Goal: Task Accomplishment & Management: Manage account settings

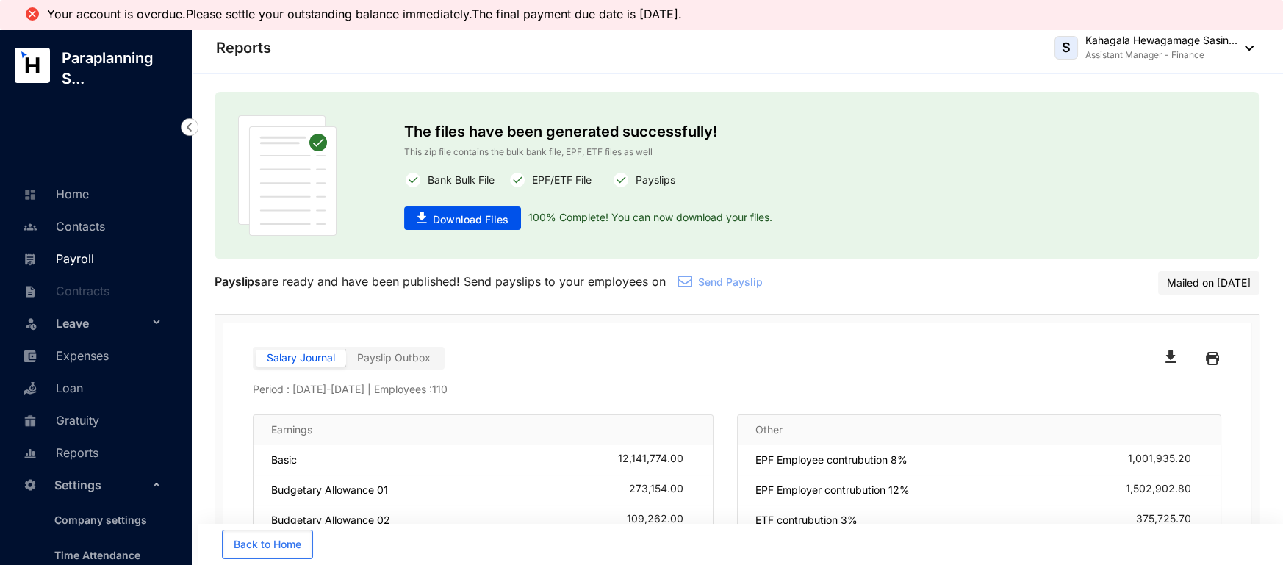
click at [71, 260] on link "Payroll" at bounding box center [56, 258] width 75 height 15
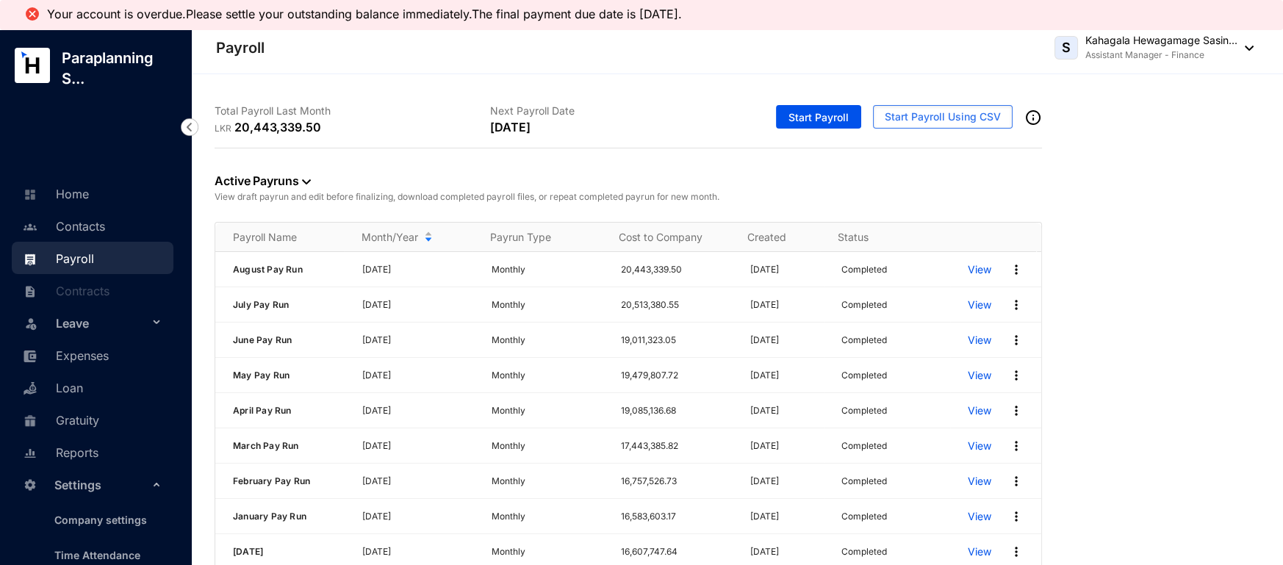
click at [304, 182] on img at bounding box center [306, 181] width 9 height 5
click at [445, 173] on div "Active Payruns View draft payrun and edit before finalizing, download completed…" at bounding box center [629, 185] width 828 height 74
click at [631, 90] on div "Total Payroll Last Month LKR 20,443,339.50 Next Payroll Date [DATE] Start Payro…" at bounding box center [737, 330] width 1092 height 512
click at [1009, 265] on img at bounding box center [1016, 269] width 15 height 15
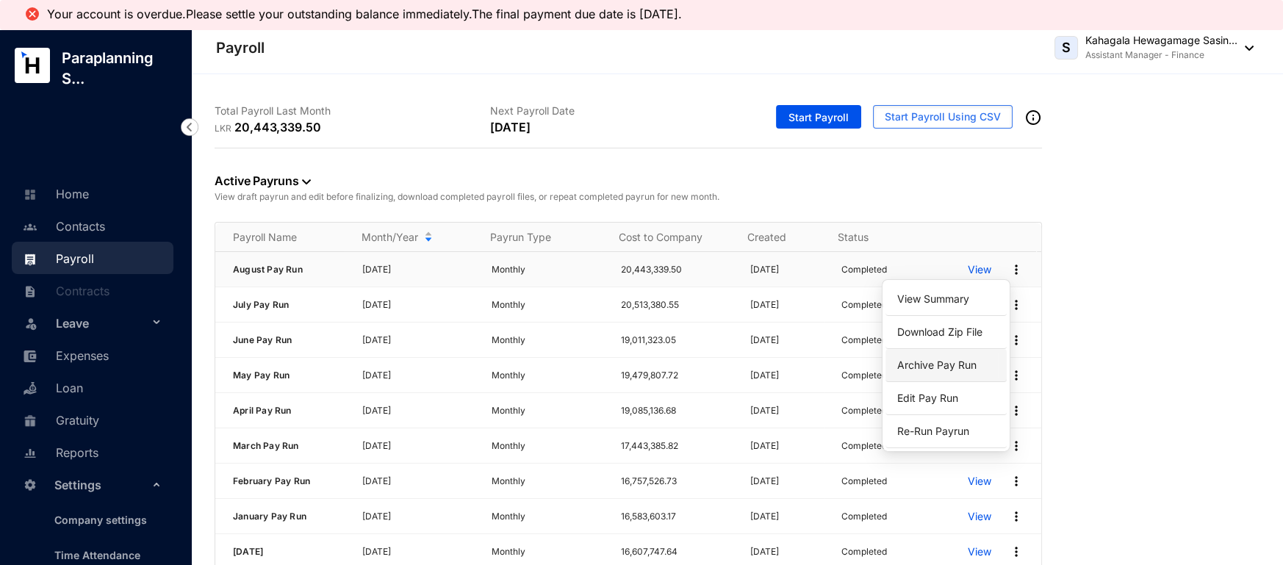
click at [948, 358] on p "Archive Pay Run" at bounding box center [947, 365] width 104 height 25
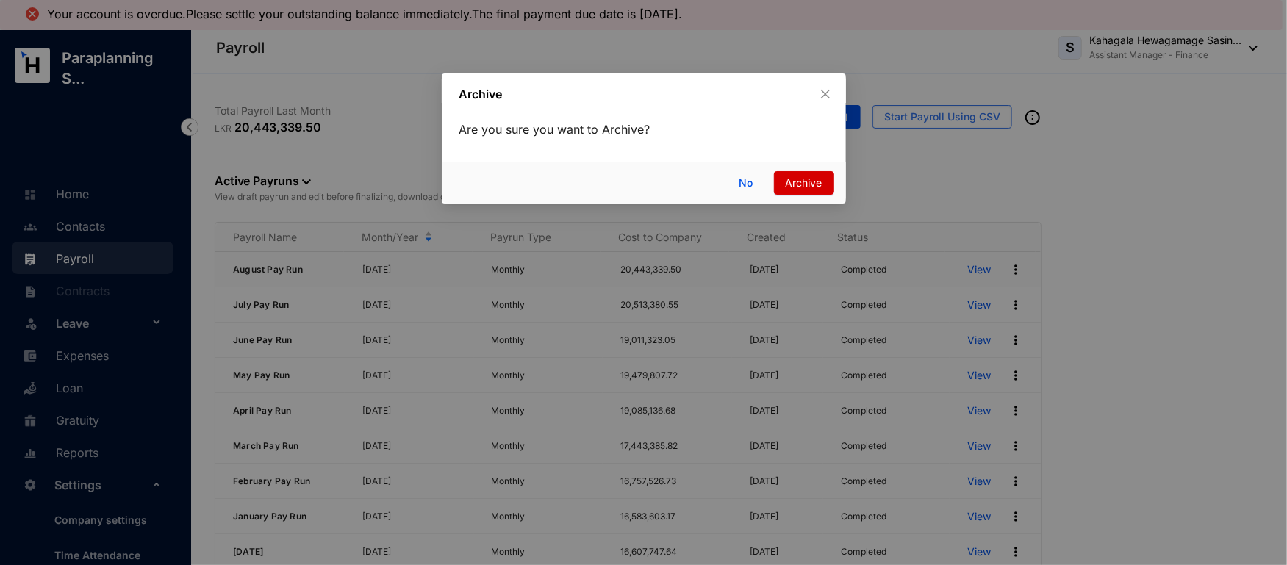
click at [804, 178] on span "Archive" at bounding box center [804, 183] width 37 height 16
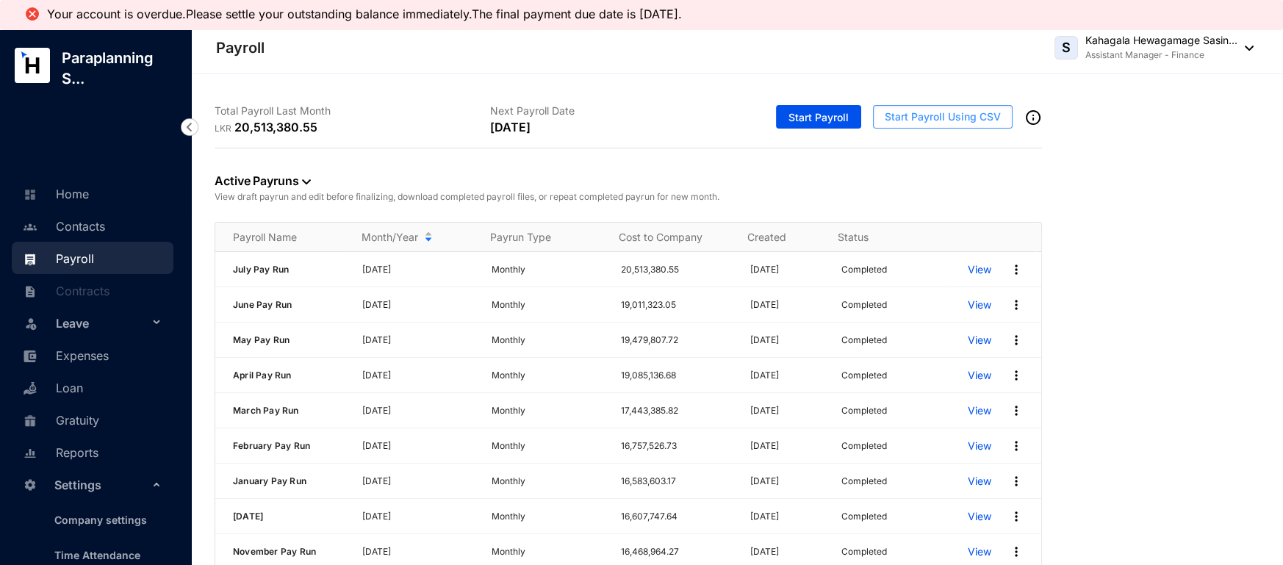
click at [898, 114] on span "Start Payroll Using CSV" at bounding box center [943, 117] width 116 height 15
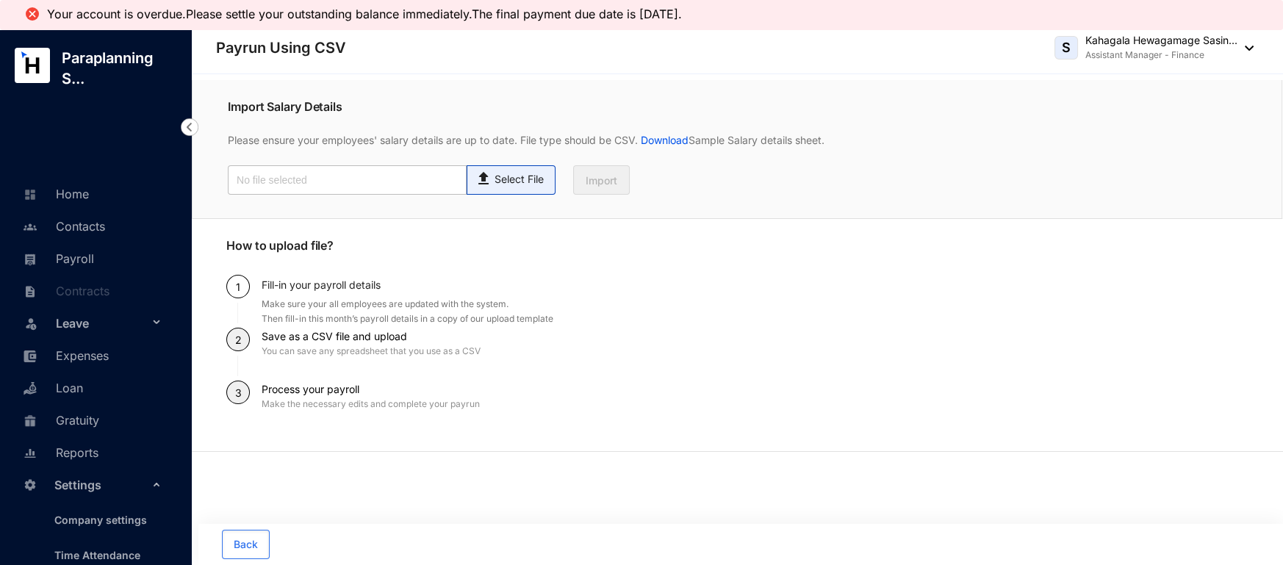
click at [487, 189] on span "Select File" at bounding box center [511, 179] width 89 height 29
click at [0, 0] on input "Select File" at bounding box center [0, 0] width 0 height 0
click at [487, 171] on img at bounding box center [485, 176] width 20 height 21
click at [0, 0] on input "Select File" at bounding box center [0, 0] width 0 height 0
click at [501, 172] on p "Select File" at bounding box center [519, 179] width 49 height 15
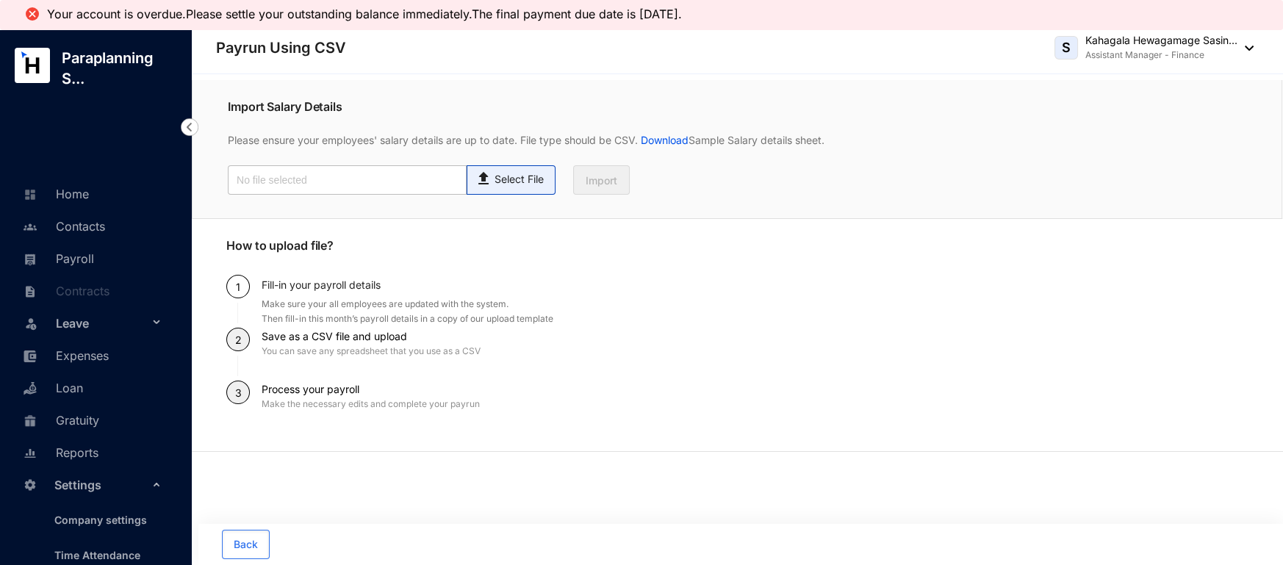
click at [0, 0] on input "Select File" at bounding box center [0, 0] width 0 height 0
type input "Standard-v1.2.xlsx - Payroll.csv"
click at [598, 173] on span "Import" at bounding box center [602, 180] width 32 height 15
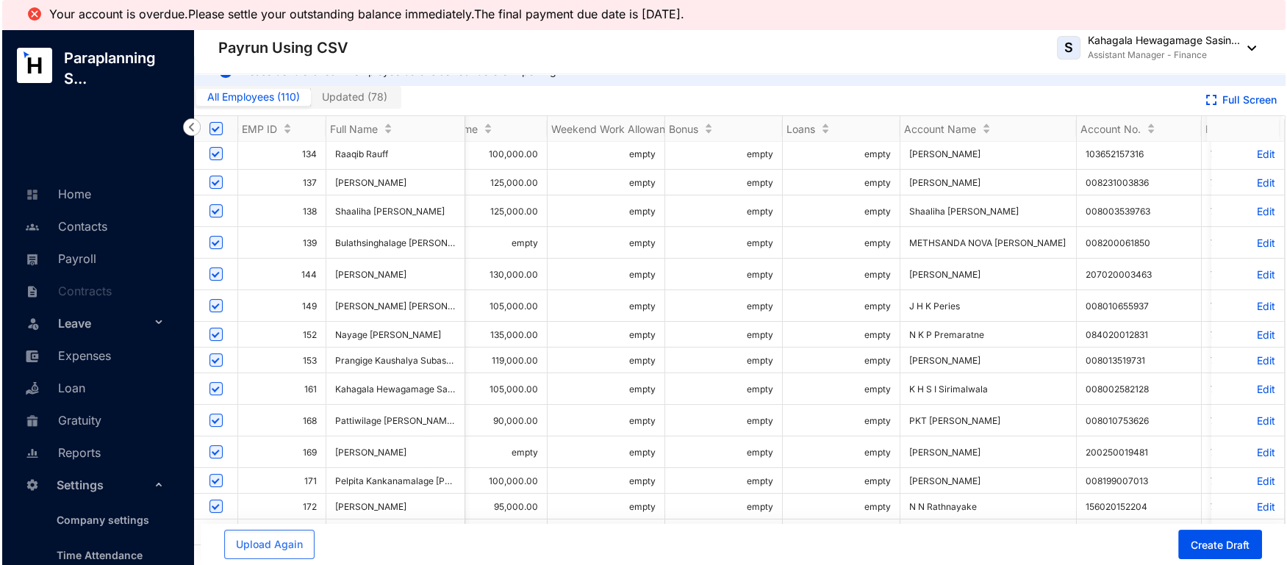
scroll to position [0, 810]
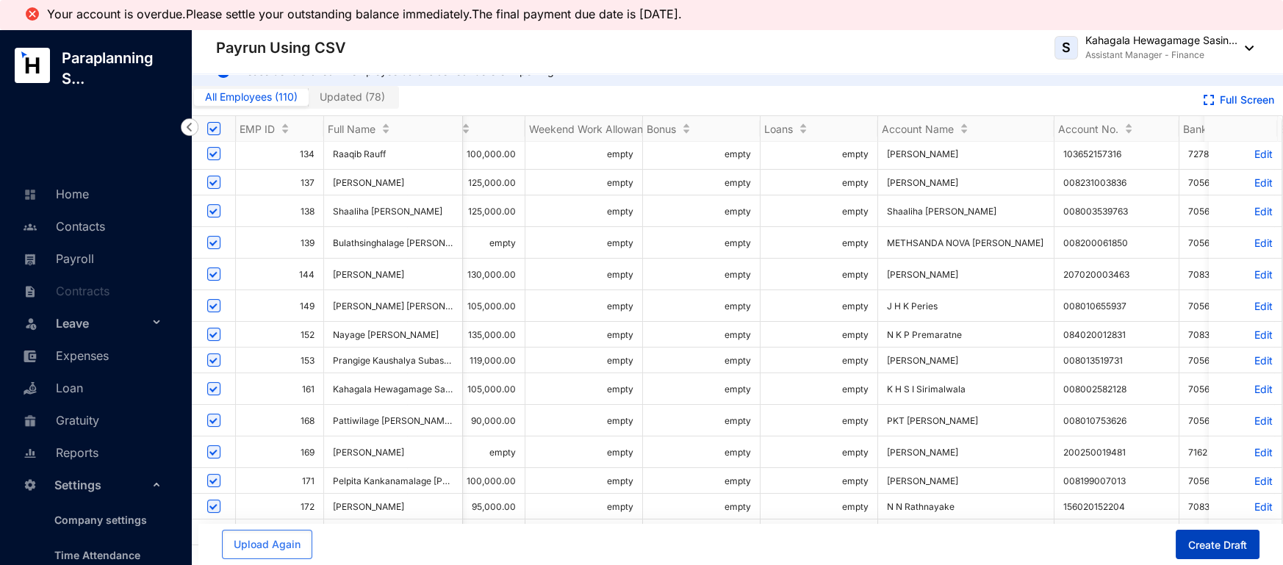
click at [1233, 547] on span "Create Draft" at bounding box center [1218, 545] width 59 height 15
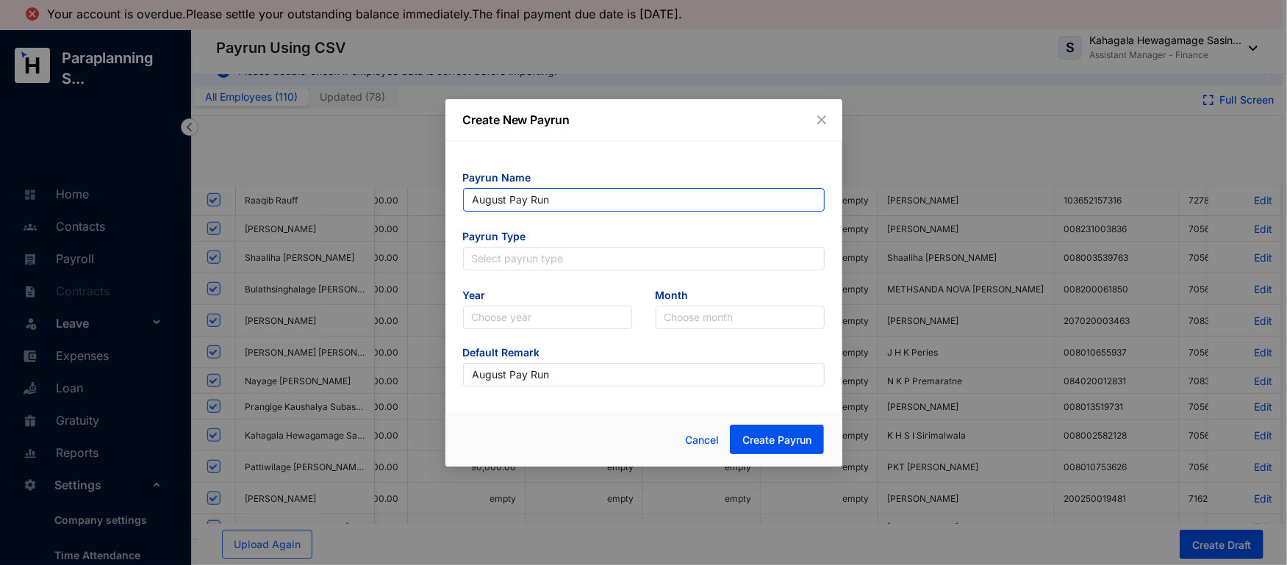
click at [542, 191] on input "August Pay Run" at bounding box center [644, 200] width 362 height 24
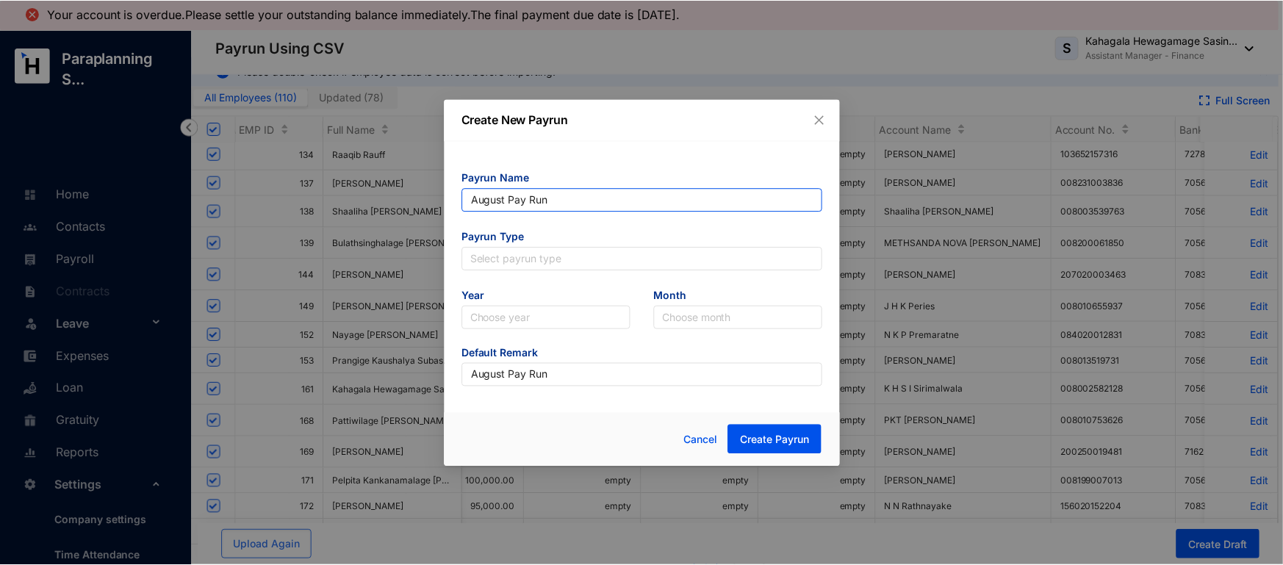
scroll to position [0, 0]
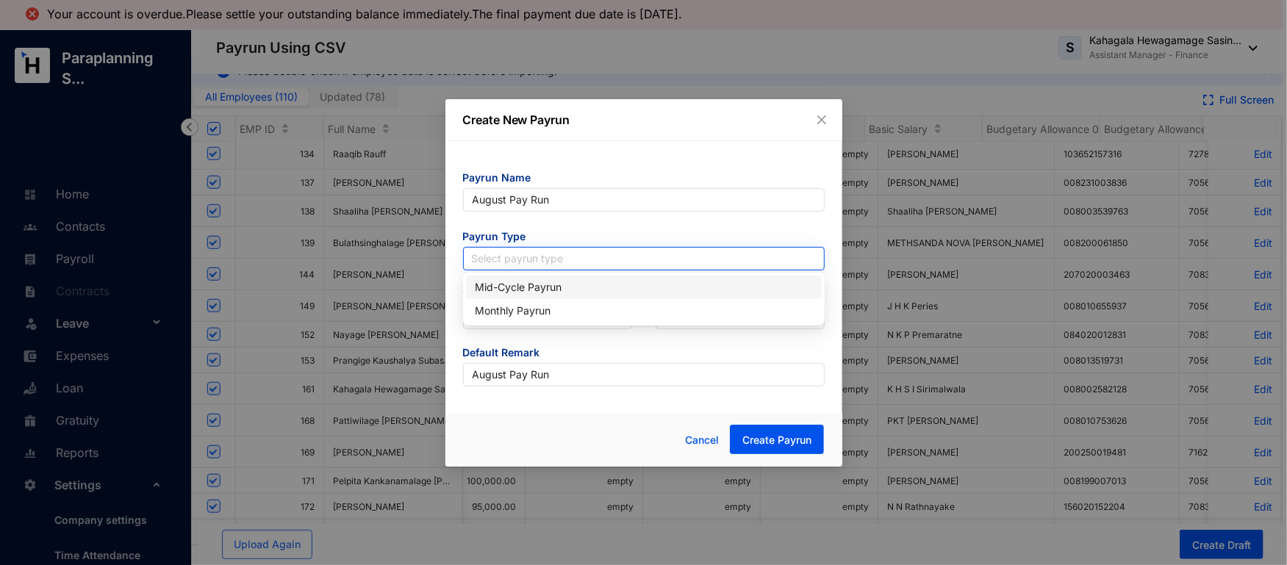
click at [505, 249] on input "search" at bounding box center [644, 259] width 344 height 22
click at [526, 313] on div "Monthly Payrun" at bounding box center [644, 311] width 338 height 16
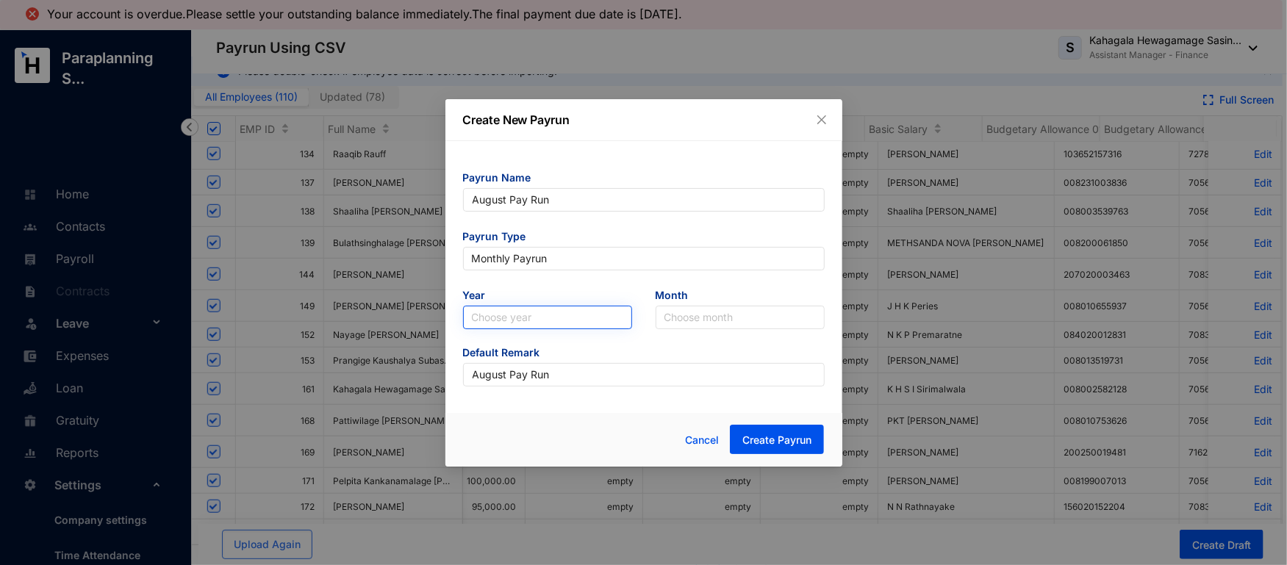
click at [518, 320] on input "search" at bounding box center [547, 318] width 151 height 22
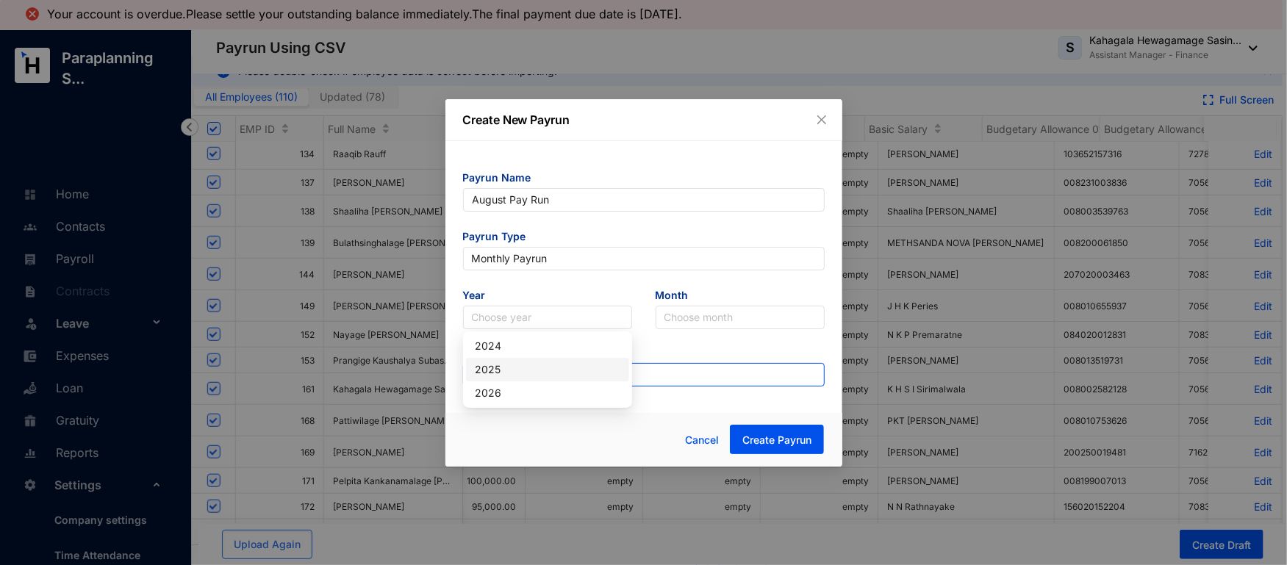
click at [494, 372] on div "2025" at bounding box center [548, 370] width 146 height 16
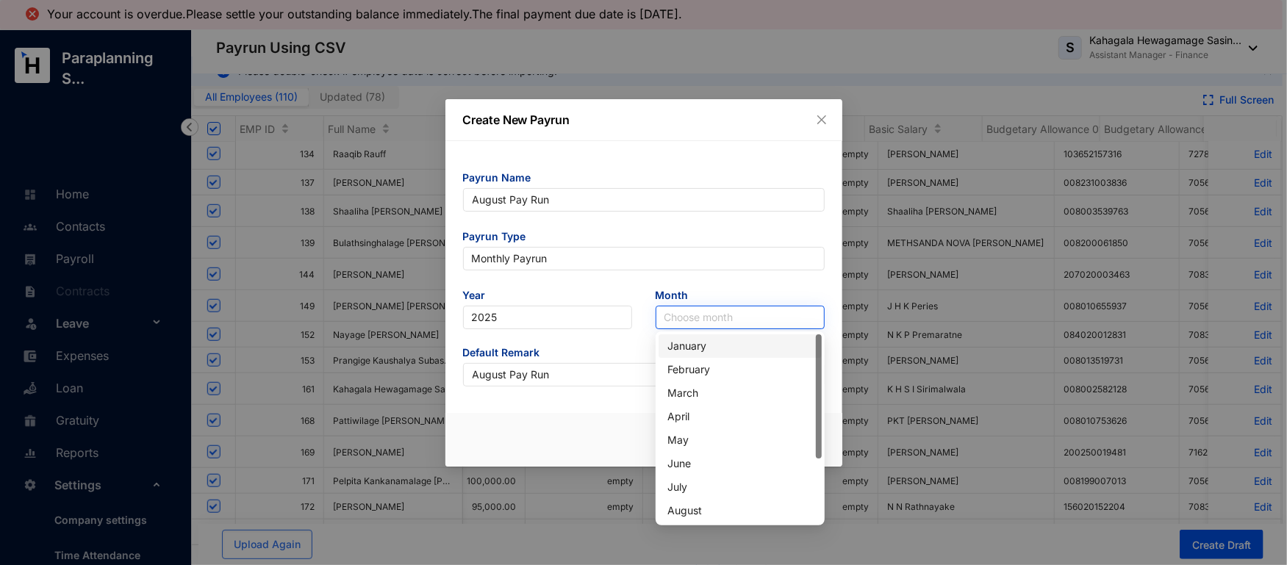
click at [663, 316] on div "Choose month" at bounding box center [740, 318] width 169 height 24
click at [684, 509] on div "August" at bounding box center [740, 511] width 146 height 16
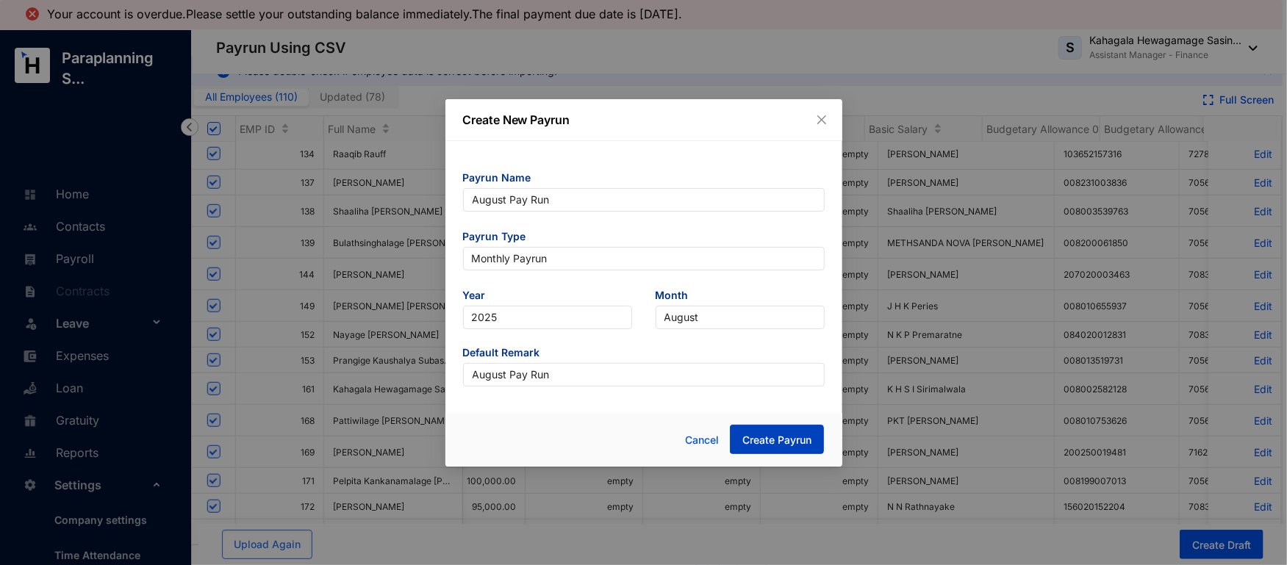
click at [773, 434] on span "Create Payrun" at bounding box center [776, 440] width 69 height 15
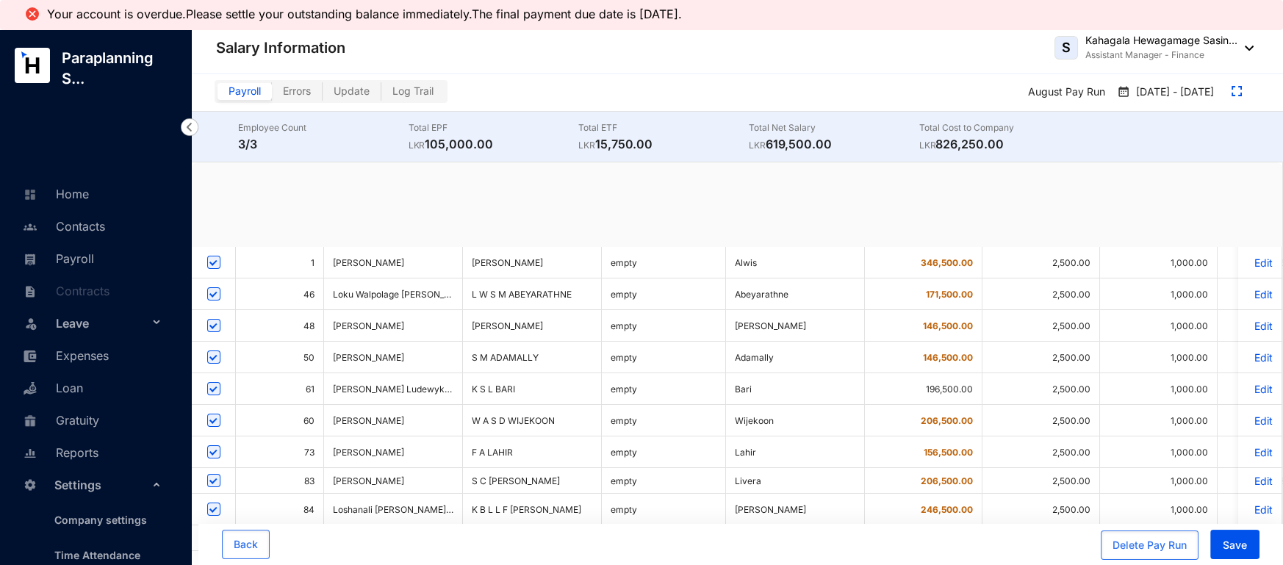
checkbox input "true"
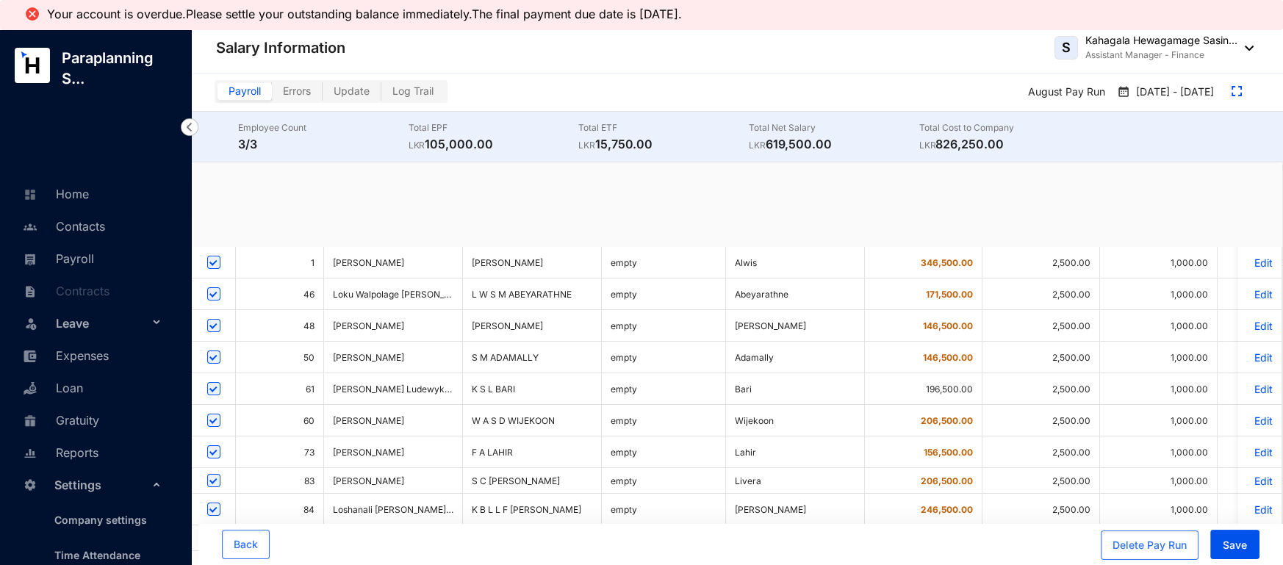
checkbox input "true"
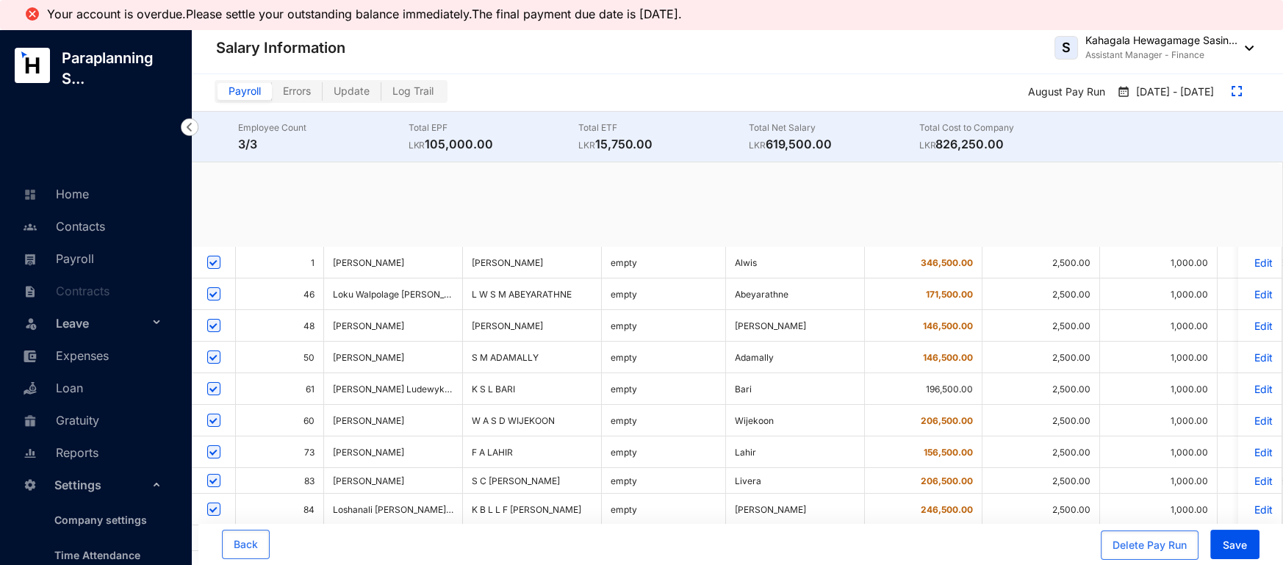
checkbox input "true"
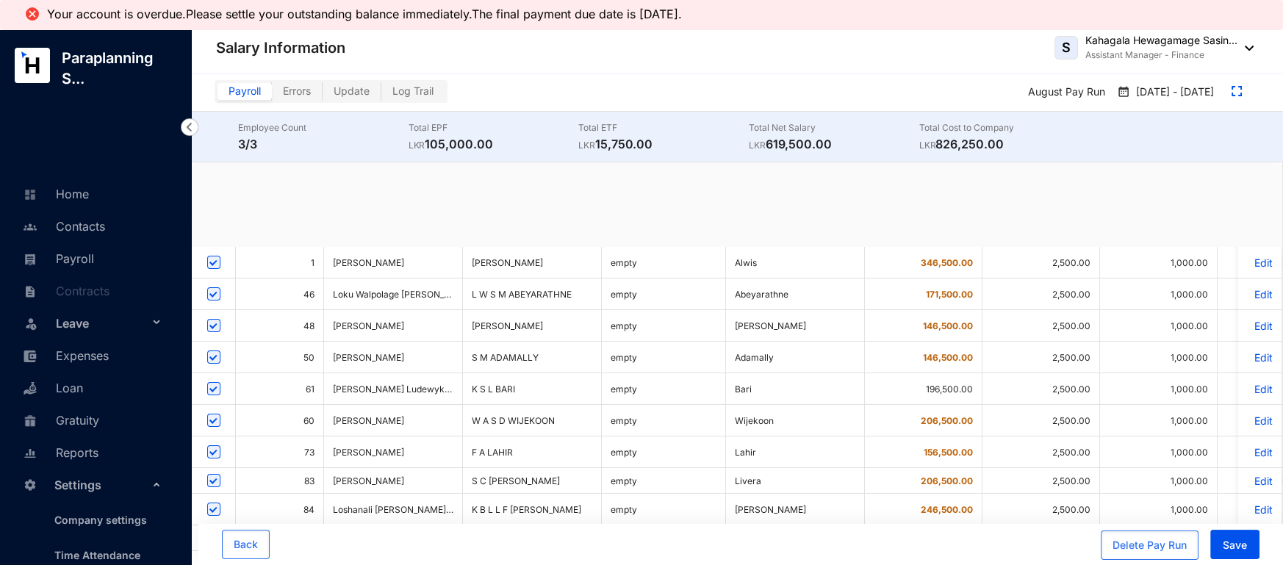
checkbox input "true"
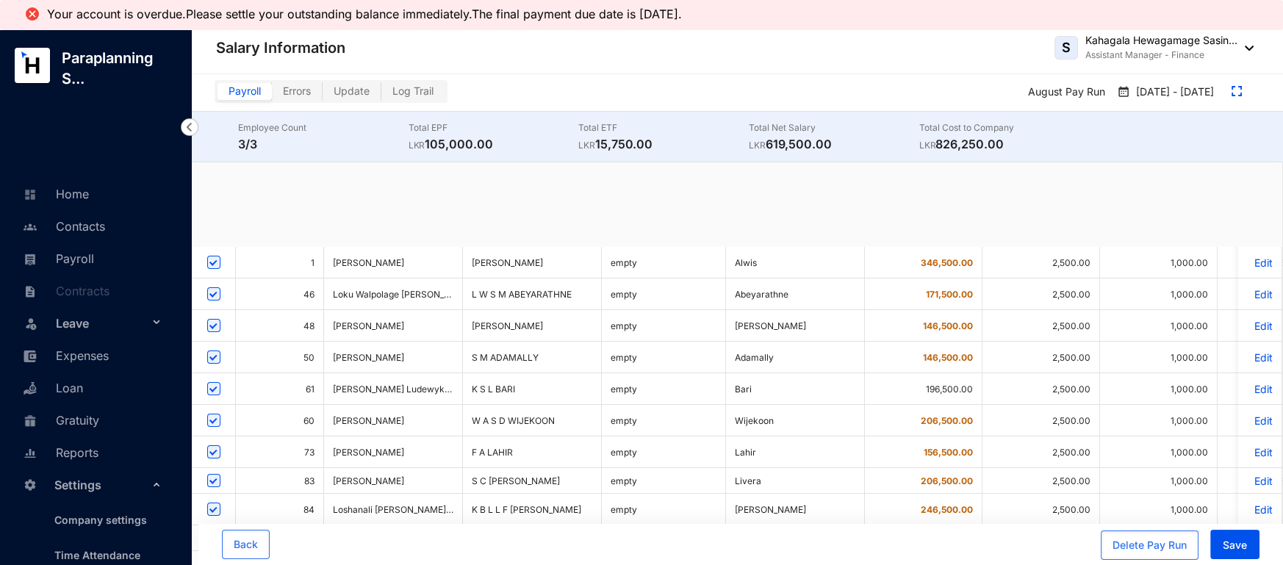
checkbox input "true"
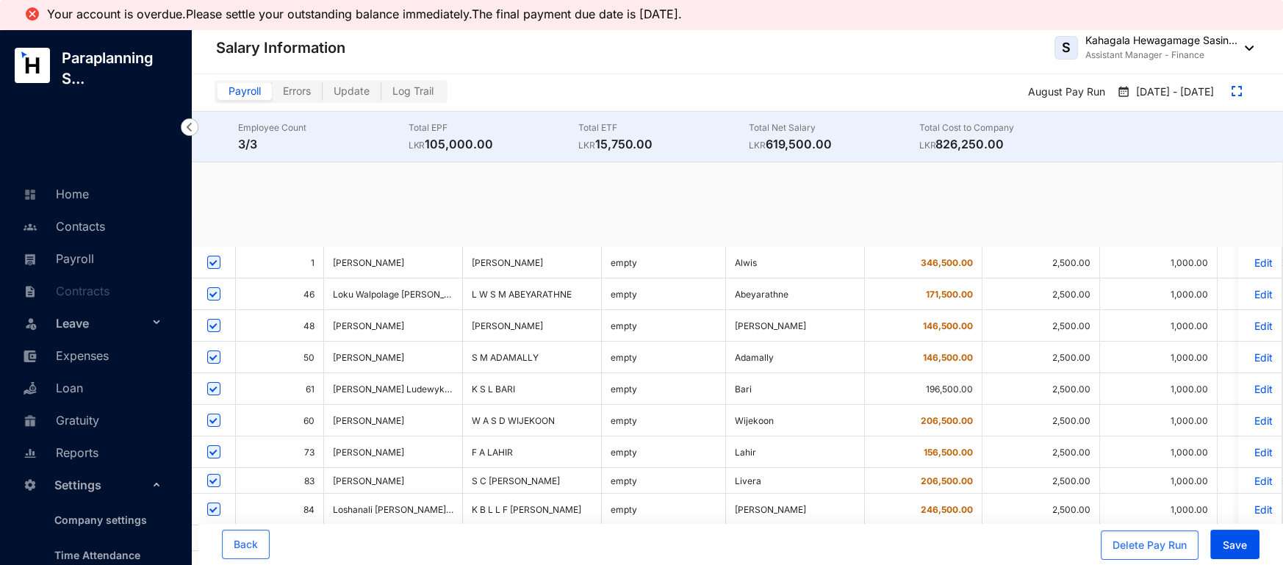
checkbox input "true"
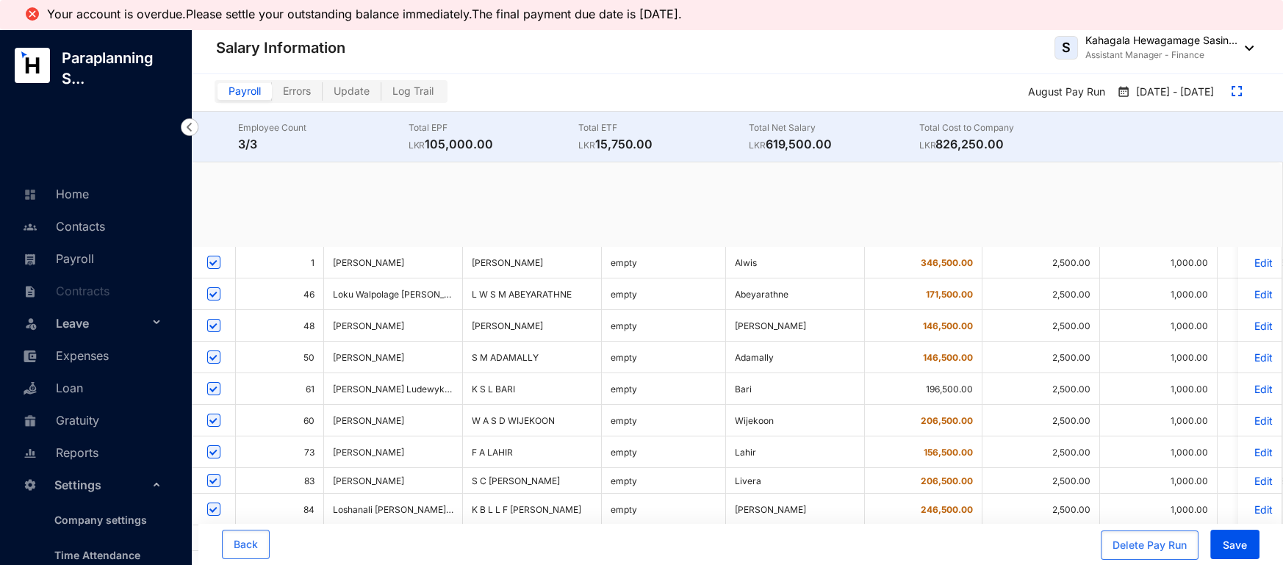
checkbox input "true"
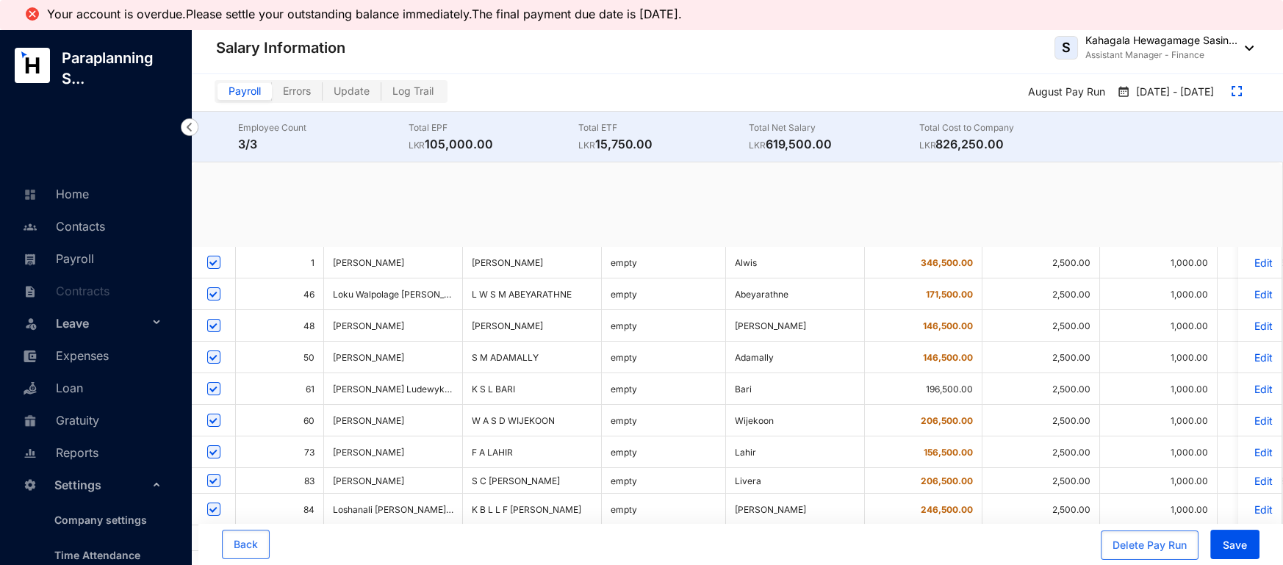
checkbox input "true"
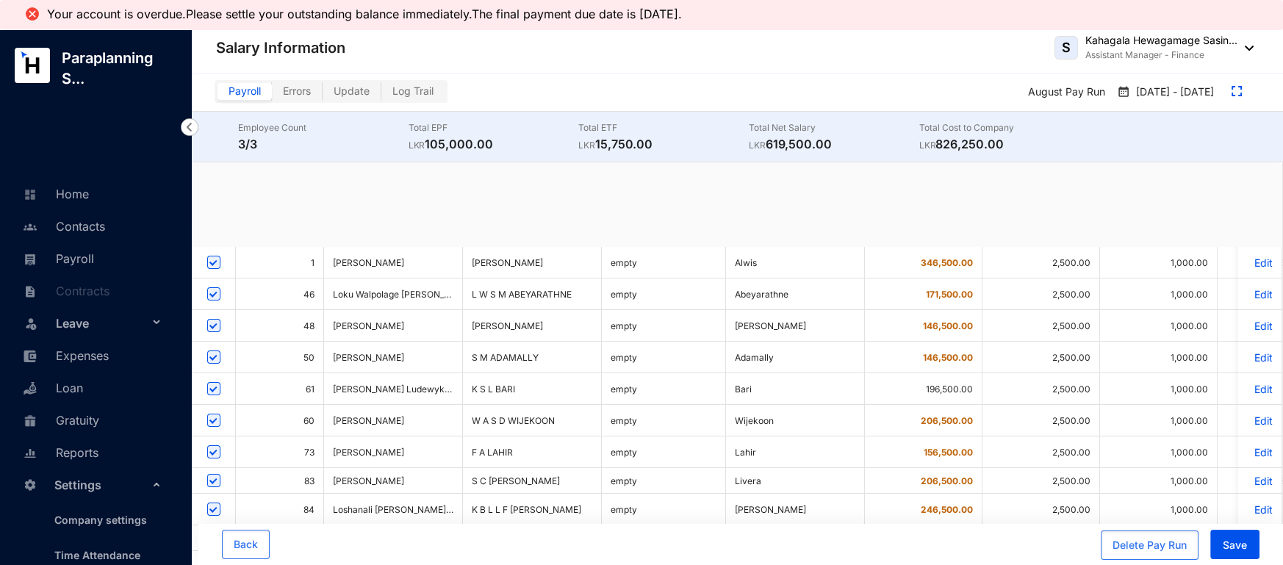
checkbox input "true"
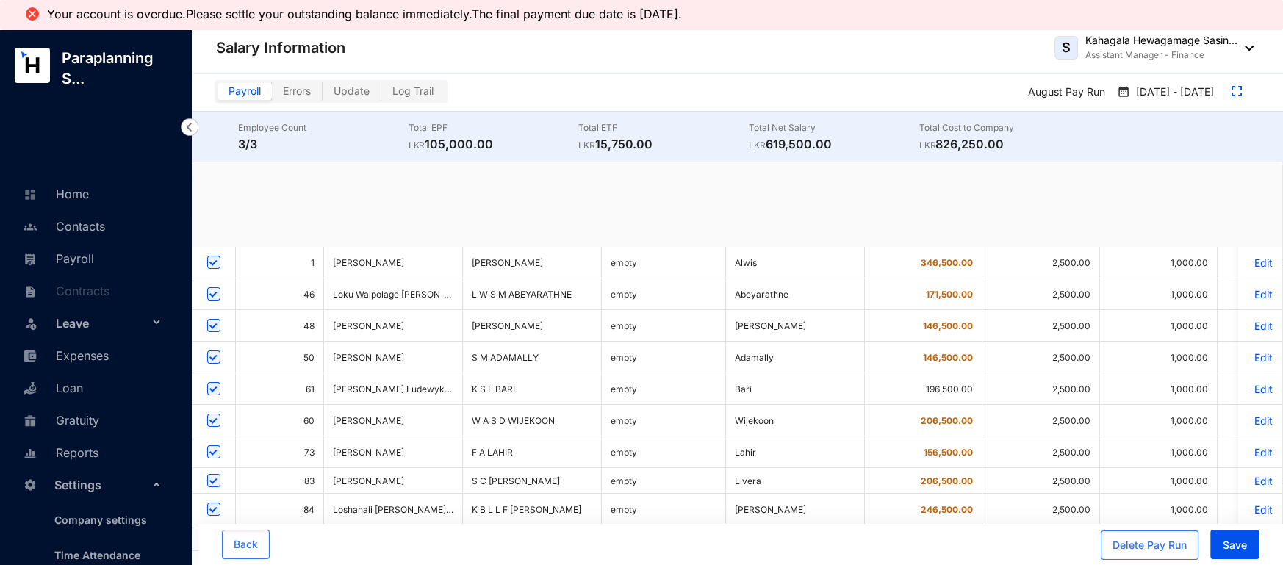
checkbox input "true"
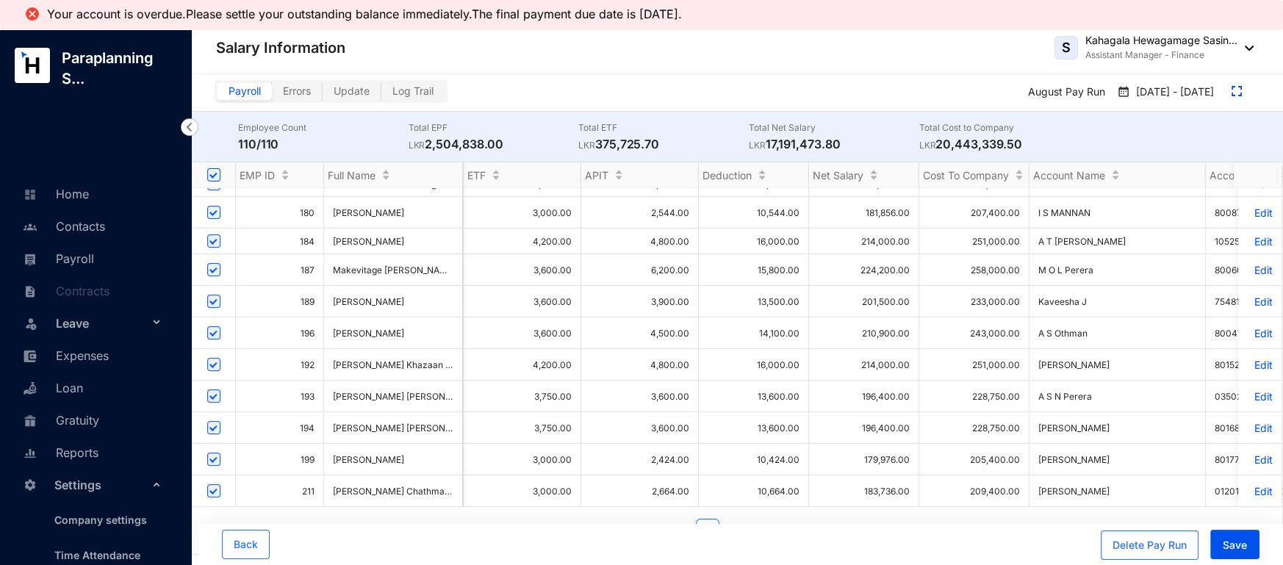
scroll to position [30, 0]
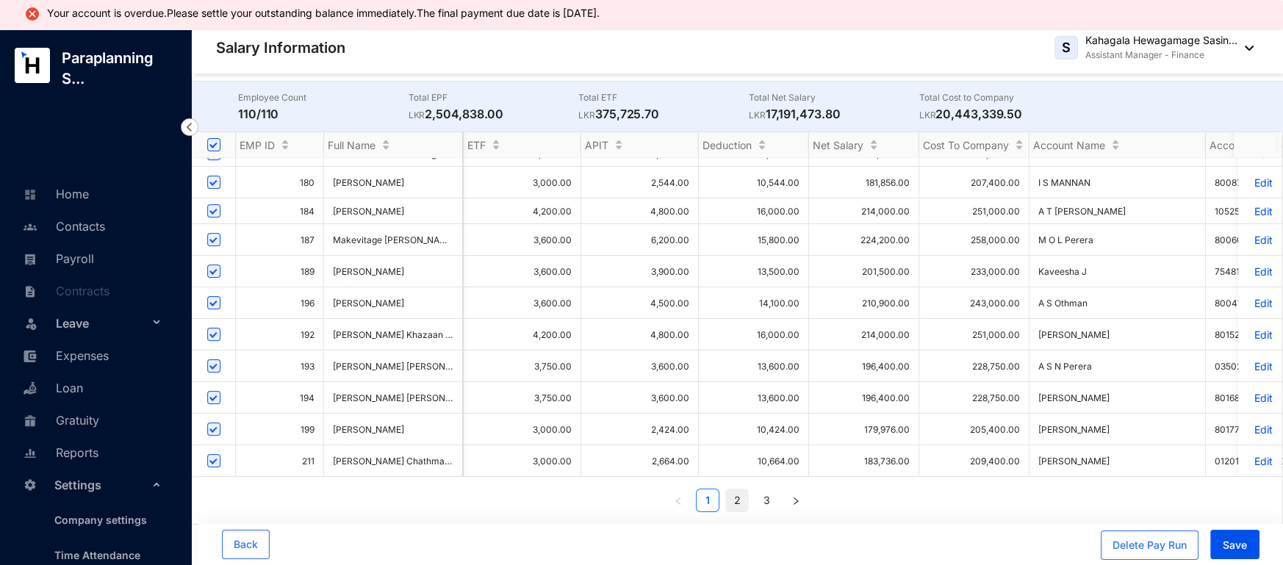
click at [735, 501] on link "2" at bounding box center [737, 501] width 22 height 22
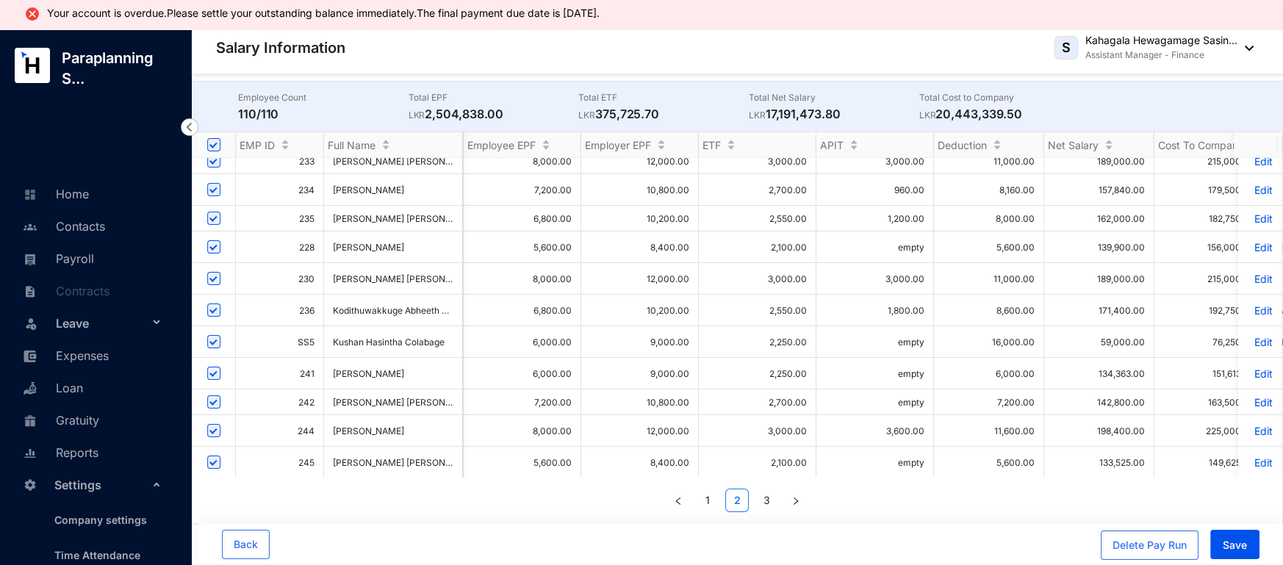
scroll to position [0, 1225]
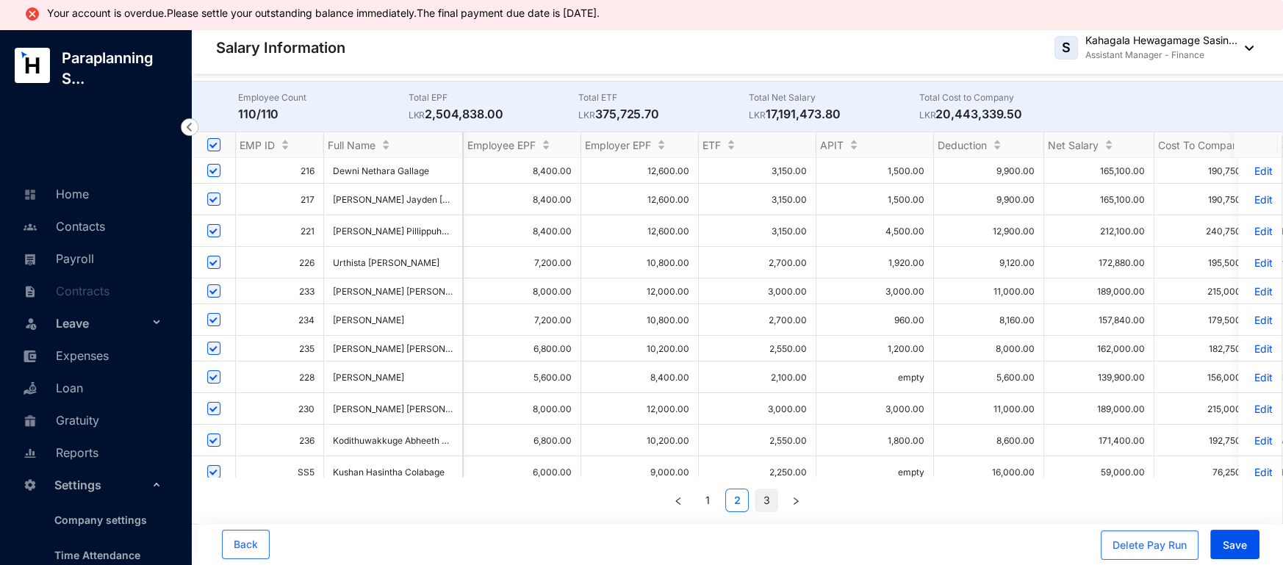
click at [769, 504] on link "3" at bounding box center [767, 501] width 22 height 22
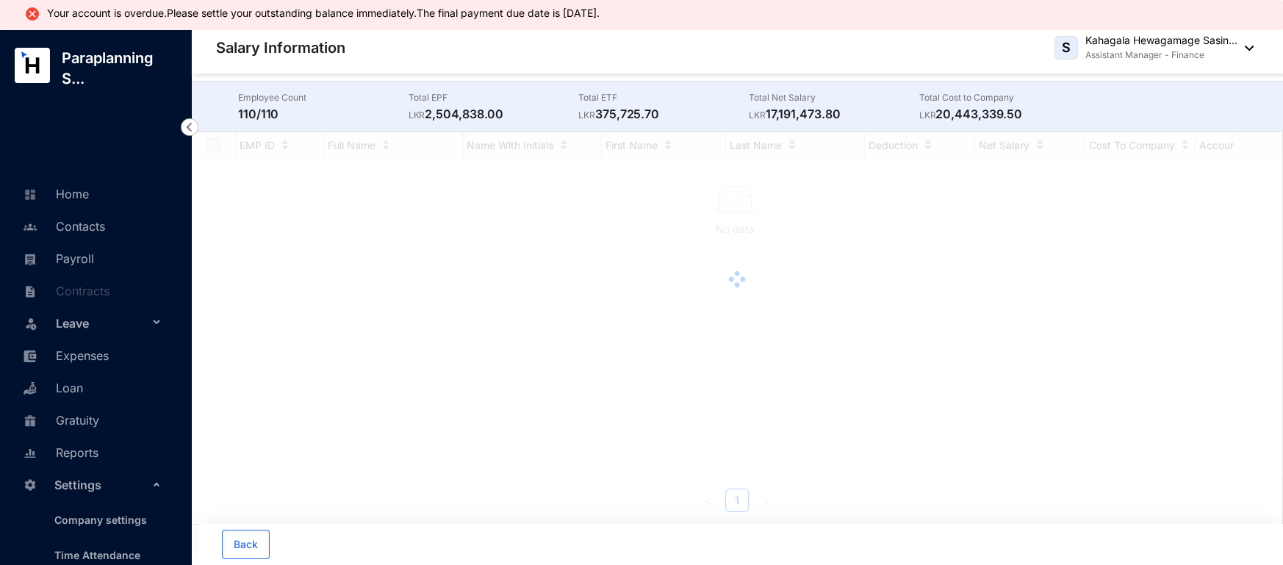
scroll to position [0, 0]
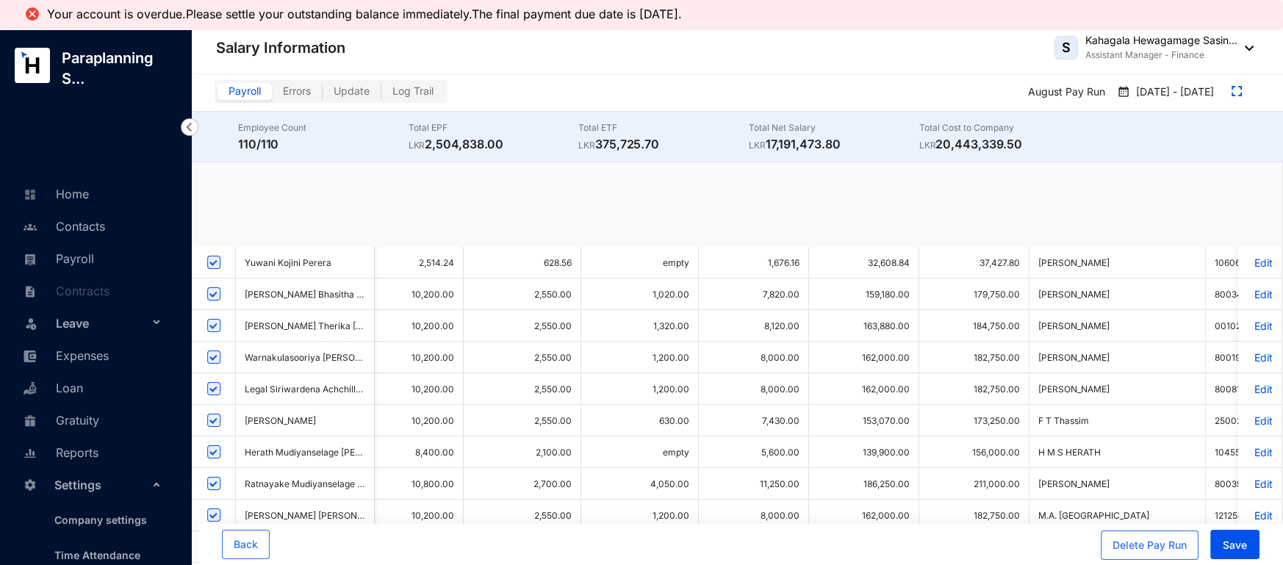
checkbox input "true"
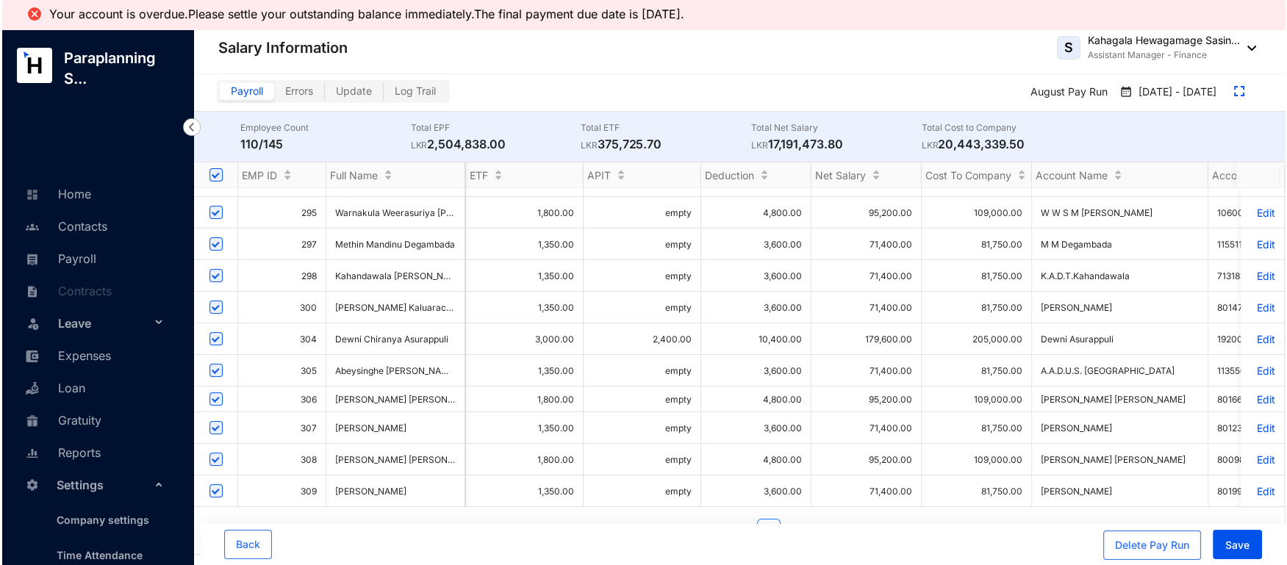
scroll to position [1066, 1225]
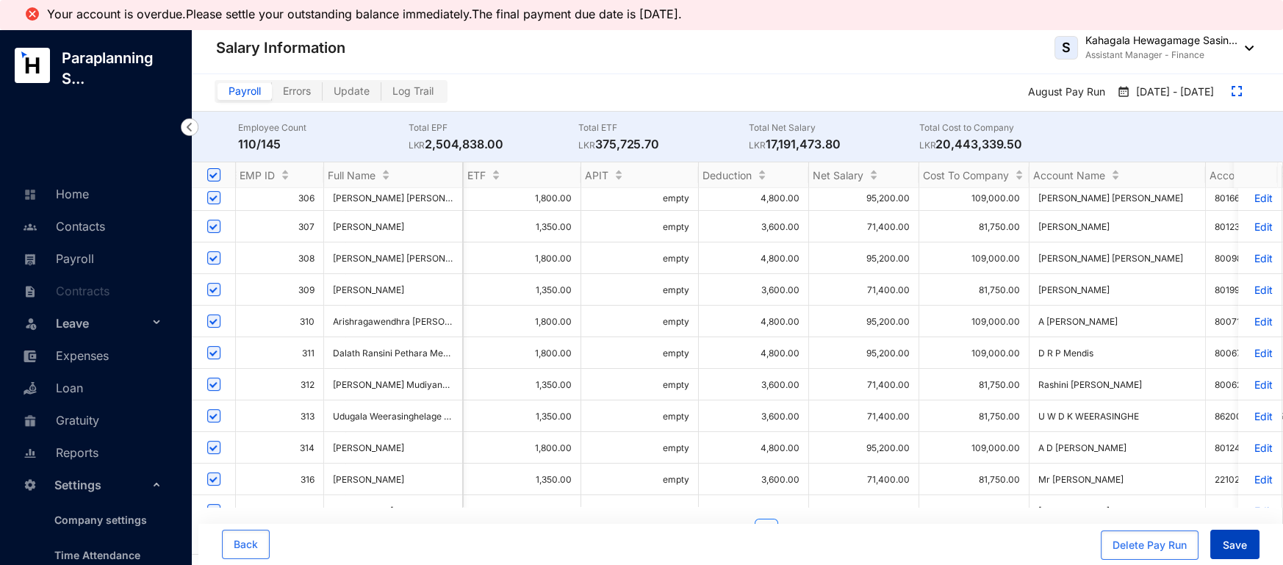
click at [1230, 545] on span "Save" at bounding box center [1235, 545] width 24 height 15
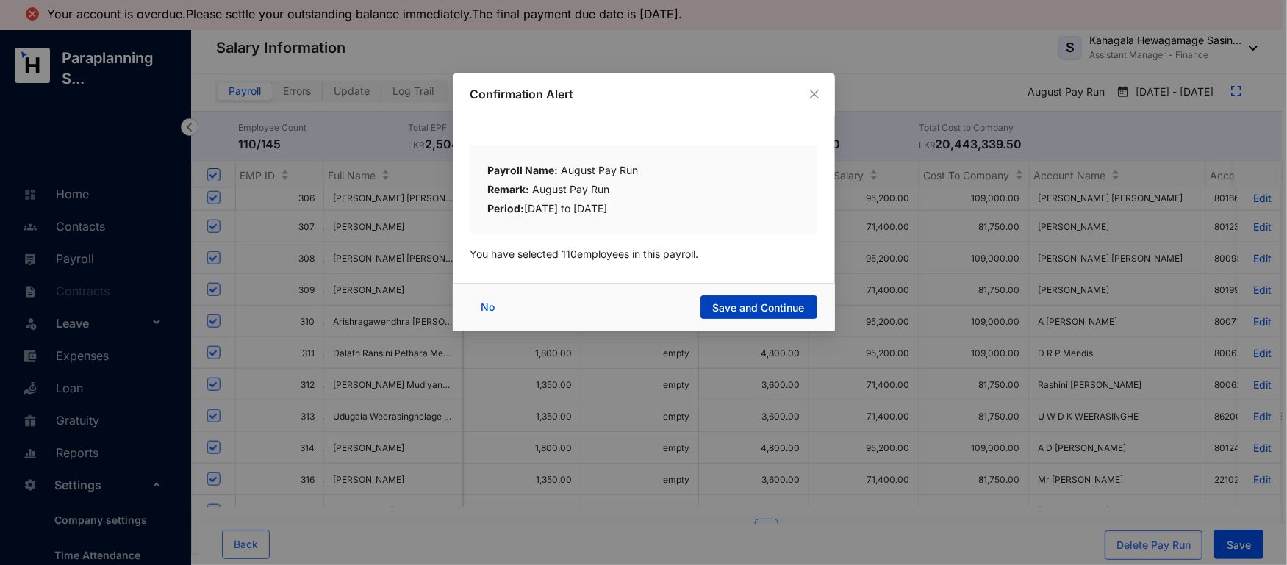
click at [760, 311] on span "Save and Continue" at bounding box center [759, 308] width 92 height 15
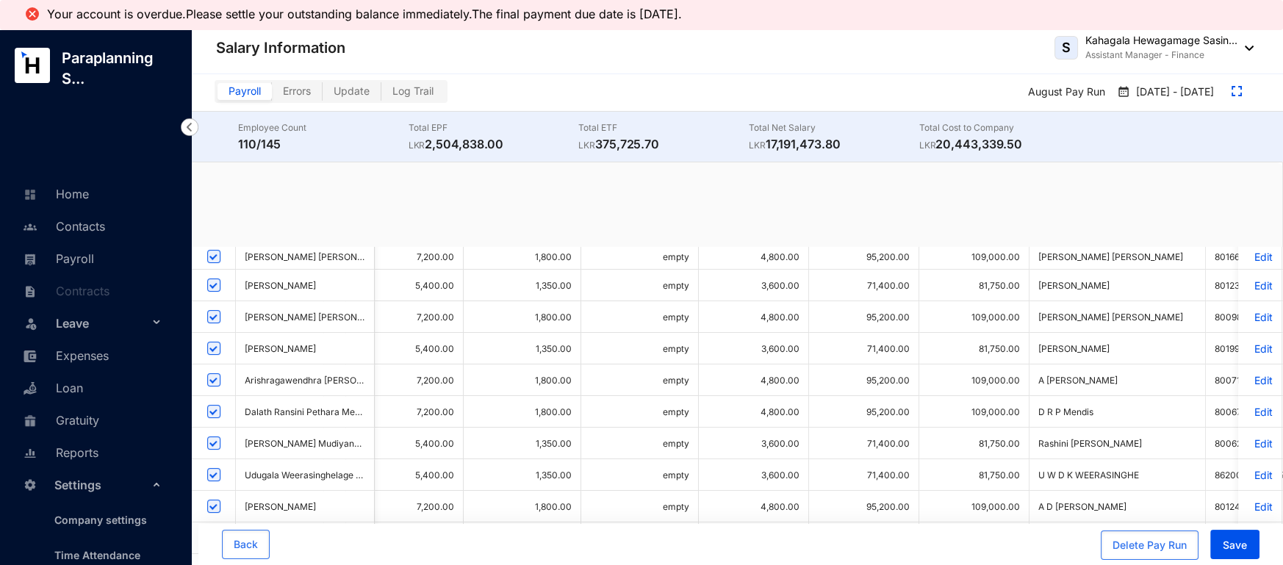
scroll to position [0, 0]
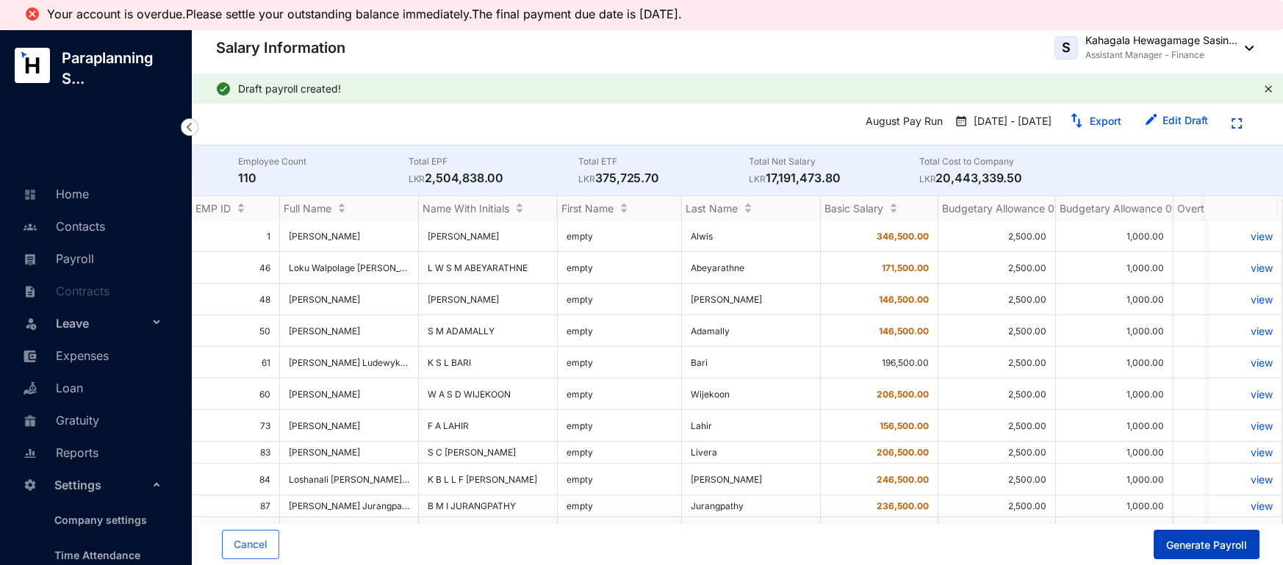
click at [1185, 545] on span "Generate Payroll" at bounding box center [1206, 545] width 81 height 15
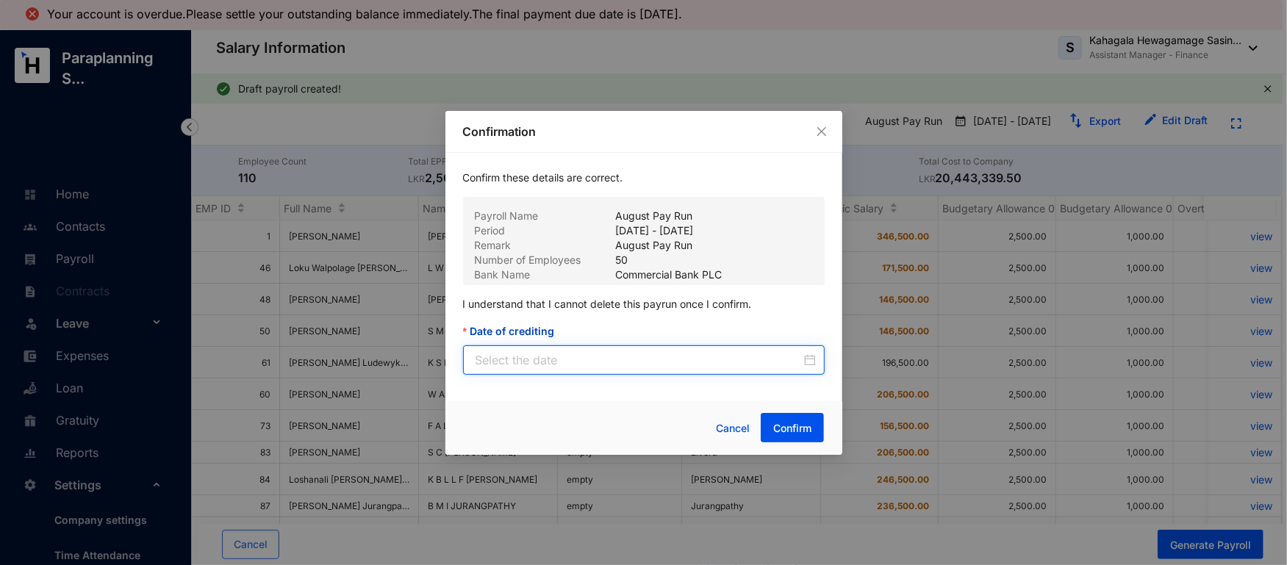
click at [601, 353] on input "Date of crediting" at bounding box center [639, 360] width 326 height 18
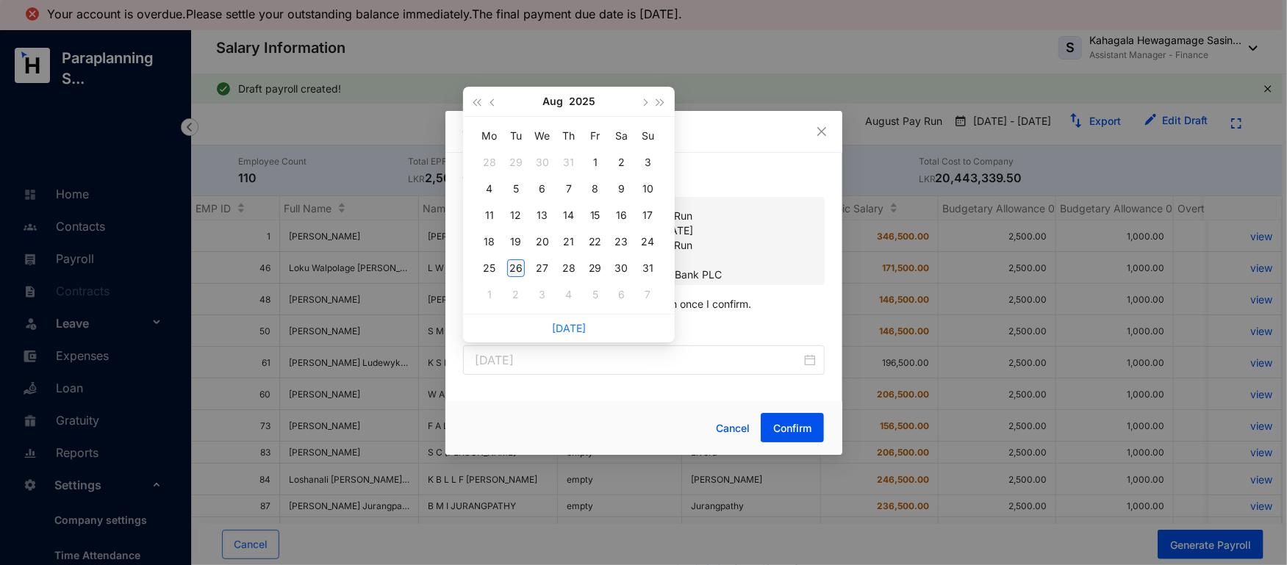
click at [514, 266] on div "26" at bounding box center [516, 268] width 18 height 18
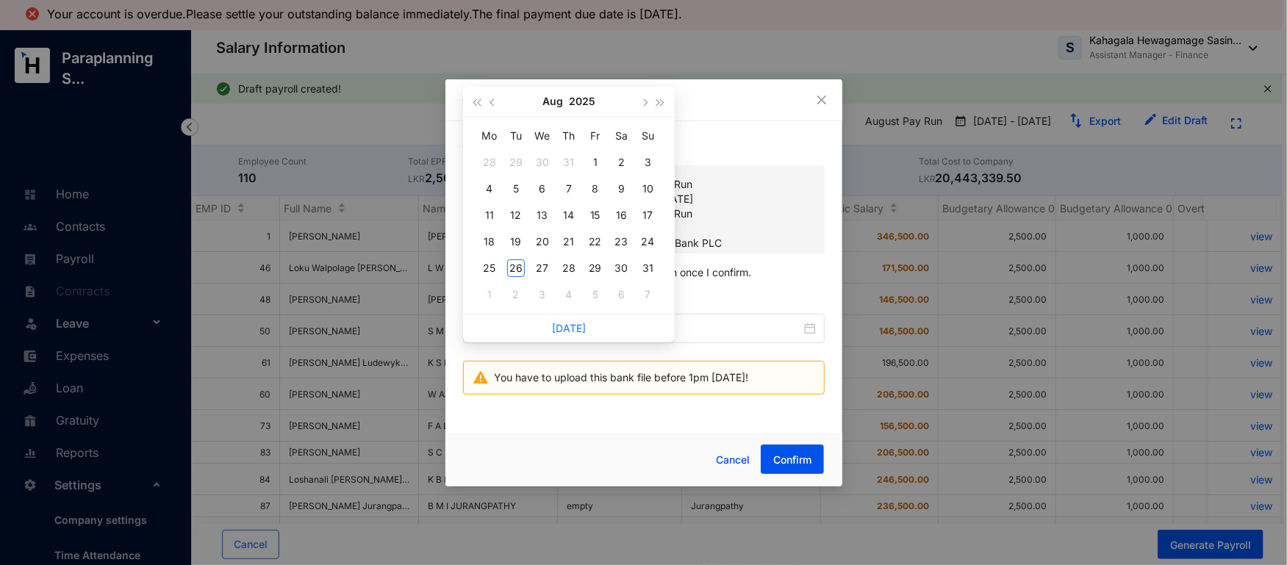
type input "[DATE]"
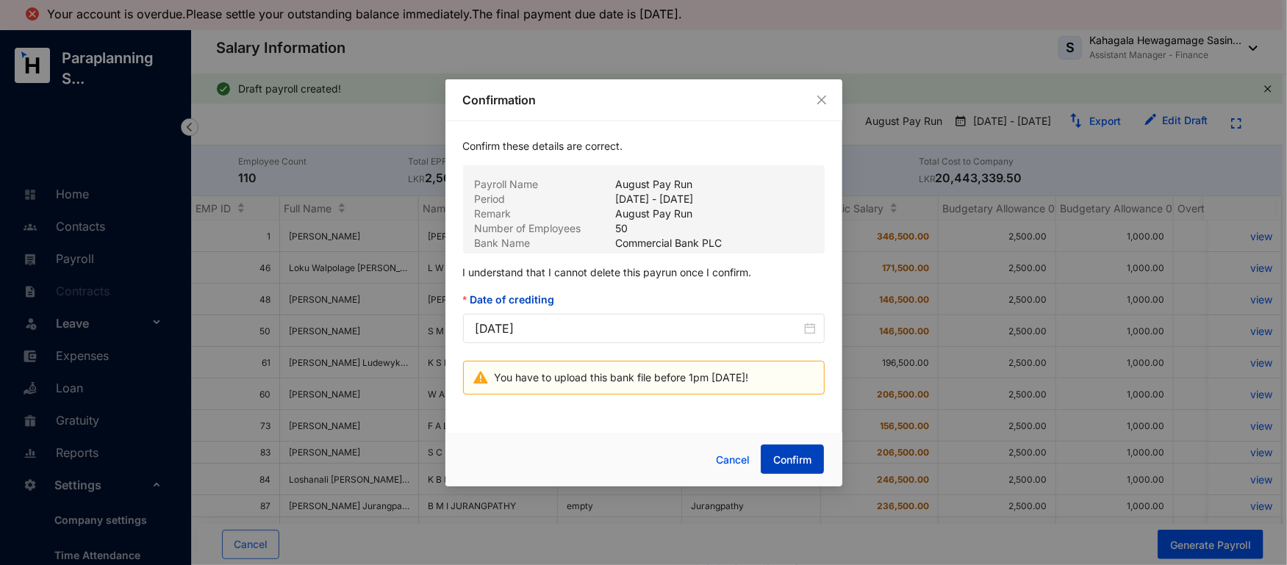
click at [803, 457] on span "Confirm" at bounding box center [792, 460] width 38 height 15
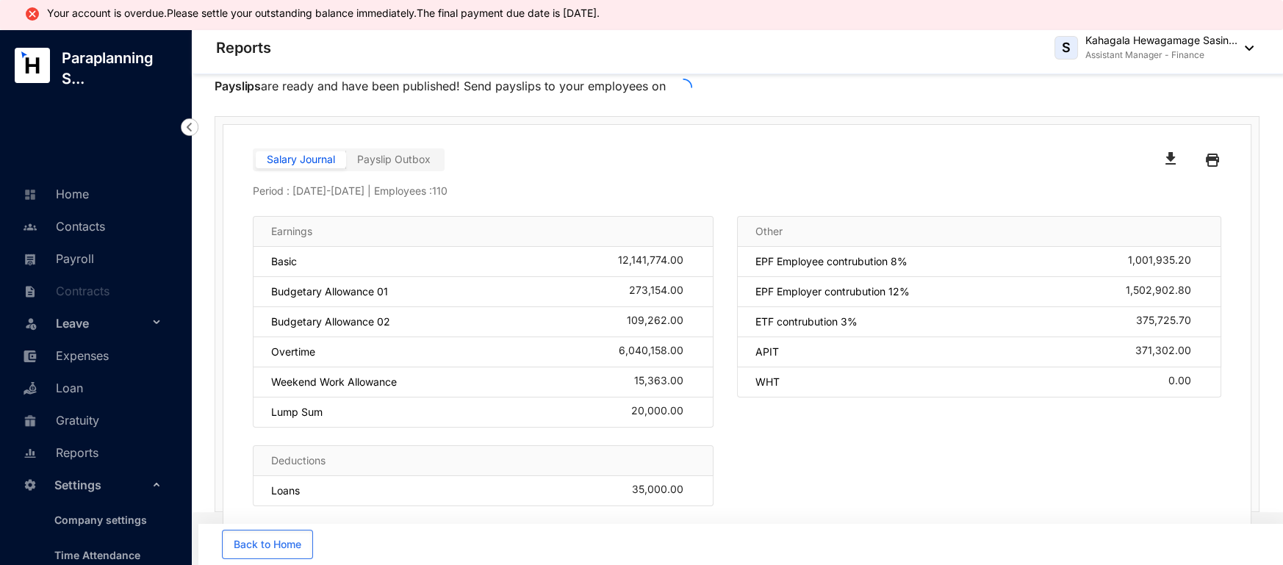
scroll to position [70, 0]
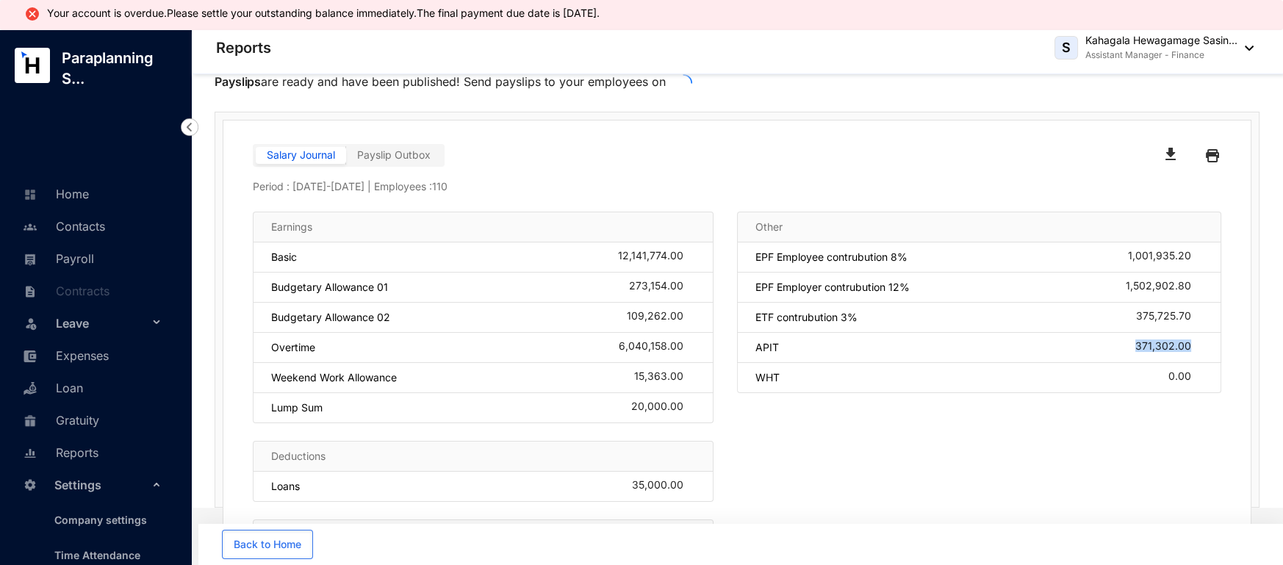
drag, startPoint x: 1116, startPoint y: 341, endPoint x: 1187, endPoint y: 341, distance: 71.3
click at [1187, 341] on div "APIT 371,302.00" at bounding box center [979, 348] width 484 height 30
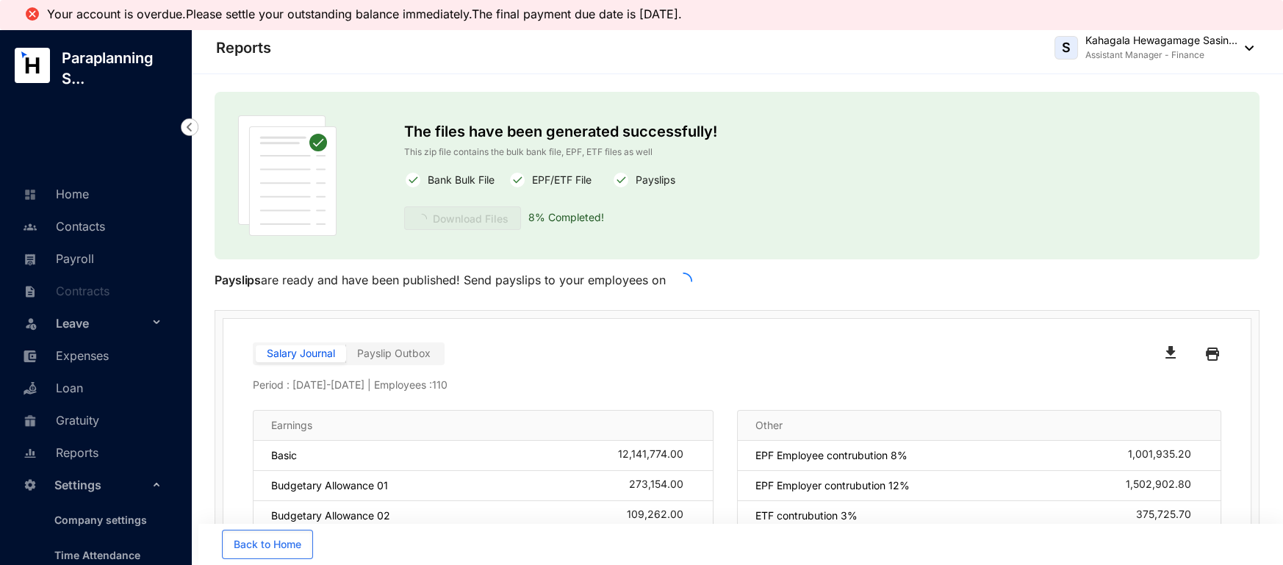
scroll to position [0, 0]
click at [77, 254] on link "Payroll" at bounding box center [56, 258] width 75 height 15
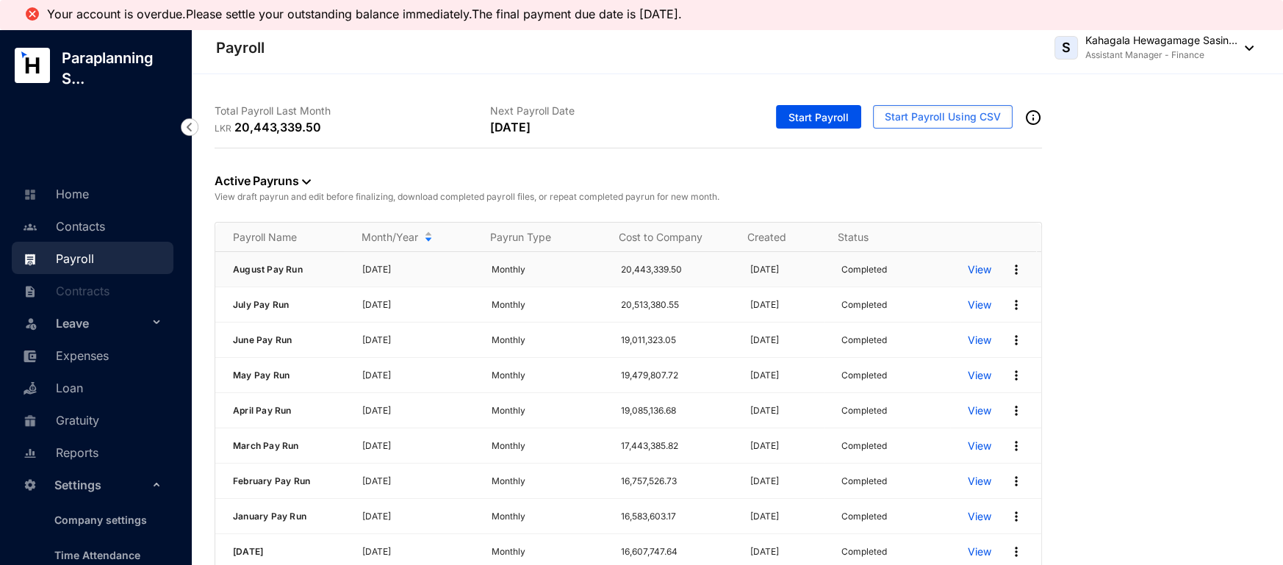
click at [1009, 270] on img at bounding box center [1016, 269] width 15 height 15
click at [928, 397] on p "Edit Pay Run" at bounding box center [947, 398] width 104 height 25
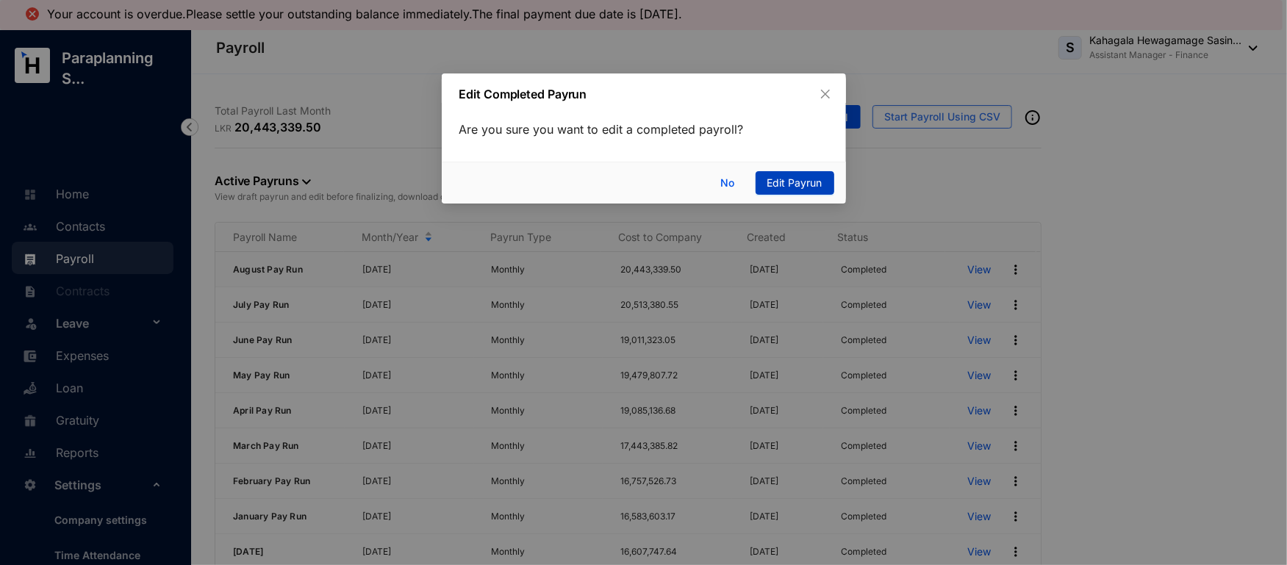
click at [804, 178] on span "Edit Payrun" at bounding box center [794, 183] width 55 height 16
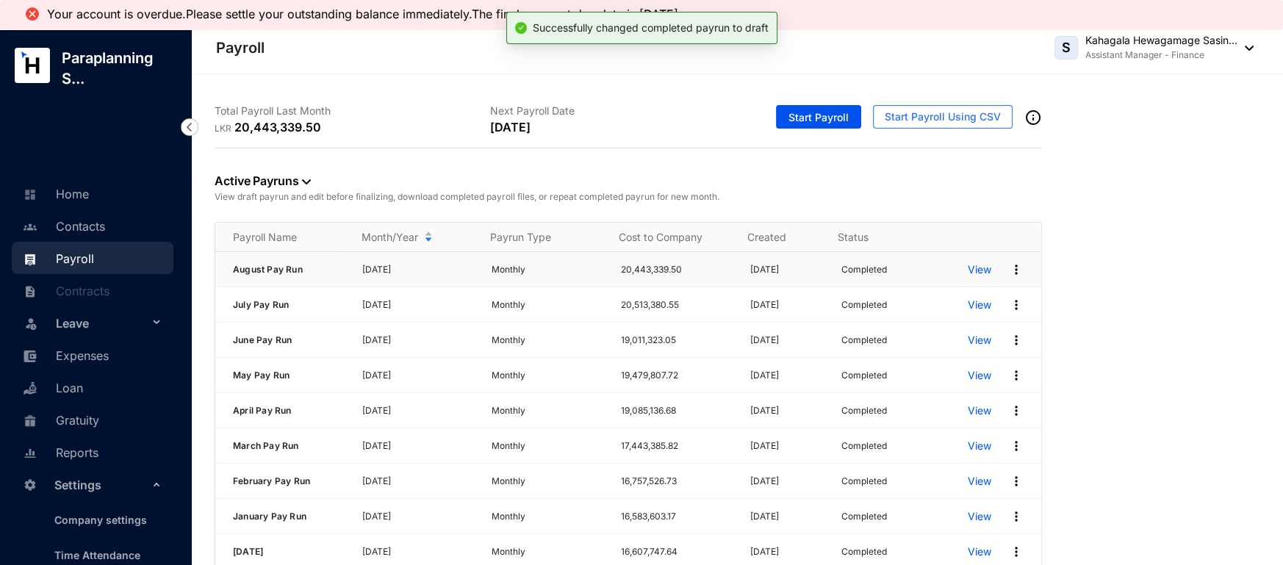
click at [968, 268] on p "View" at bounding box center [980, 269] width 24 height 15
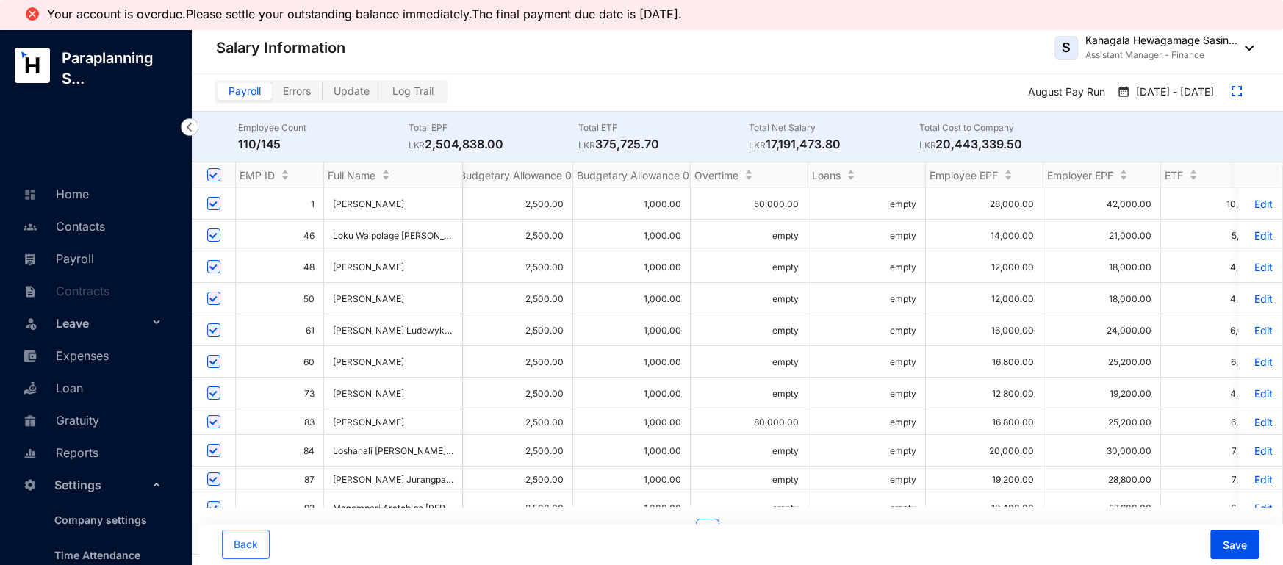
scroll to position [0, 538]
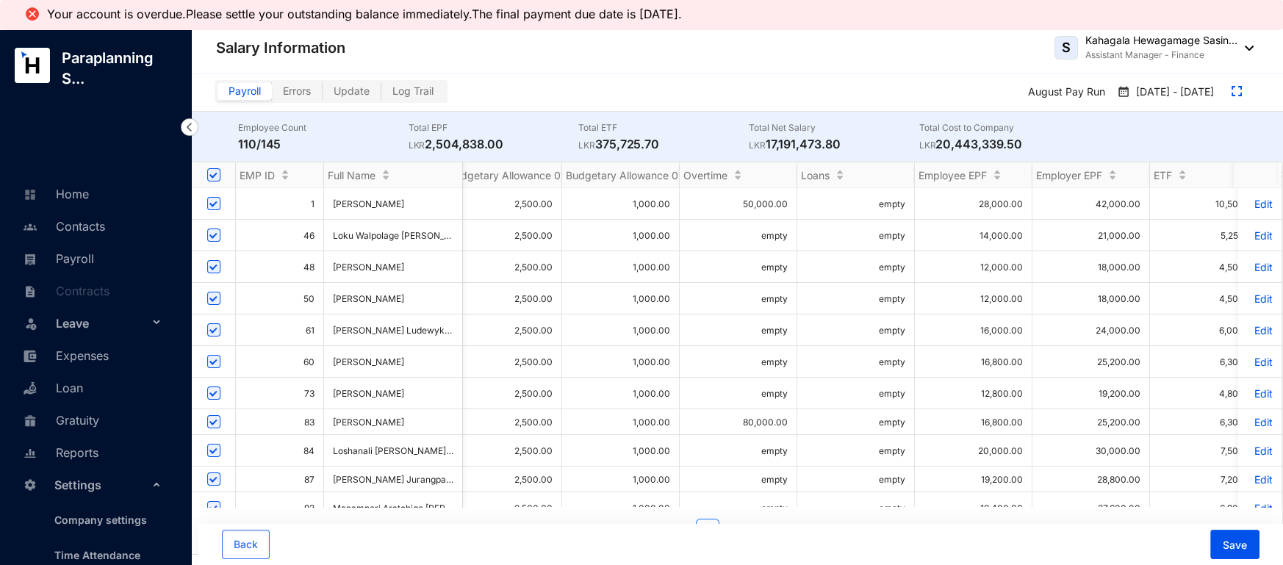
click at [1251, 198] on p "Edit" at bounding box center [1260, 204] width 26 height 12
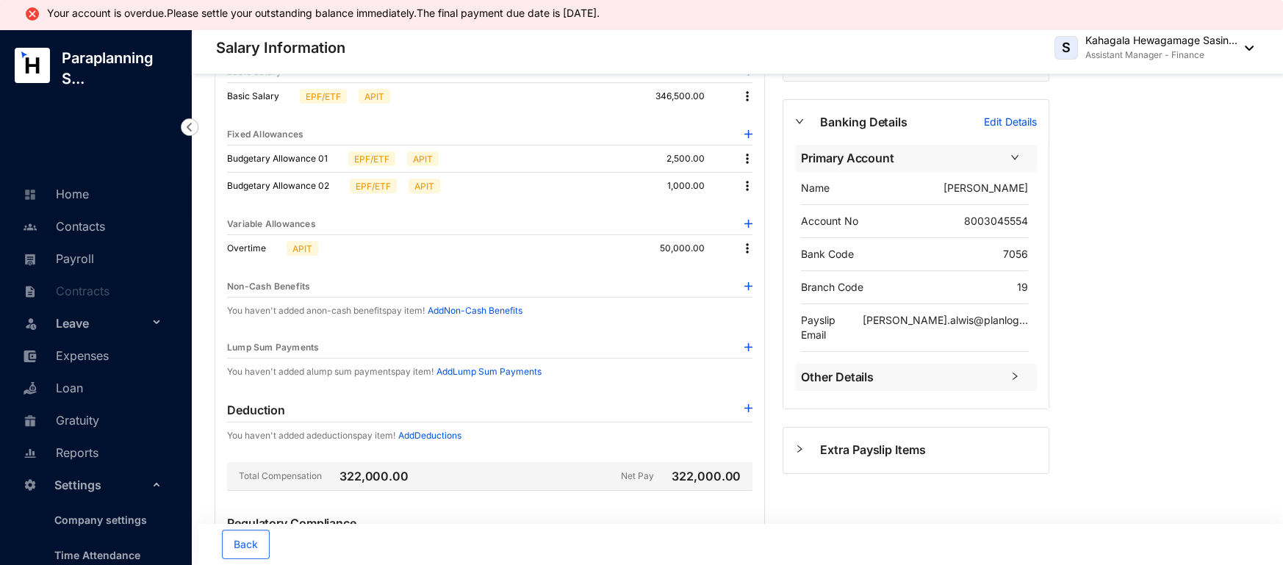
scroll to position [112, 0]
click at [748, 291] on img at bounding box center [749, 287] width 8 height 8
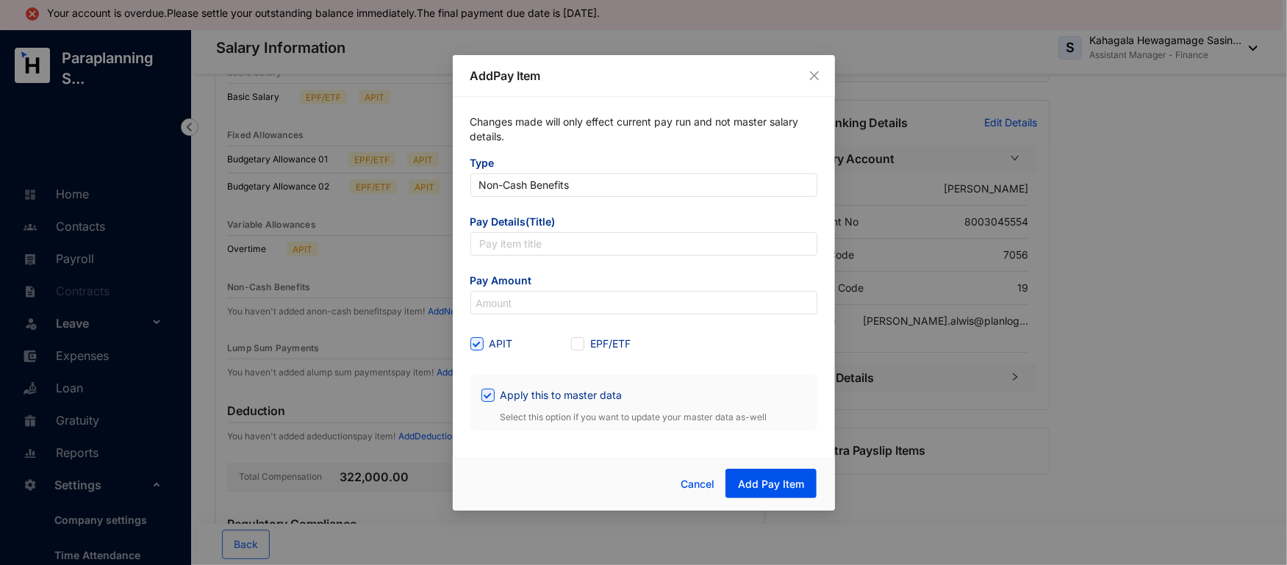
click at [524, 226] on span "Pay Details(Title)" at bounding box center [643, 224] width 347 height 18
click at [523, 247] on input "text" at bounding box center [643, 244] width 347 height 24
type input "Vehicle Allowance"
drag, startPoint x: 573, startPoint y: 289, endPoint x: 570, endPoint y: 295, distance: 7.6
click at [571, 295] on div "Pay Amount" at bounding box center [643, 293] width 347 height 41
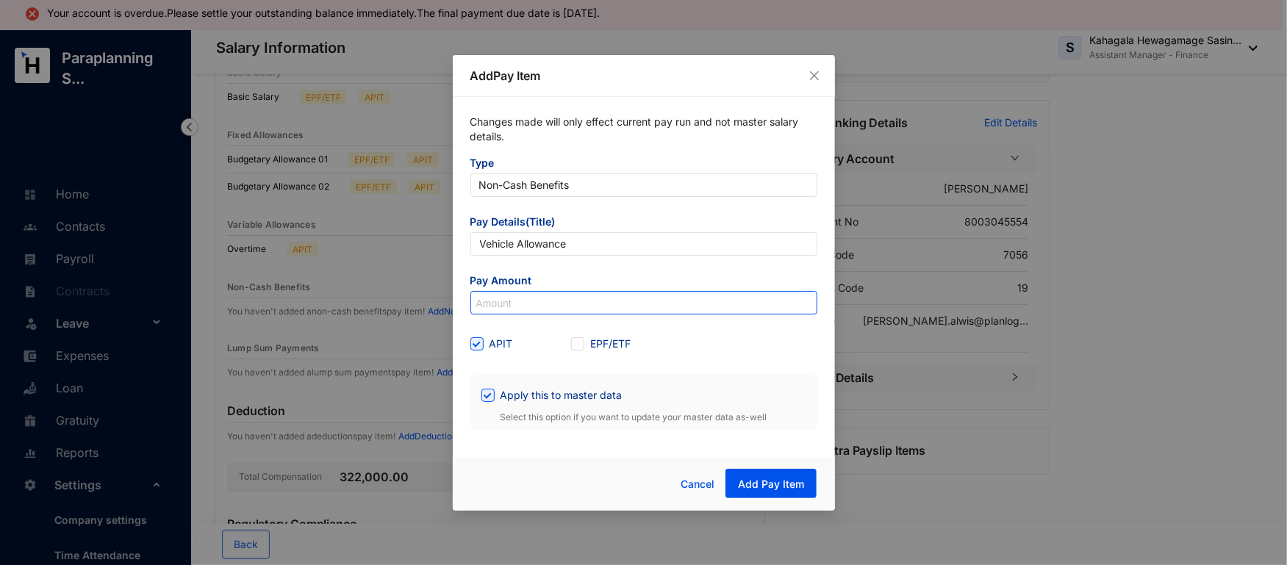
click at [554, 310] on input at bounding box center [643, 304] width 345 height 24
type input "50,000"
click at [500, 399] on span "Apply this to master data" at bounding box center [562, 395] width 134 height 16
click at [492, 399] on input "Apply this to master data" at bounding box center [486, 394] width 10 height 10
checkbox input "false"
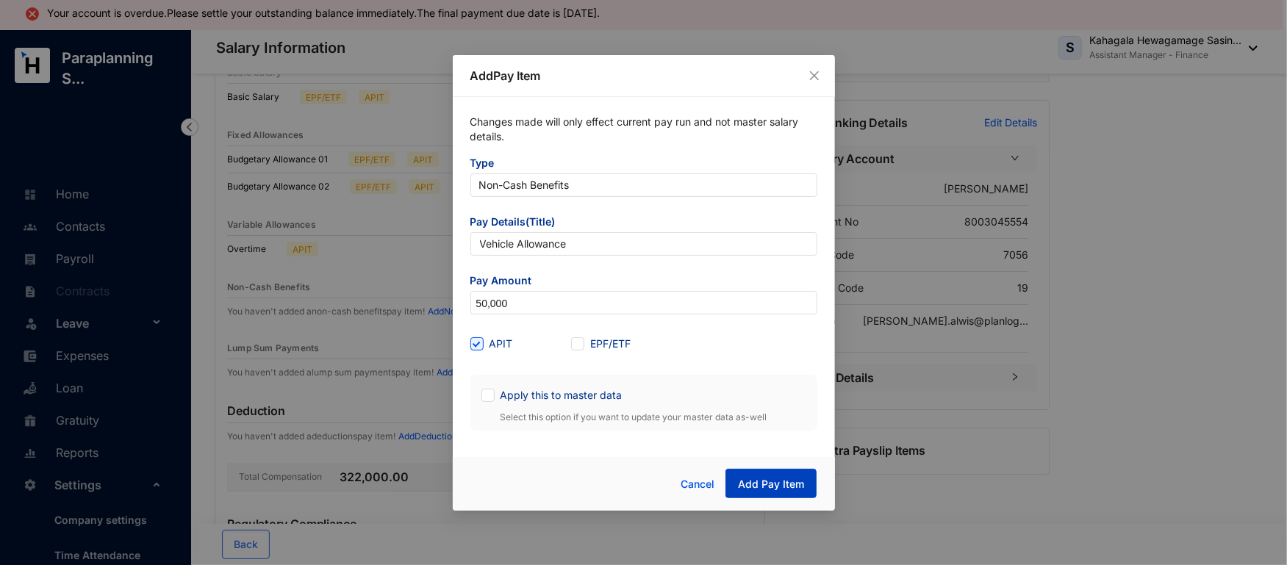
click at [761, 480] on span "Add Pay Item" at bounding box center [771, 484] width 66 height 15
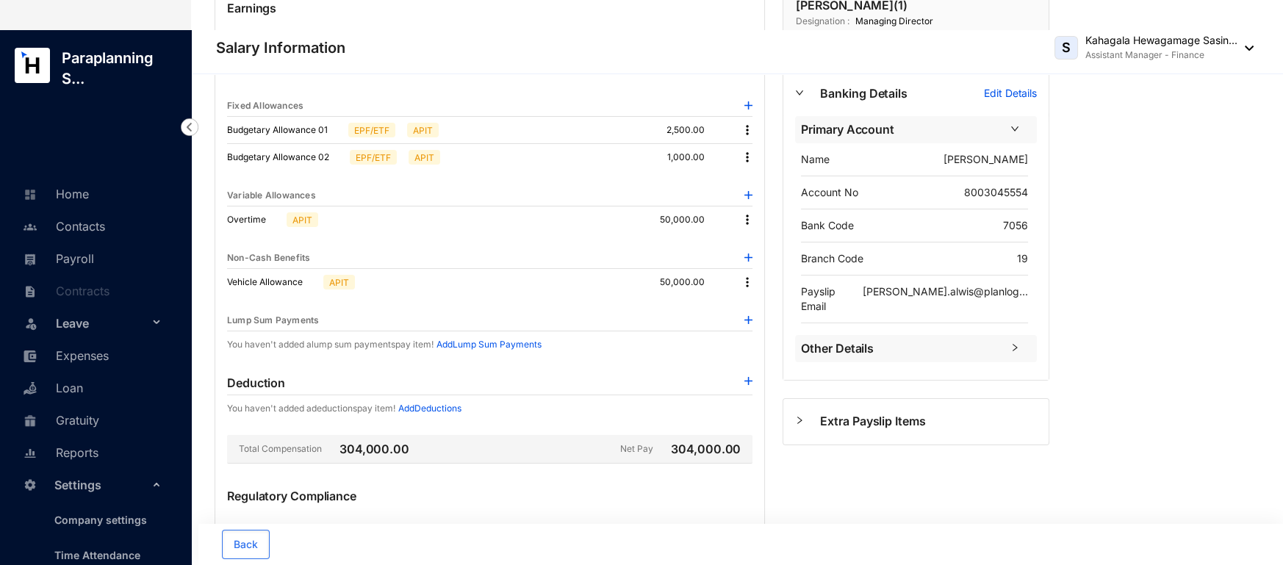
scroll to position [0, 0]
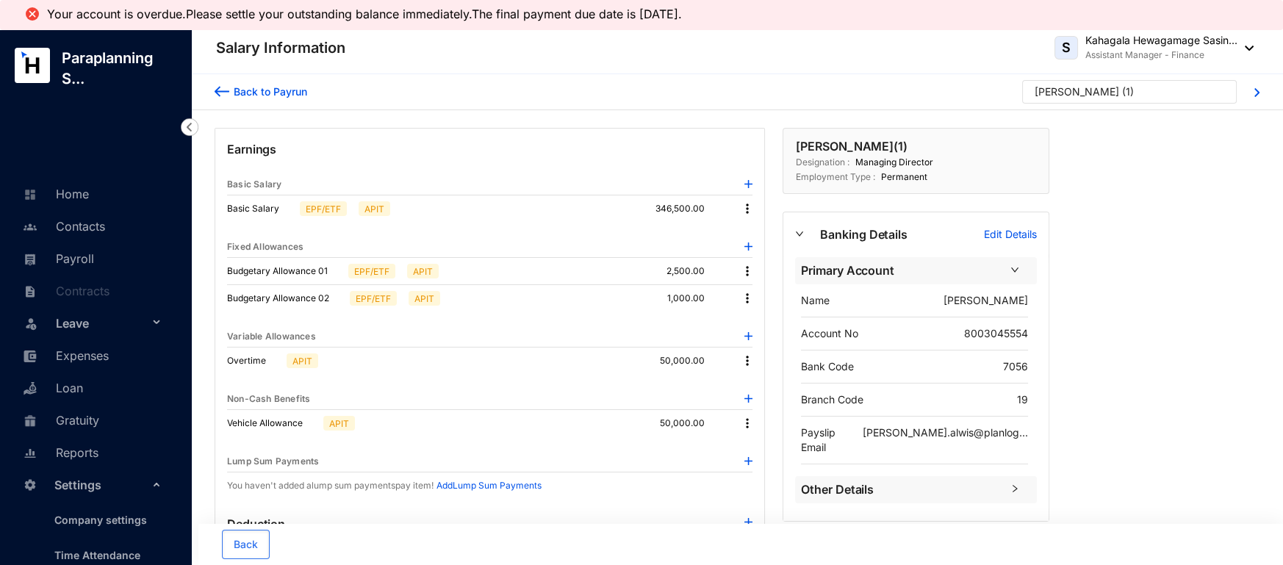
click at [223, 96] on img at bounding box center [222, 91] width 15 height 15
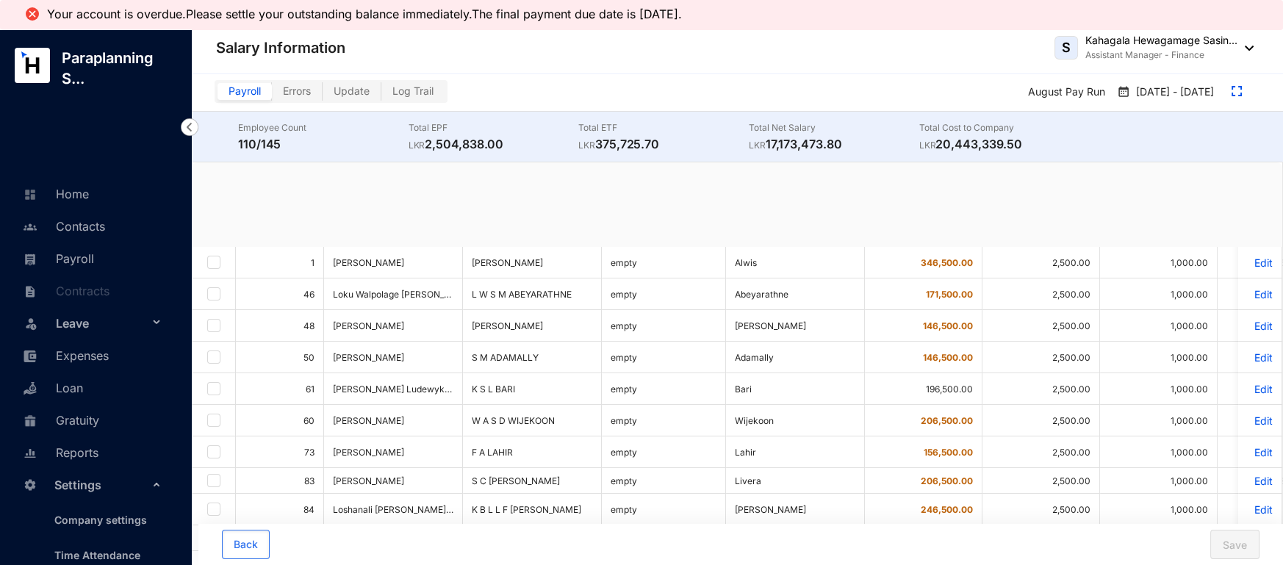
checkbox input "true"
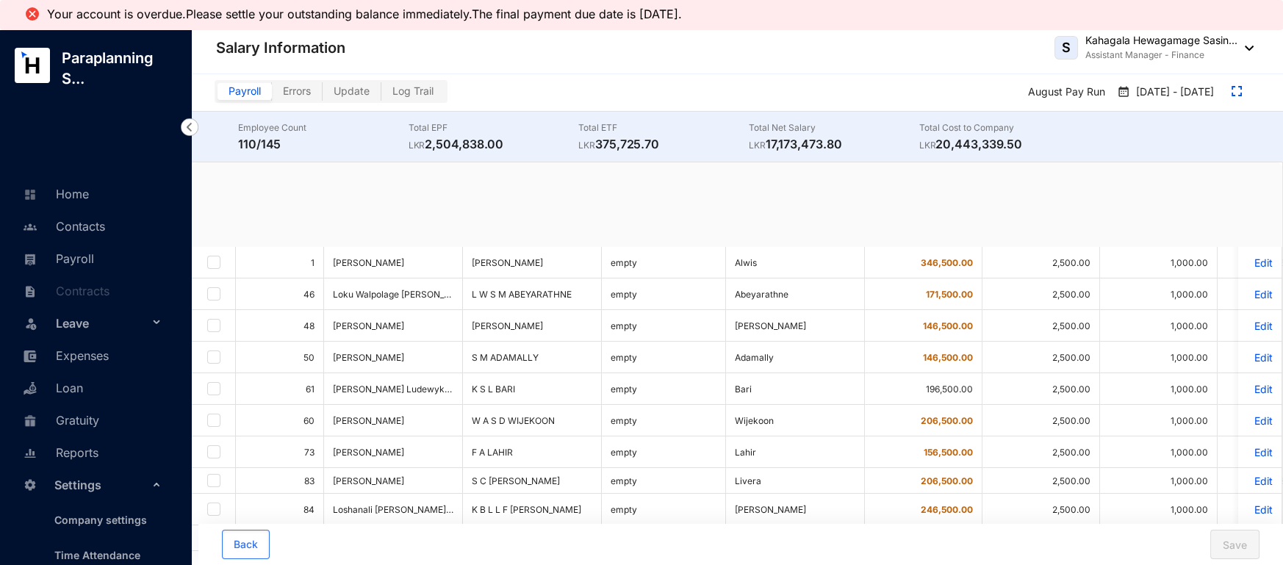
checkbox input "true"
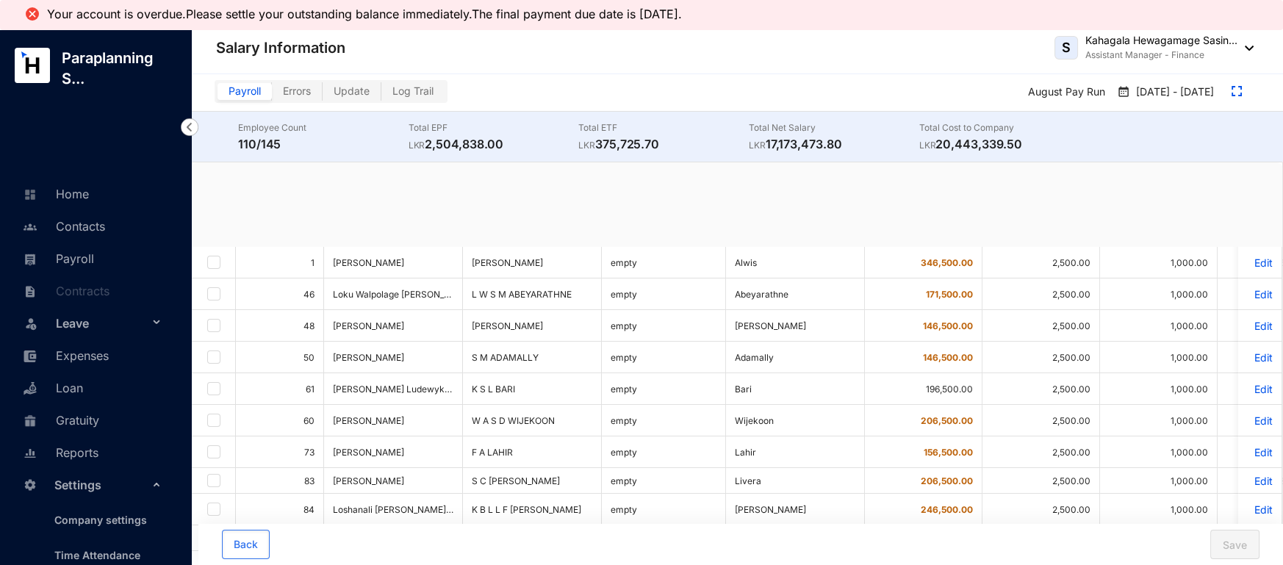
checkbox input "true"
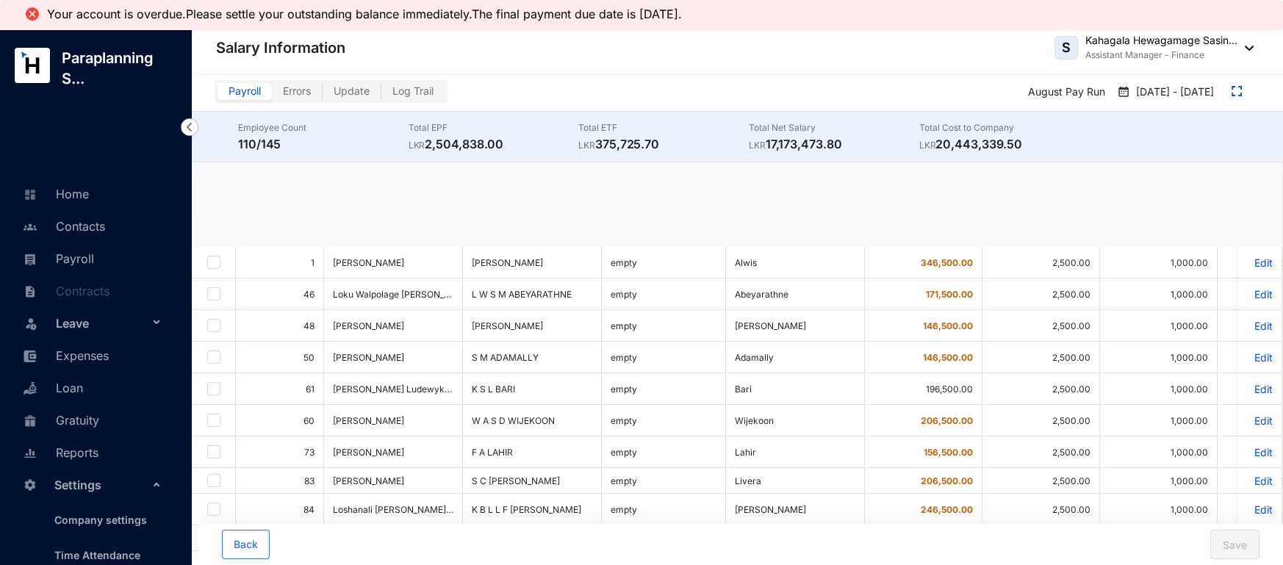
checkbox input "true"
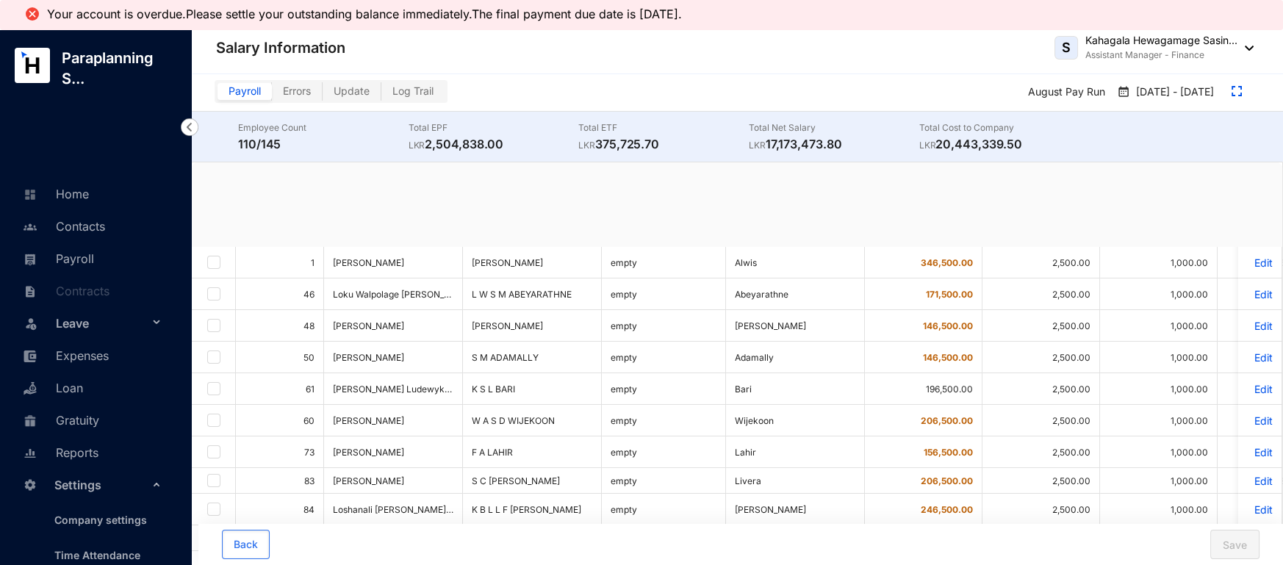
checkbox input "true"
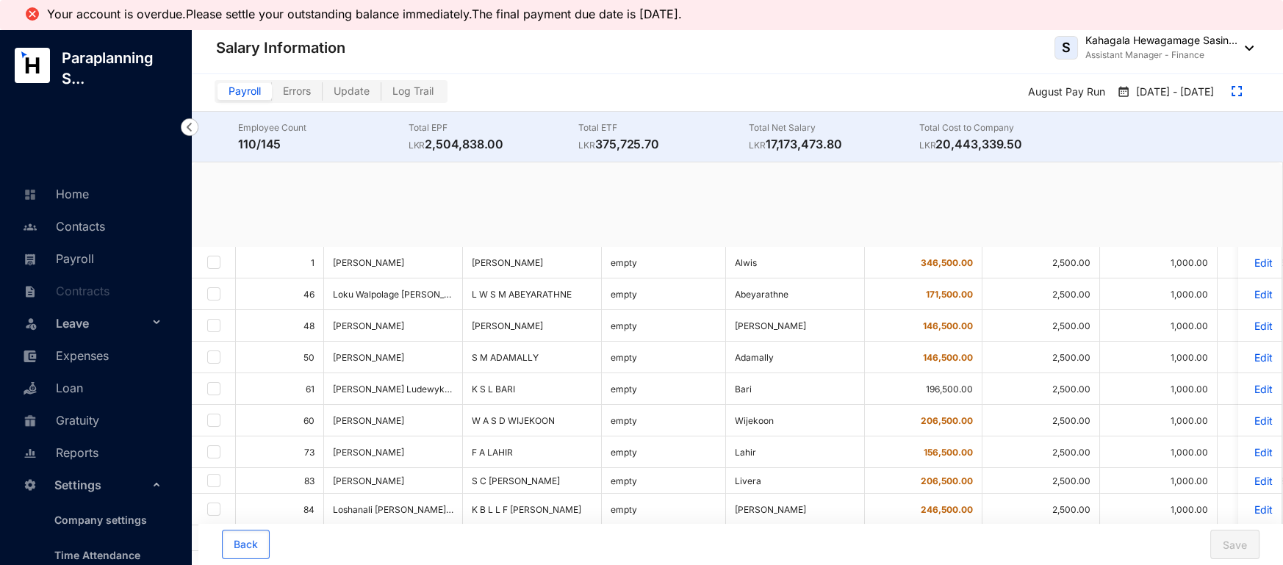
checkbox input "true"
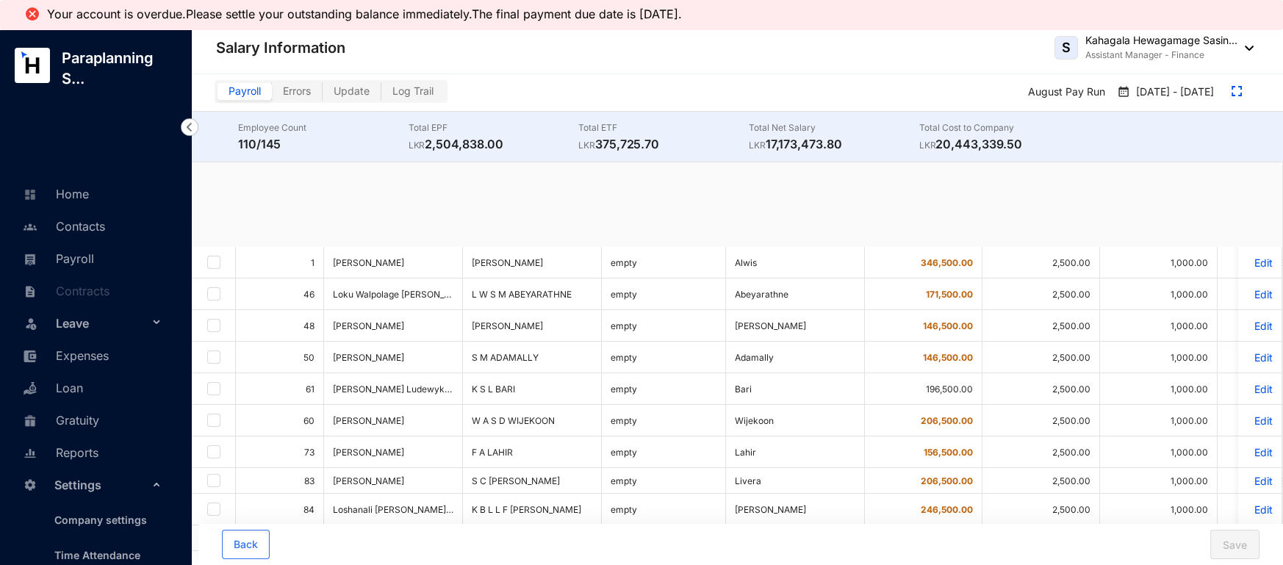
checkbox input "true"
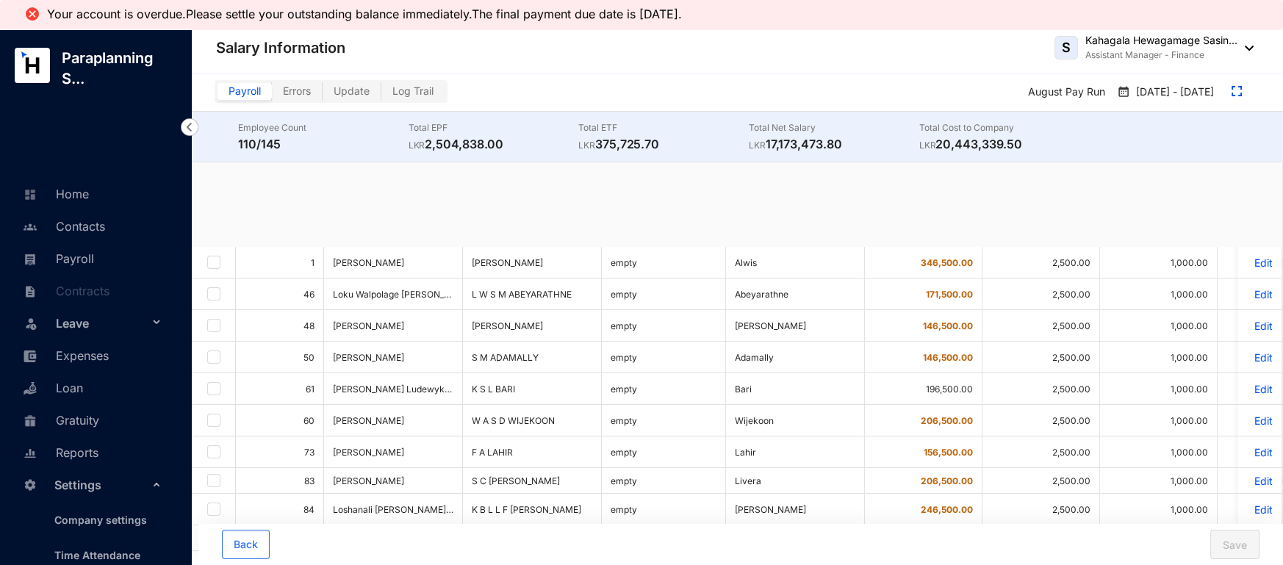
checkbox input "true"
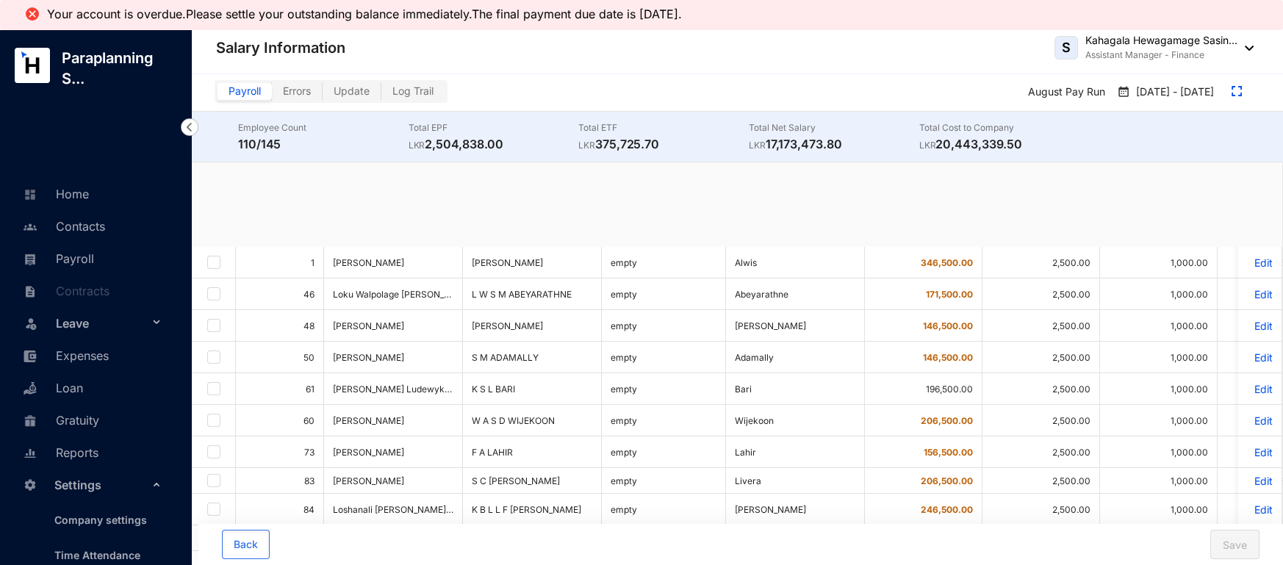
checkbox input "true"
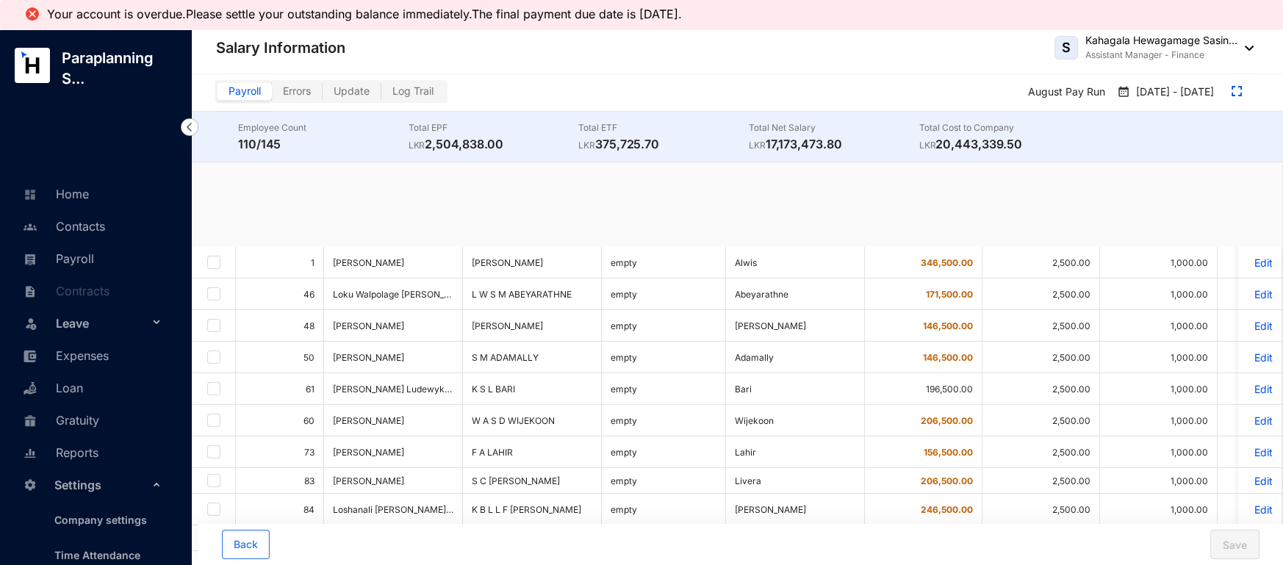
checkbox input "true"
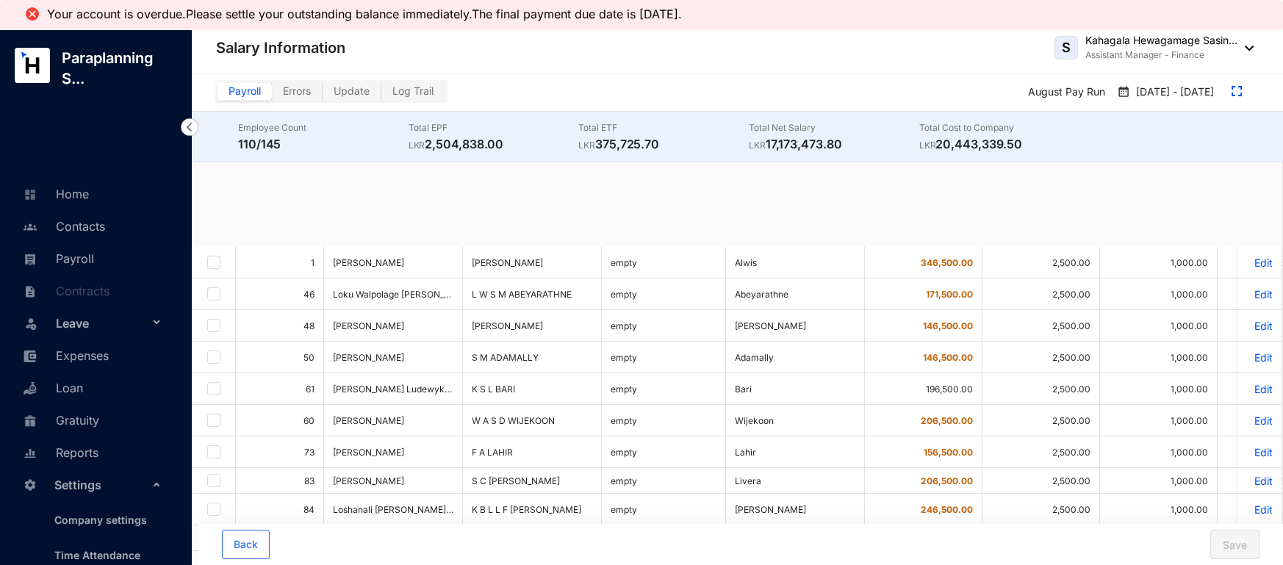
checkbox input "true"
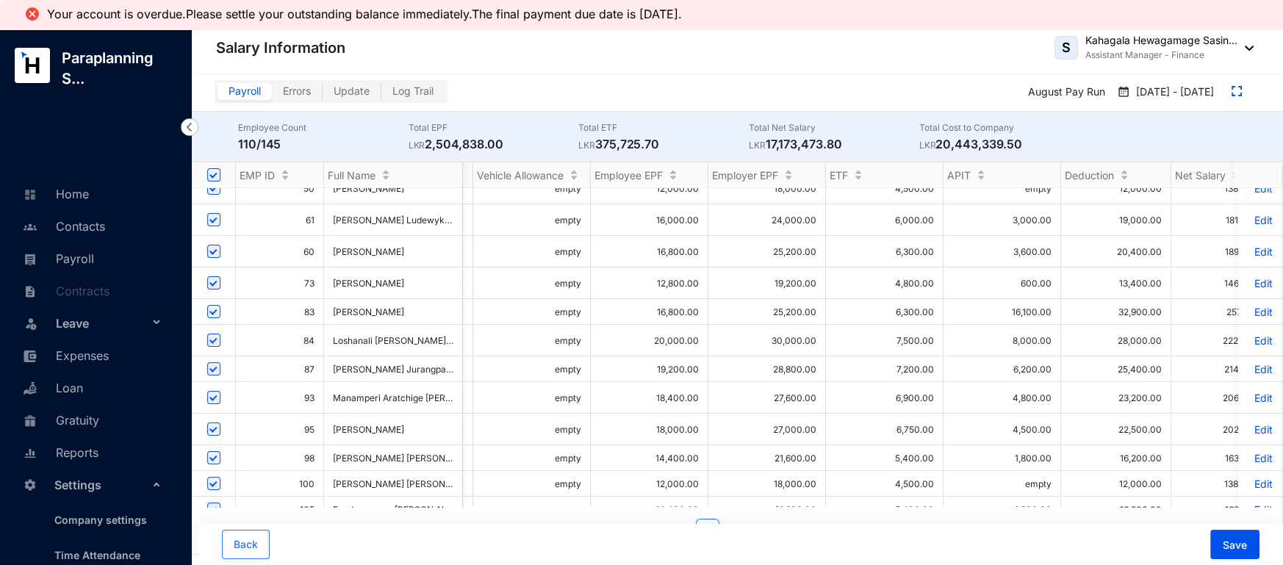
scroll to position [0, 985]
click at [1250, 392] on p "Edit" at bounding box center [1260, 398] width 26 height 12
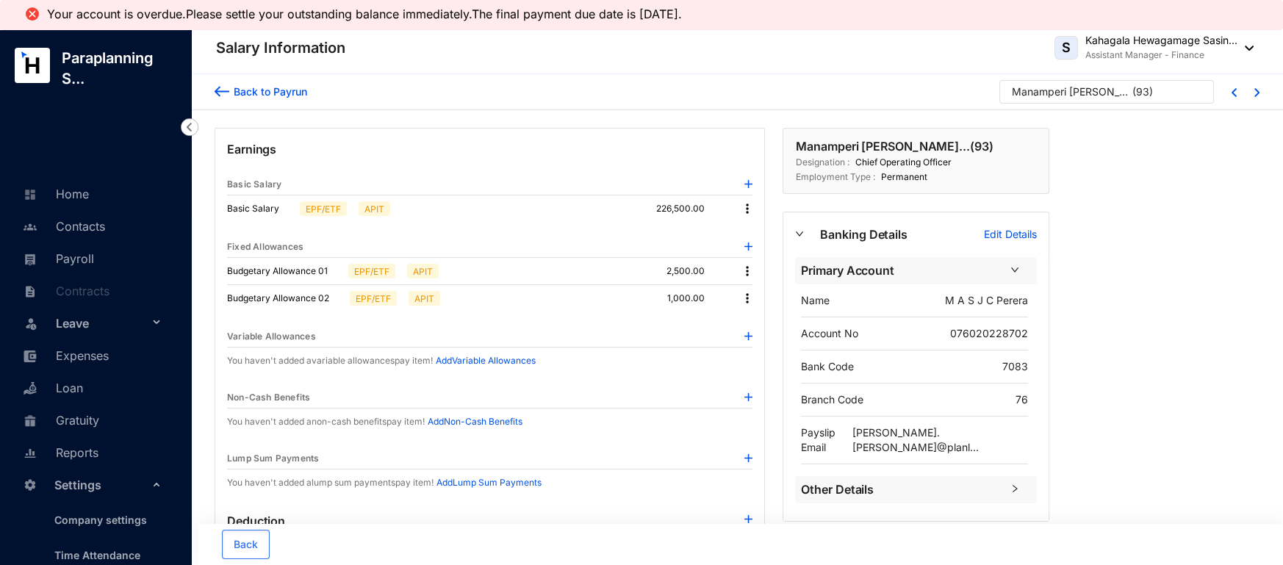
click at [748, 401] on img at bounding box center [749, 397] width 8 height 8
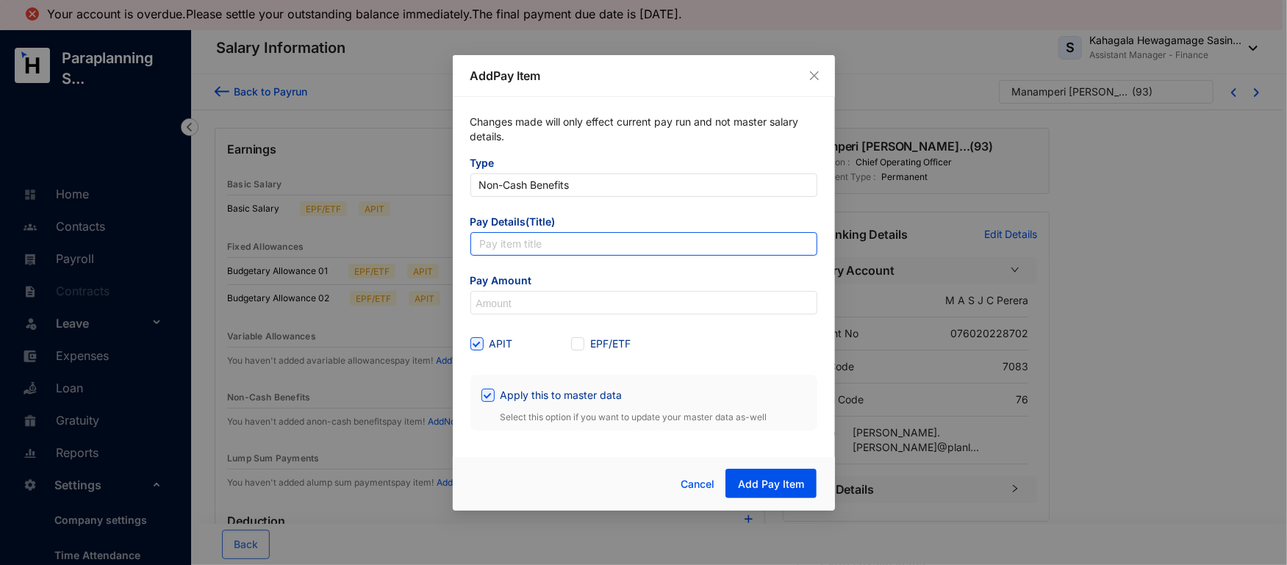
click at [560, 239] on input "text" at bounding box center [643, 244] width 347 height 24
type input "Vehicle Allowance"
click at [540, 317] on form "Type Non-Cash Benefits Pay Details(Title) Vehicle Allowance Pay Amount APIT EPF…" at bounding box center [643, 293] width 347 height 275
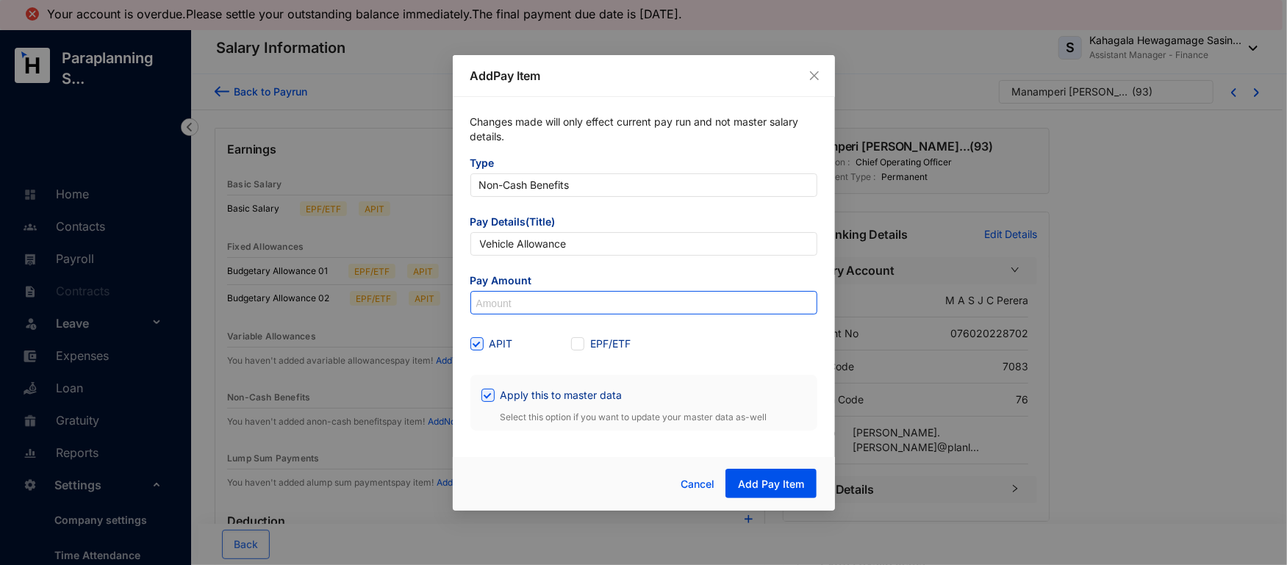
click at [533, 305] on input at bounding box center [643, 304] width 345 height 24
type input "50,000"
click at [509, 398] on span "Apply this to master data" at bounding box center [562, 395] width 134 height 16
click at [492, 398] on input "Apply this to master data" at bounding box center [486, 394] width 10 height 10
checkbox input "false"
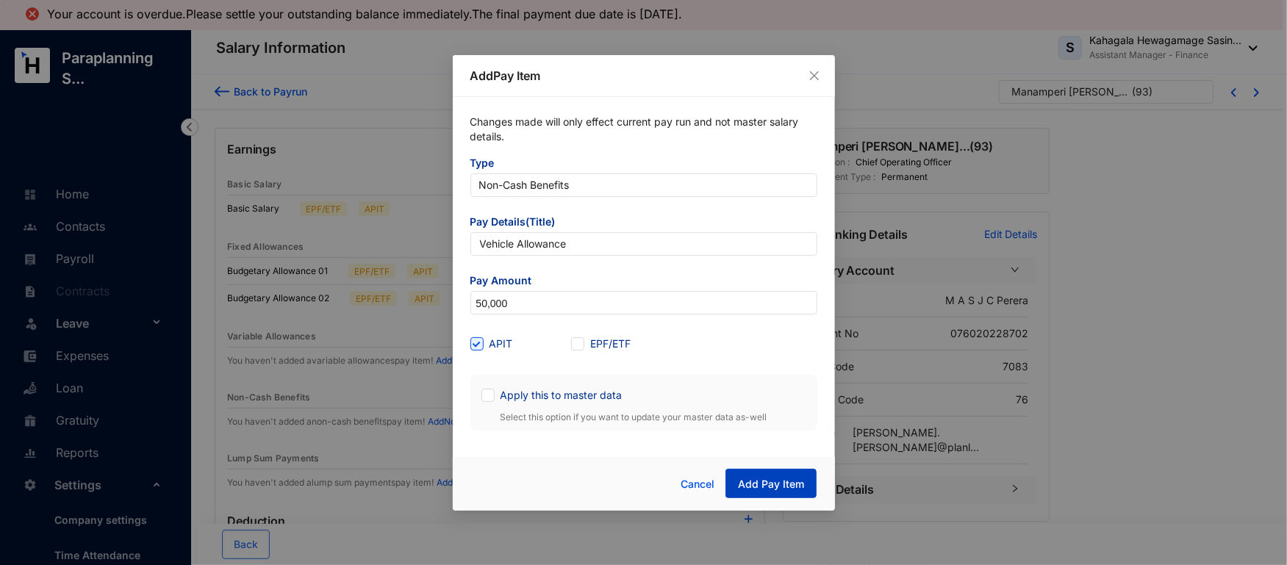
click at [762, 479] on span "Add Pay Item" at bounding box center [771, 484] width 66 height 15
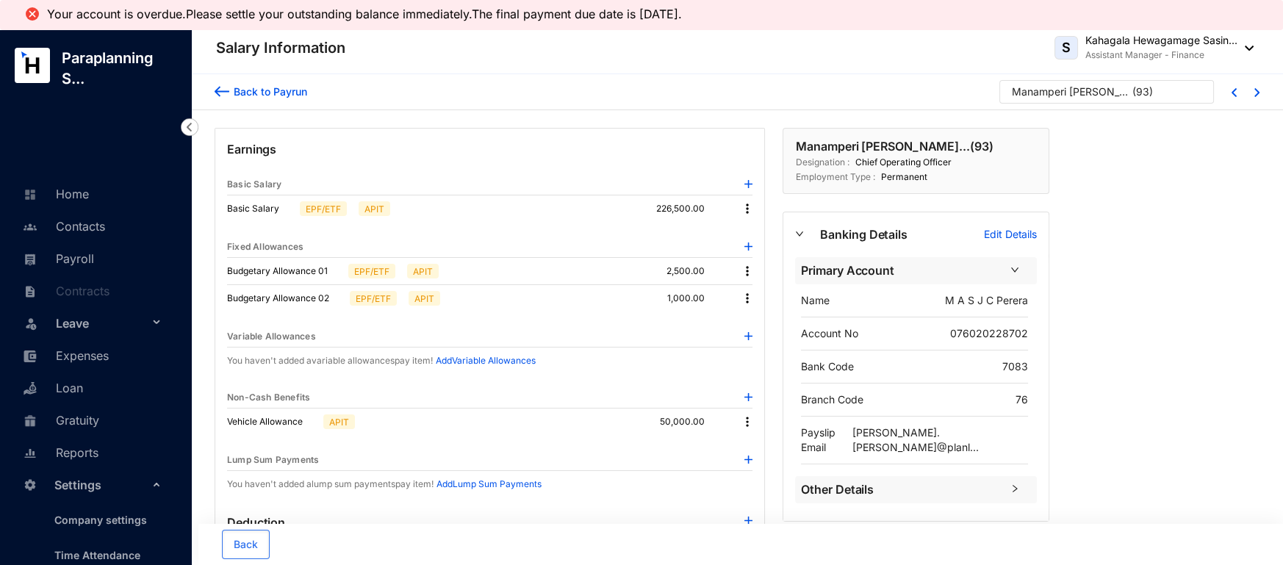
click at [219, 97] on img at bounding box center [222, 91] width 15 height 15
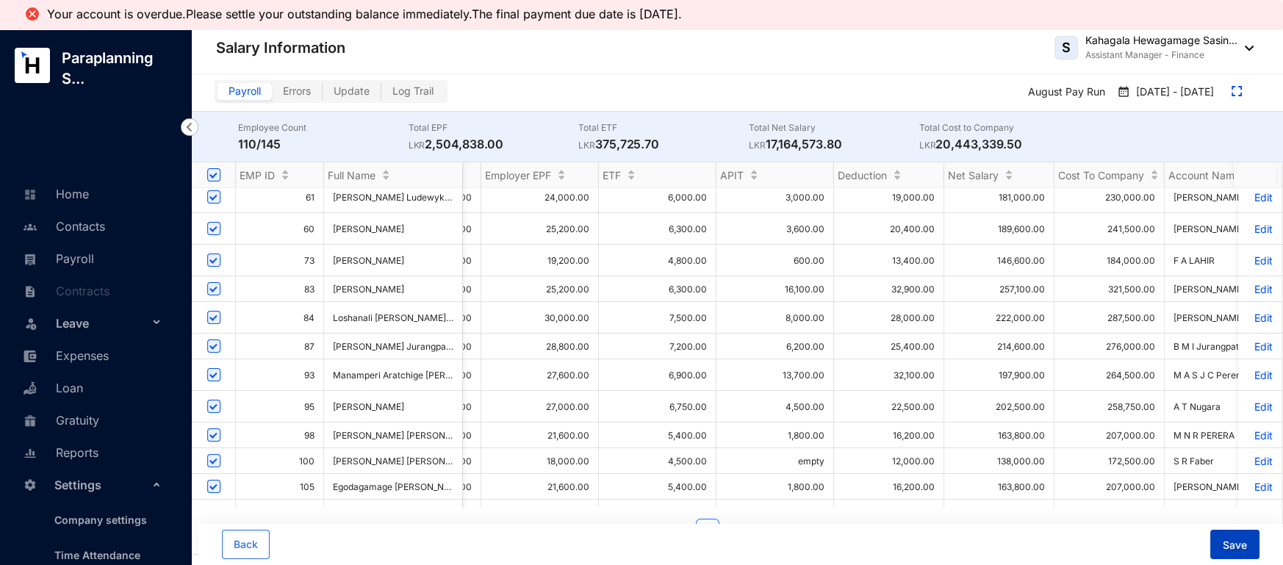
click at [1238, 544] on span "Save" at bounding box center [1235, 545] width 24 height 15
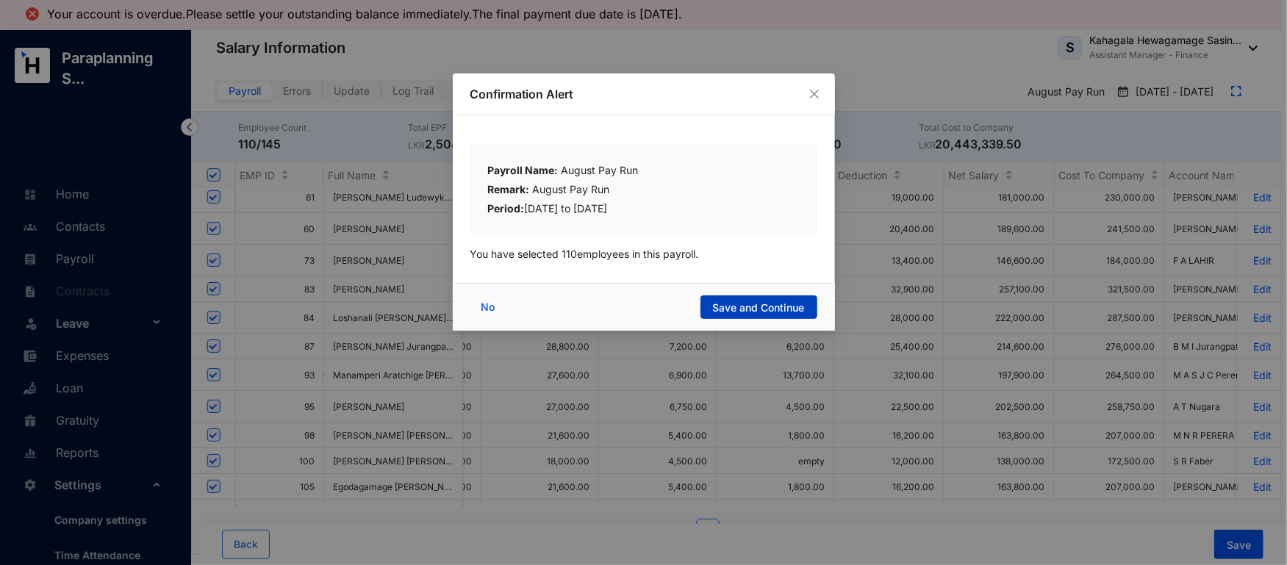
click at [761, 317] on button "Save and Continue" at bounding box center [758, 307] width 117 height 24
click at [753, 305] on div "Confirmation Alert Payroll Name: August Pay Run Remark: August Pay Run Period: …" at bounding box center [643, 282] width 1287 height 565
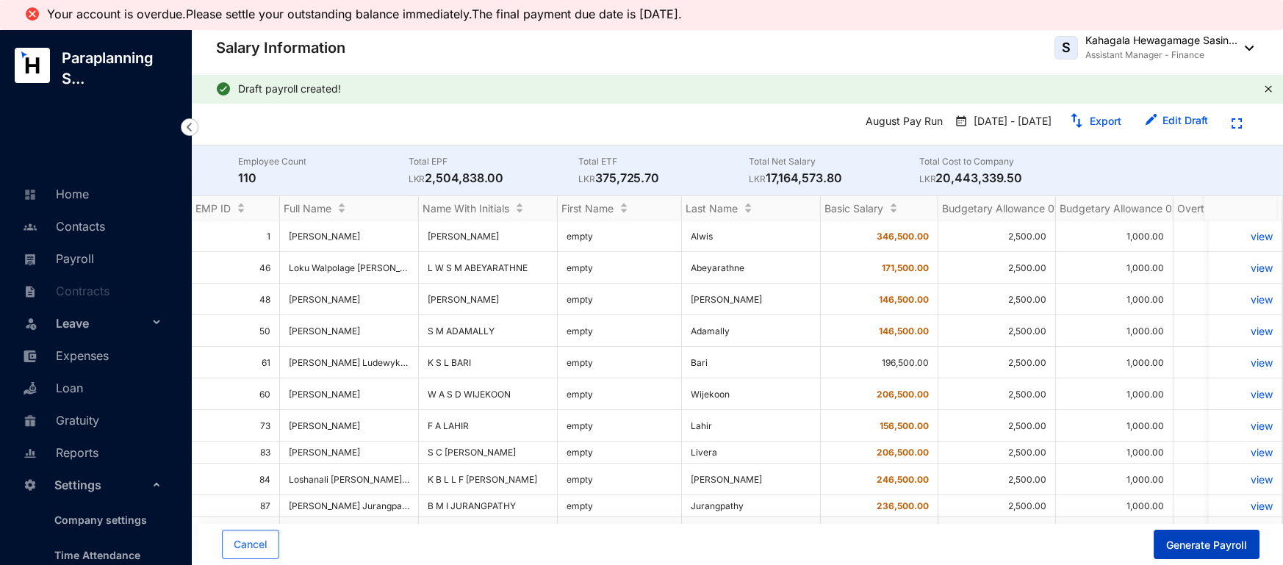
click at [1229, 542] on span "Generate Payroll" at bounding box center [1206, 545] width 81 height 15
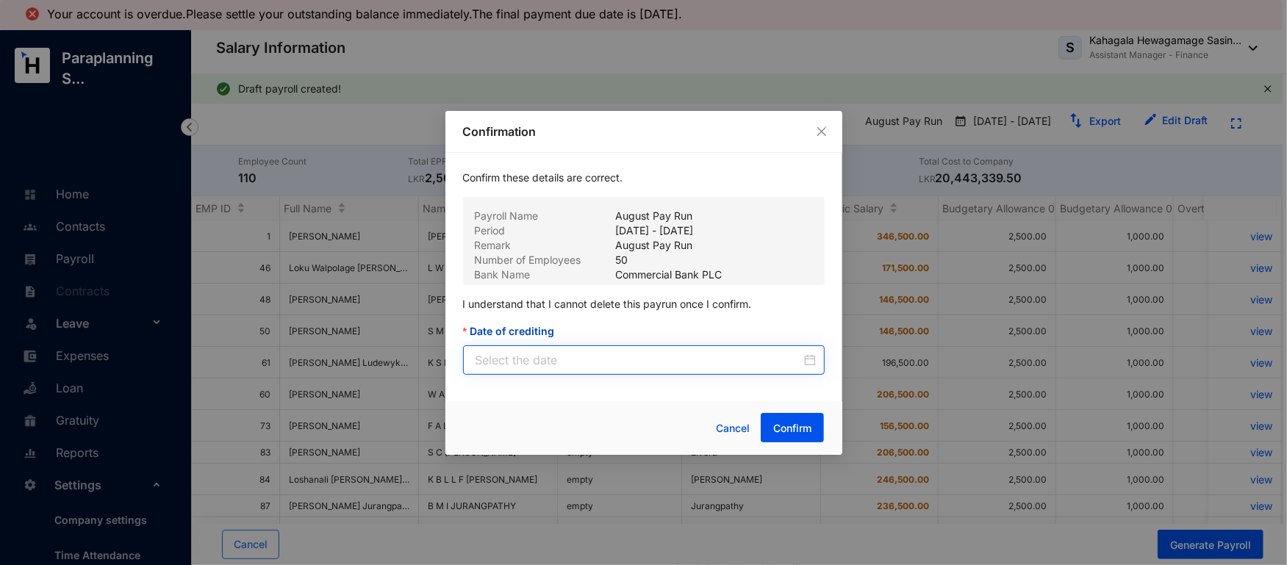
click at [819, 370] on div at bounding box center [644, 359] width 362 height 29
click at [811, 359] on div at bounding box center [646, 360] width 340 height 18
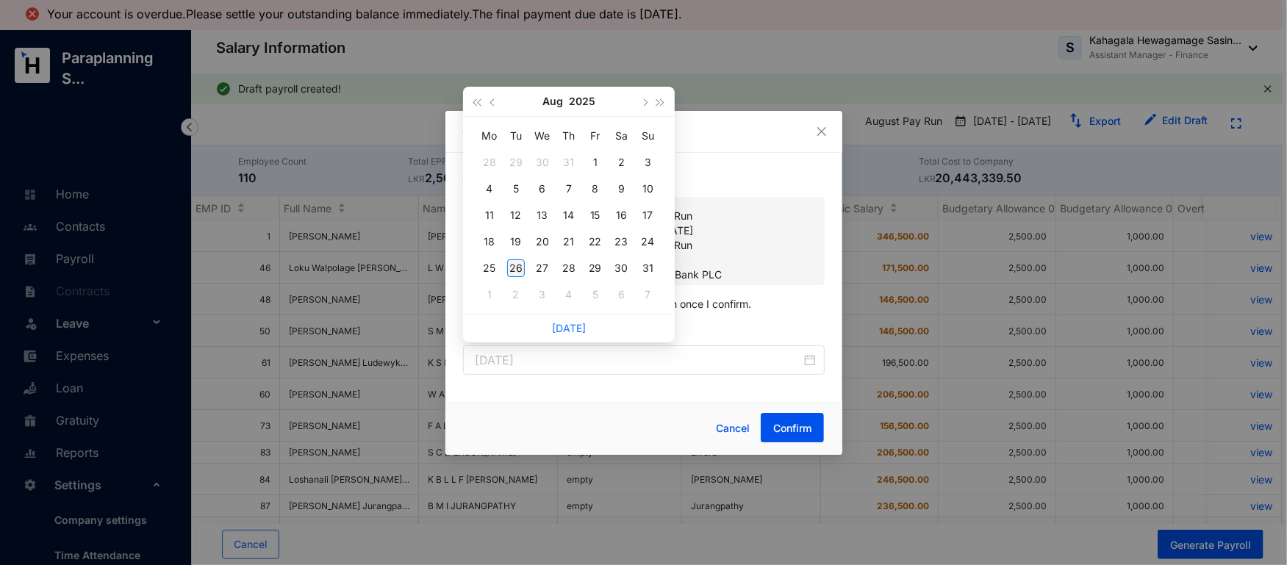
click at [510, 267] on div "26" at bounding box center [516, 268] width 18 height 18
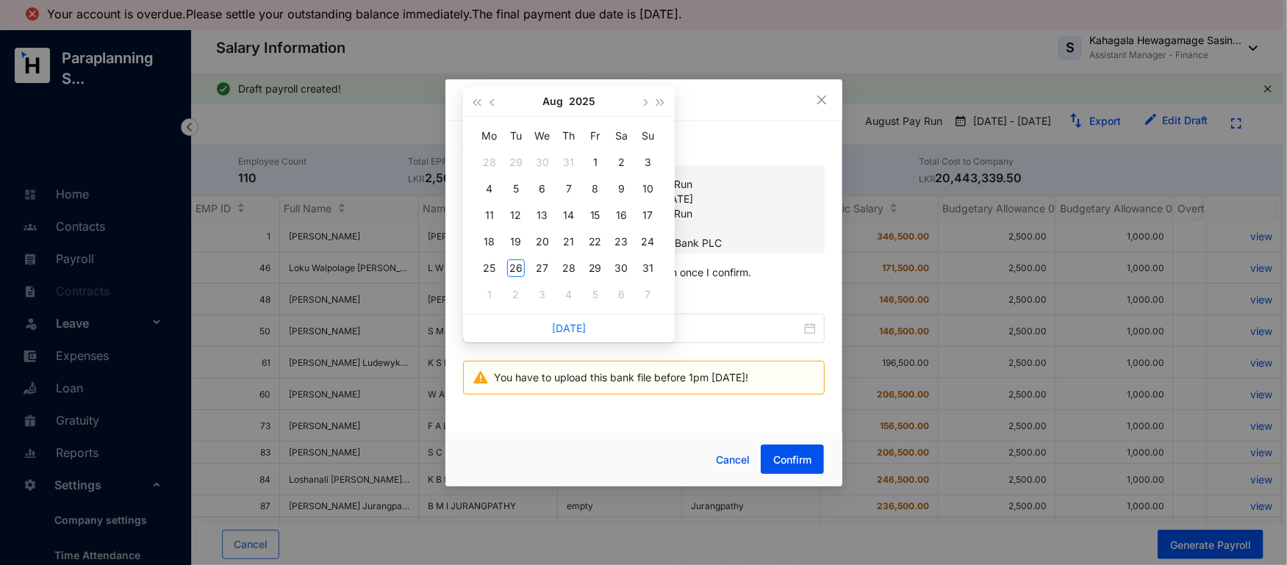
type input "[DATE]"
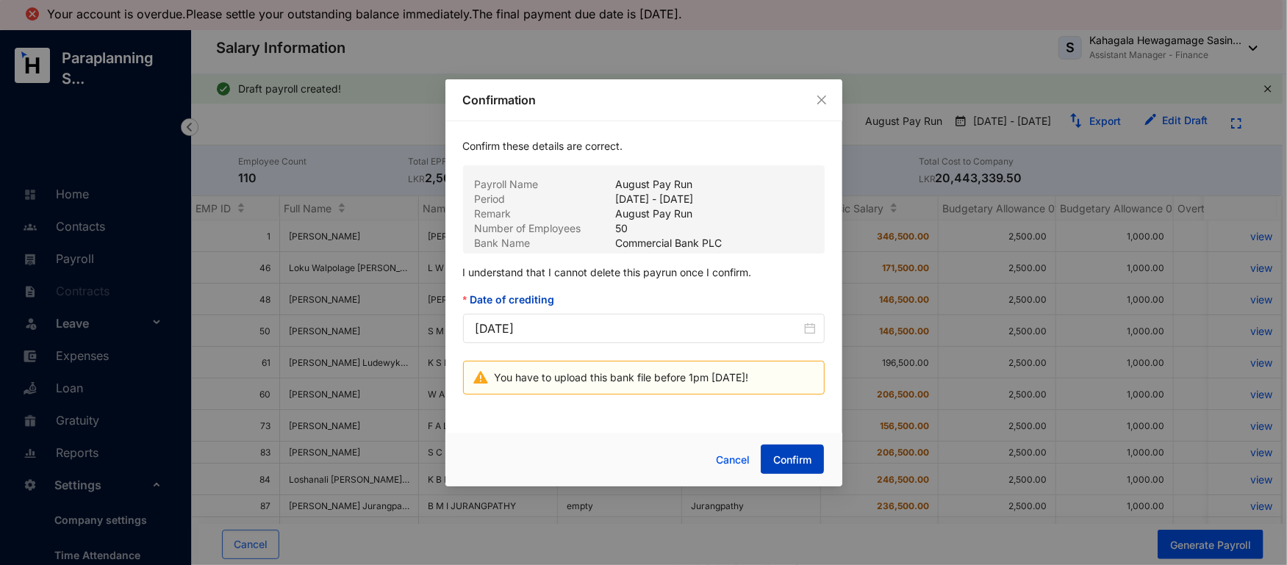
click at [789, 448] on button "Confirm" at bounding box center [792, 459] width 63 height 29
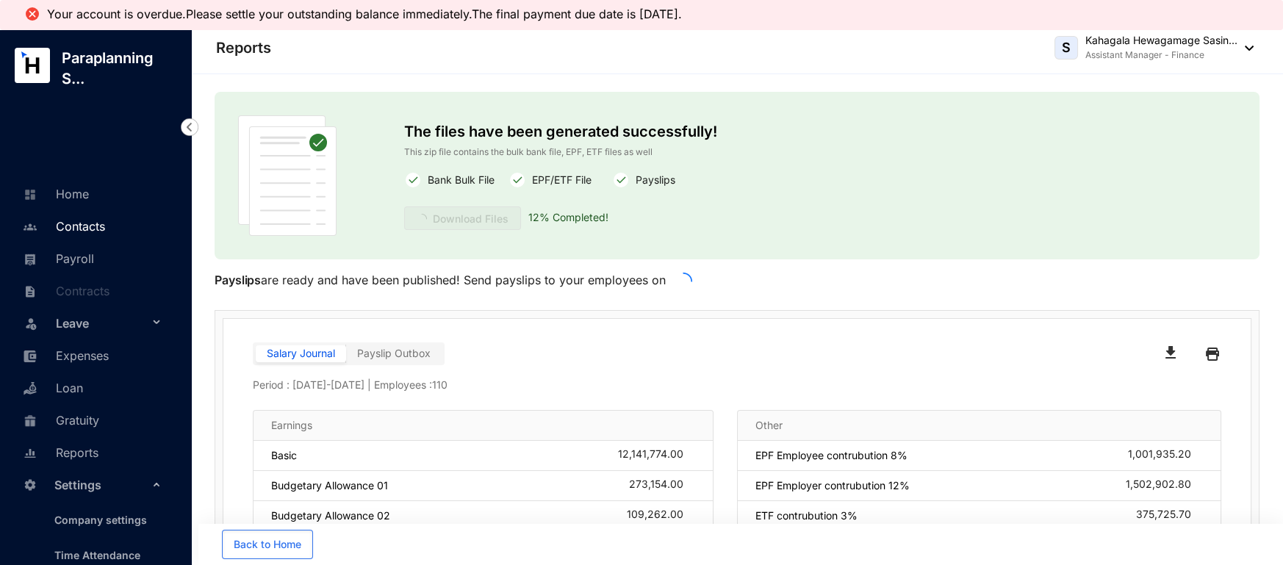
click at [68, 234] on link "Contacts" at bounding box center [62, 226] width 86 height 15
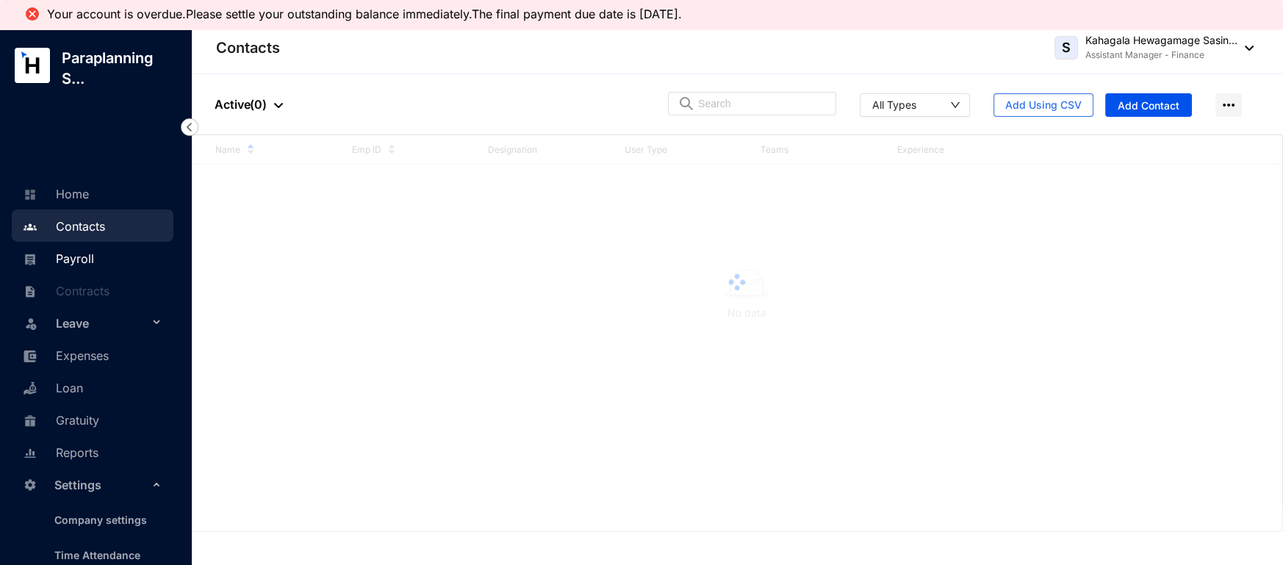
click at [62, 251] on link "Payroll" at bounding box center [56, 258] width 75 height 15
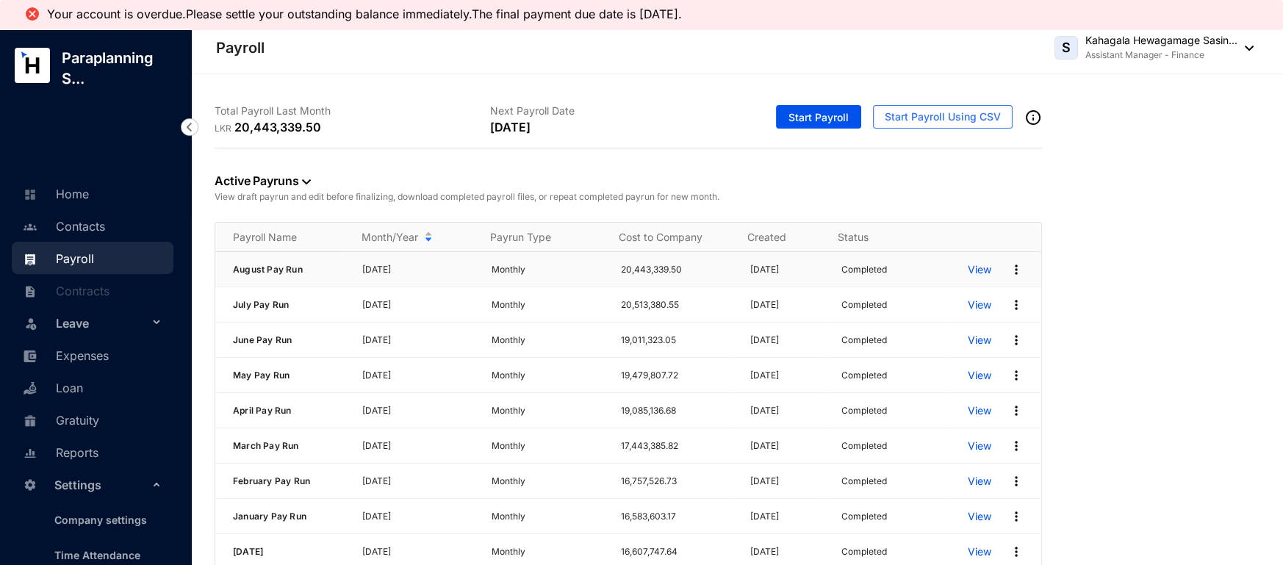
click at [970, 271] on p "View" at bounding box center [980, 269] width 24 height 15
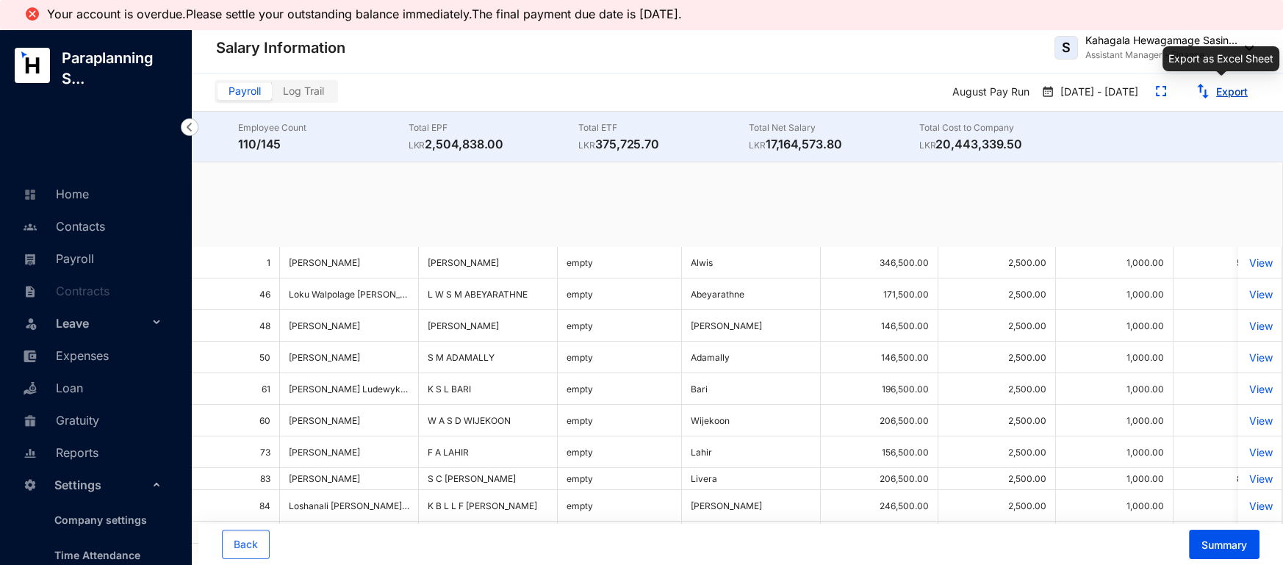
click at [1213, 91] on button "Export" at bounding box center [1222, 92] width 76 height 24
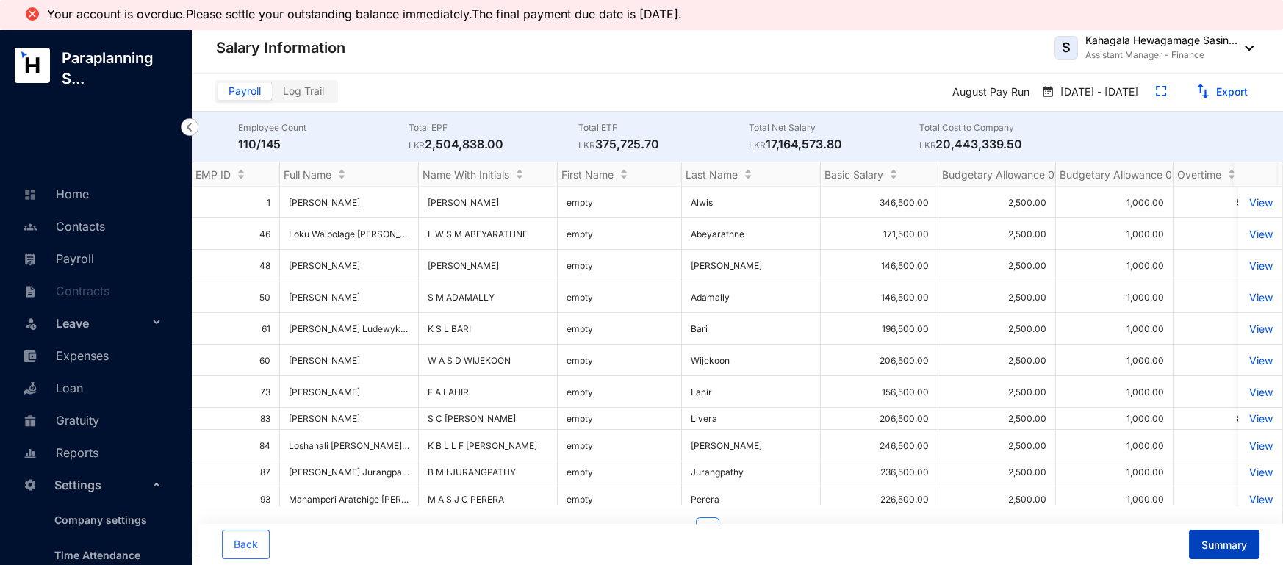
click at [1211, 539] on span "Summary" at bounding box center [1225, 545] width 46 height 15
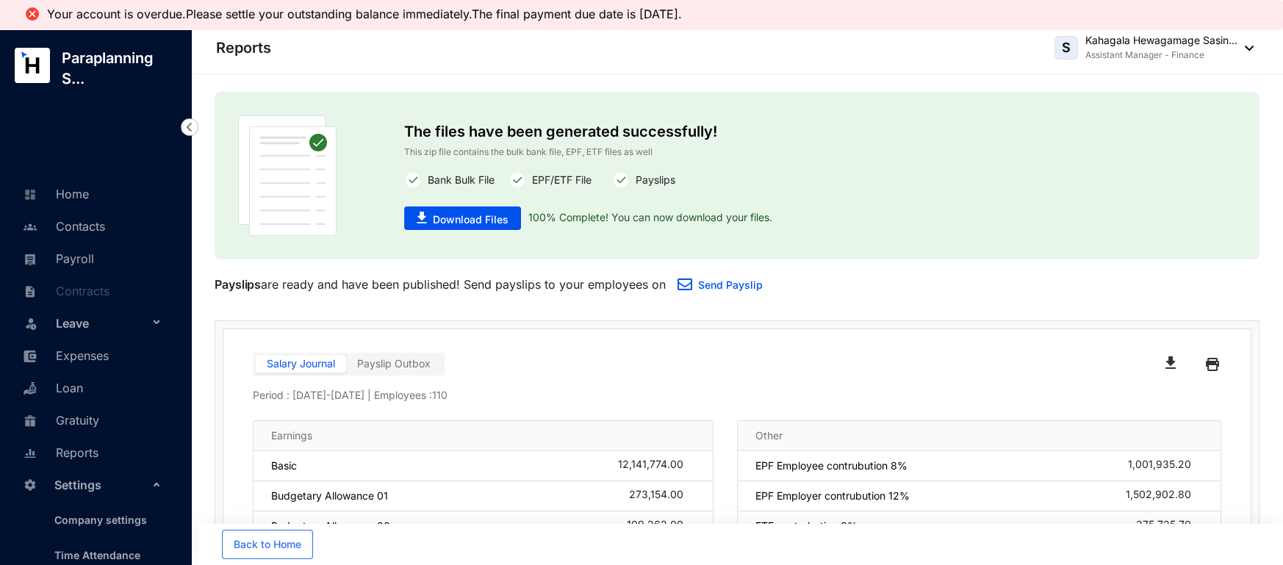
scroll to position [151, 0]
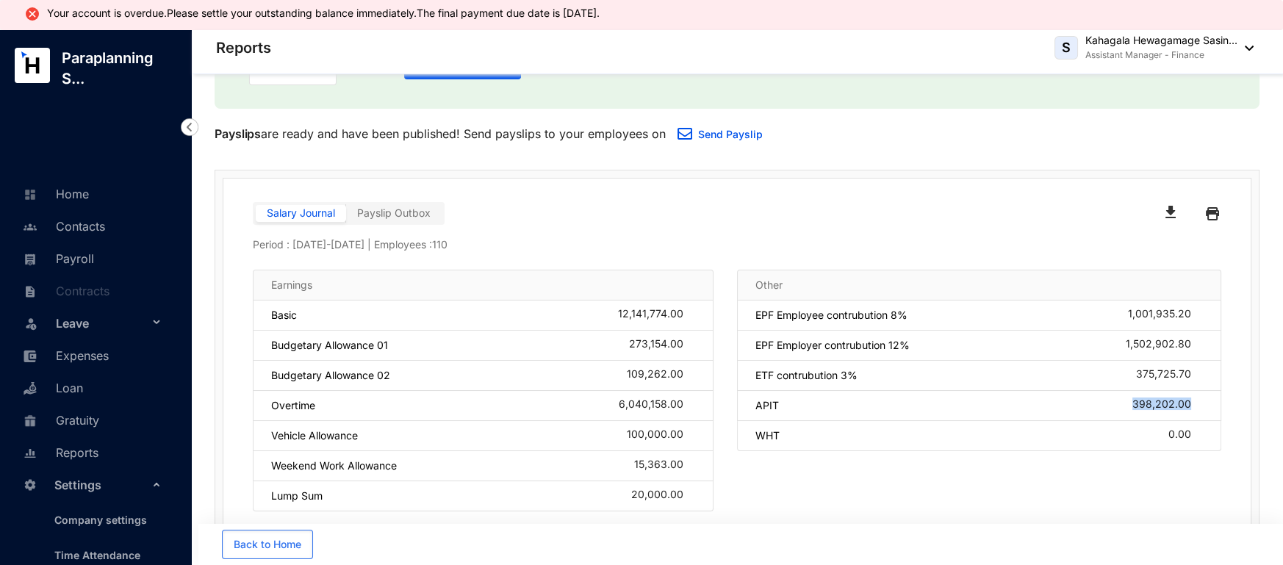
drag, startPoint x: 1103, startPoint y: 398, endPoint x: 1193, endPoint y: 402, distance: 90.5
click at [1194, 402] on div "APIT 398,202.00" at bounding box center [979, 406] width 484 height 30
copy div "398,202.00"
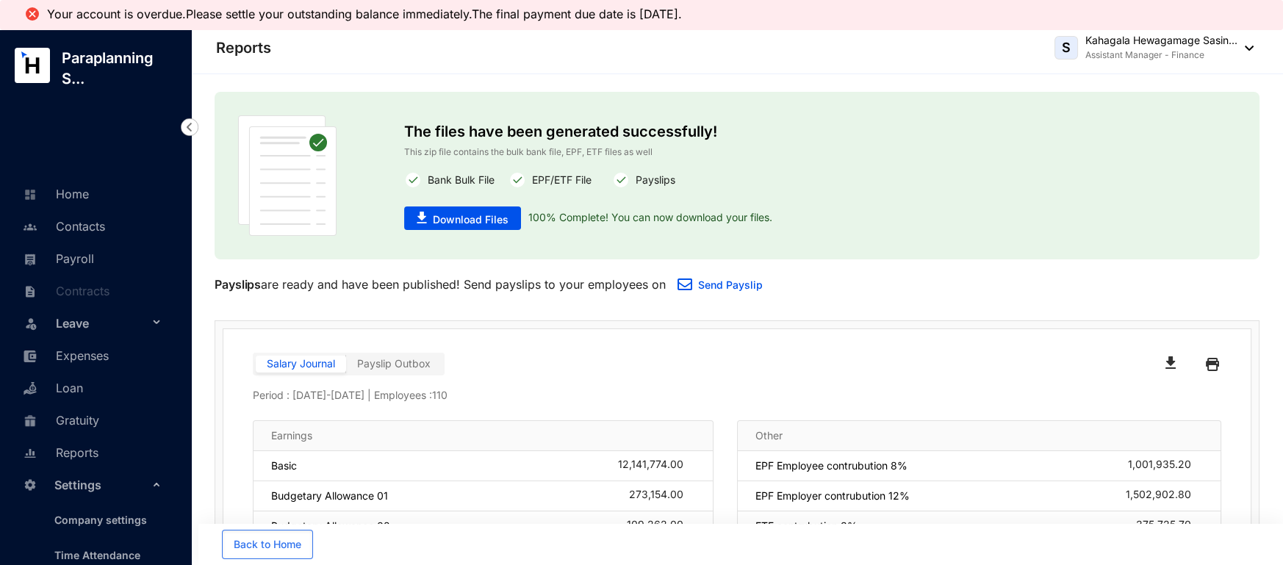
scroll to position [0, 0]
click at [68, 257] on link "Payroll" at bounding box center [56, 258] width 75 height 15
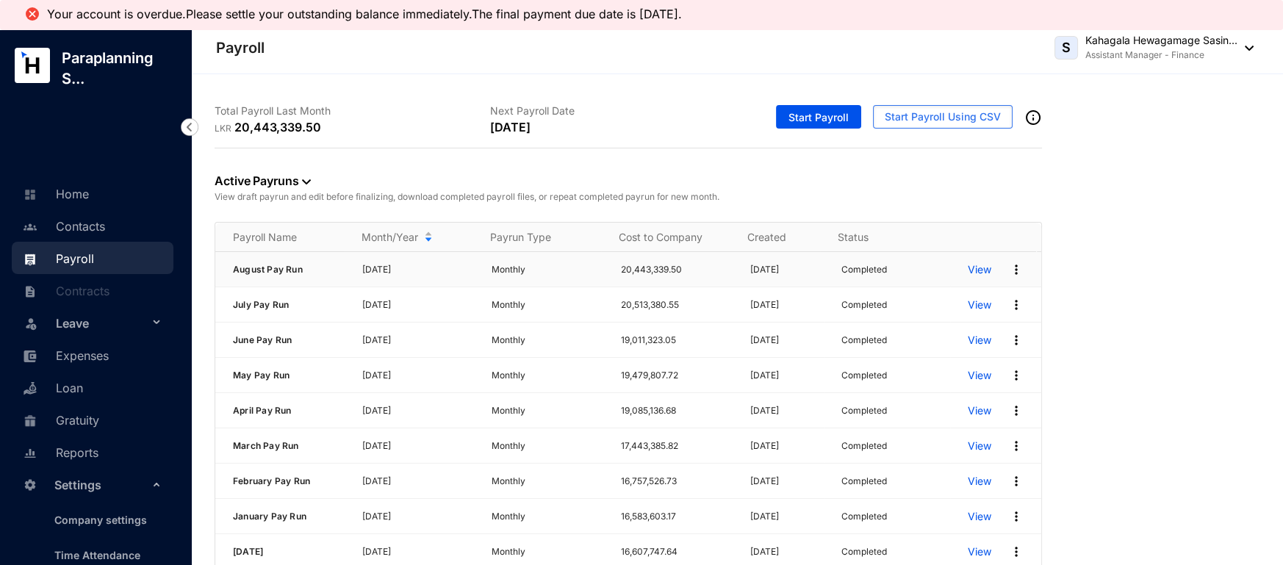
click at [968, 267] on p "View" at bounding box center [980, 269] width 24 height 15
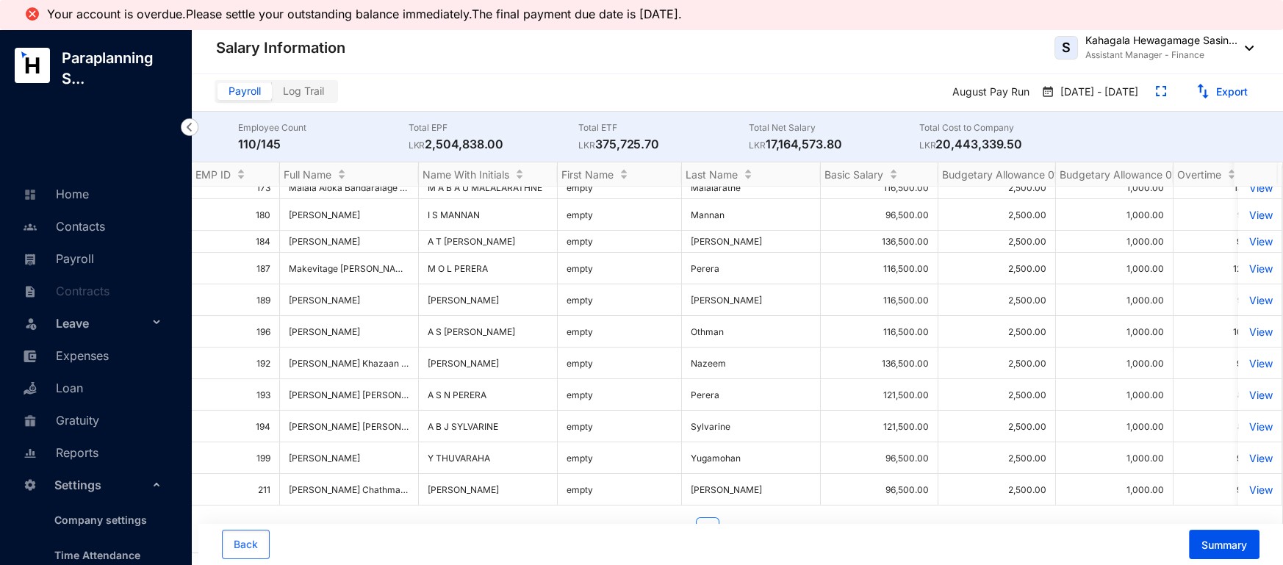
scroll to position [30, 0]
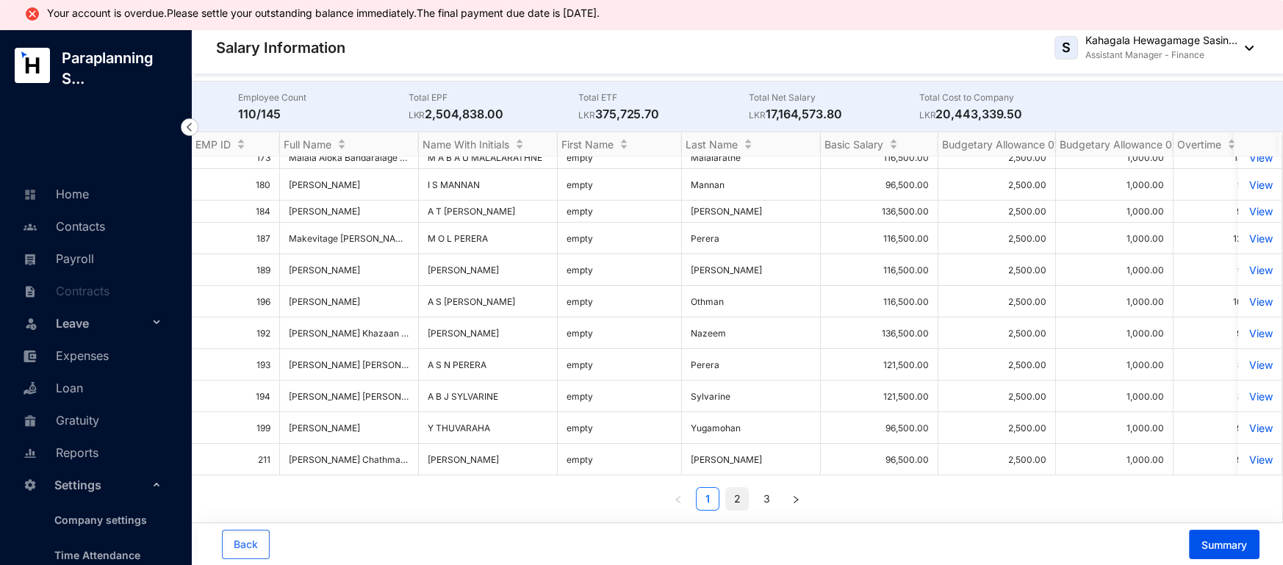
click at [731, 493] on link "2" at bounding box center [737, 499] width 22 height 22
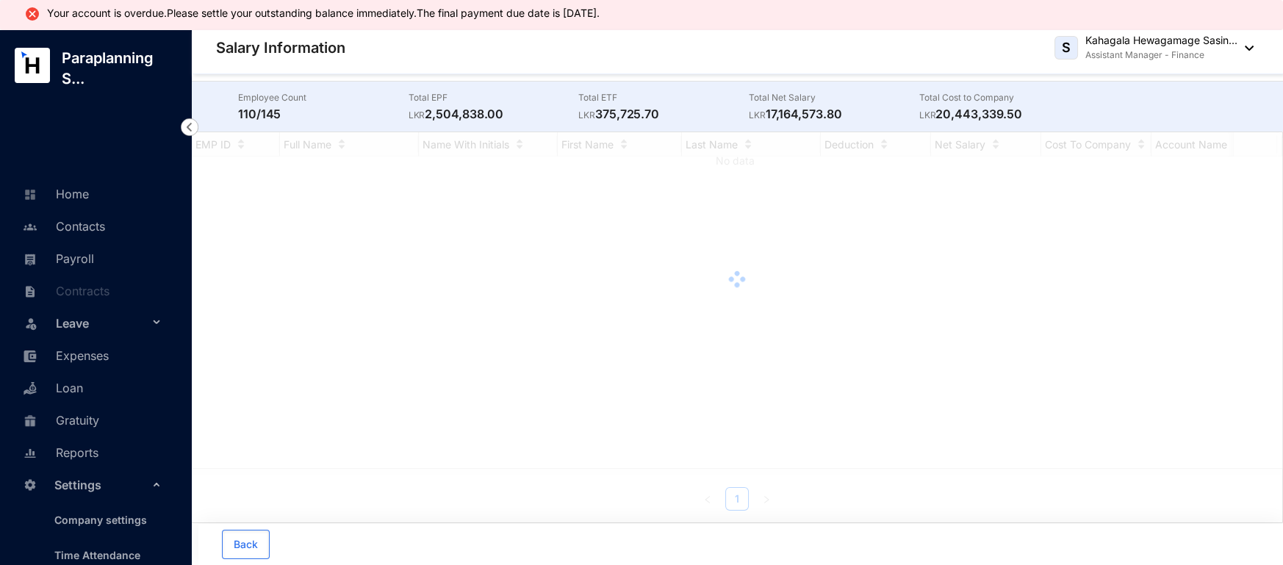
scroll to position [0, 0]
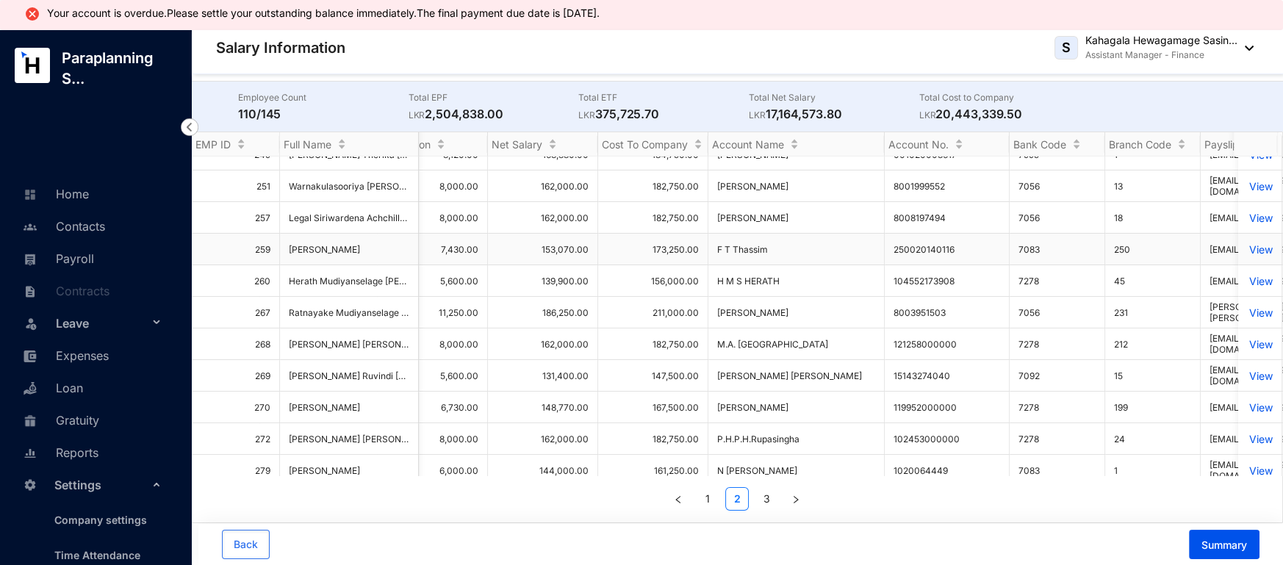
scroll to position [0, 1737]
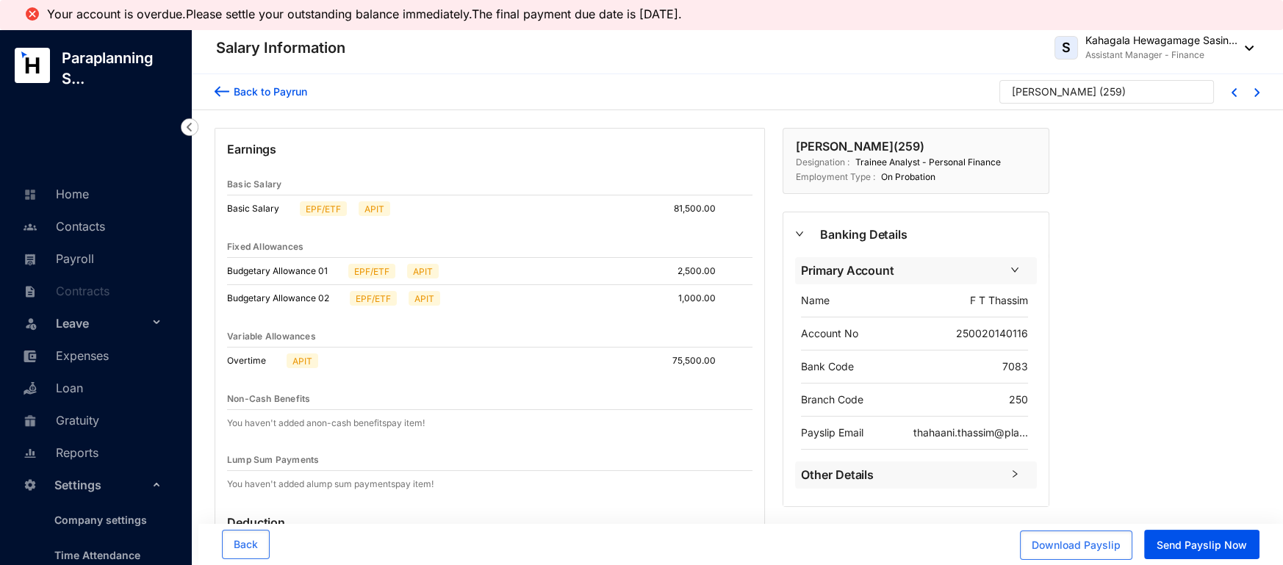
click at [219, 99] on img at bounding box center [222, 91] width 15 height 15
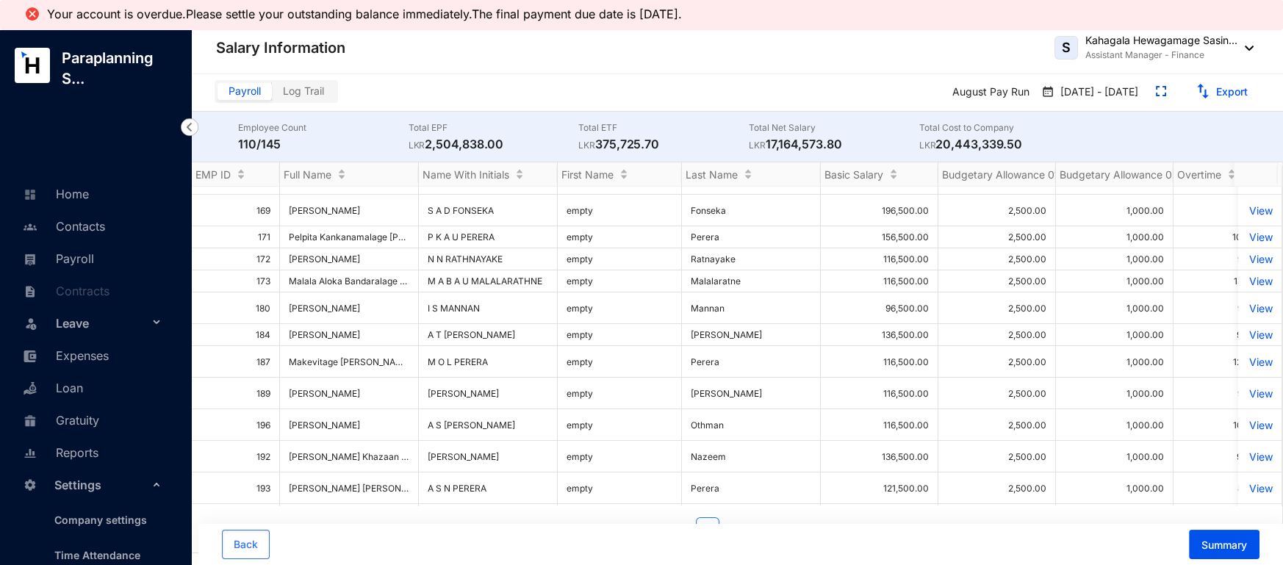
scroll to position [30, 0]
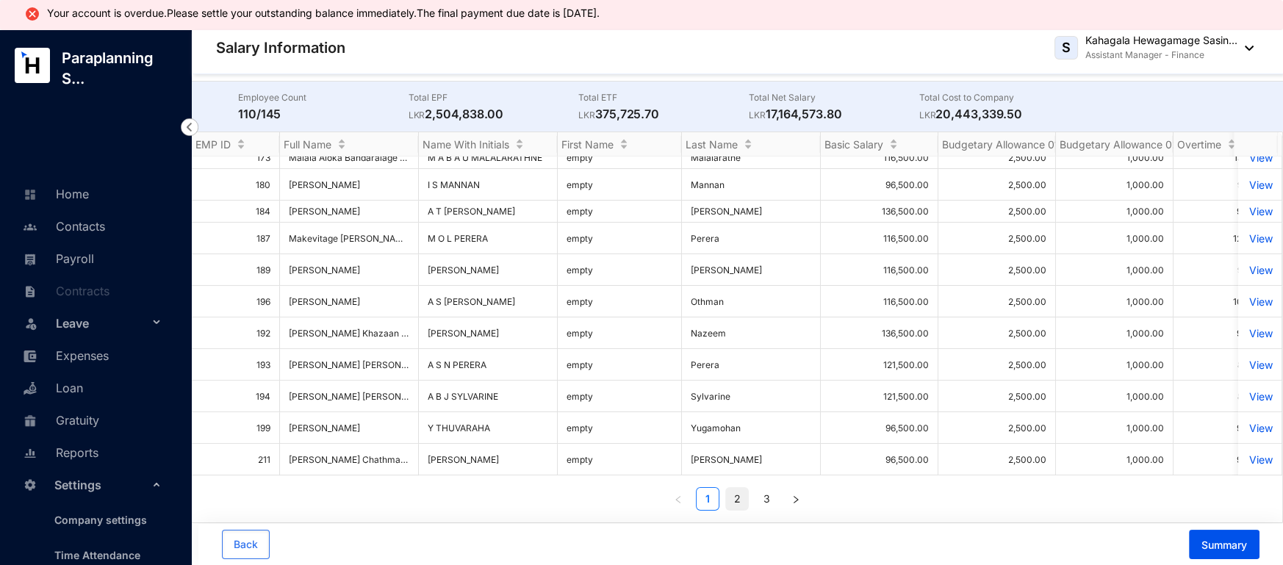
click at [742, 501] on link "2" at bounding box center [737, 499] width 22 height 22
click at [719, 503] on link "1" at bounding box center [708, 499] width 22 height 22
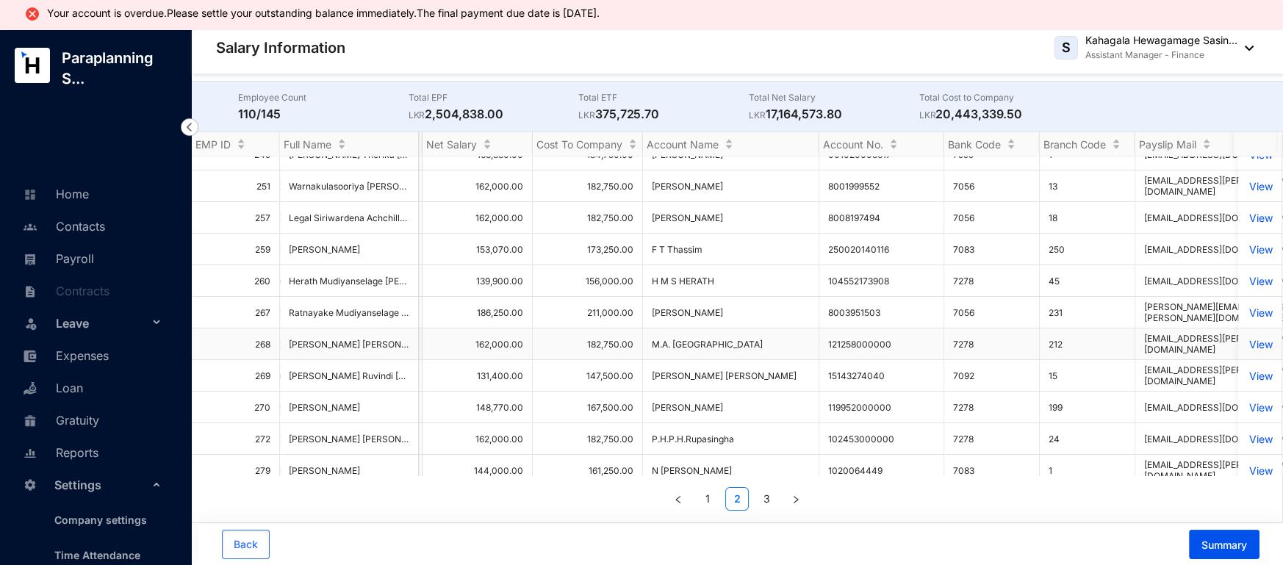
scroll to position [0, 1805]
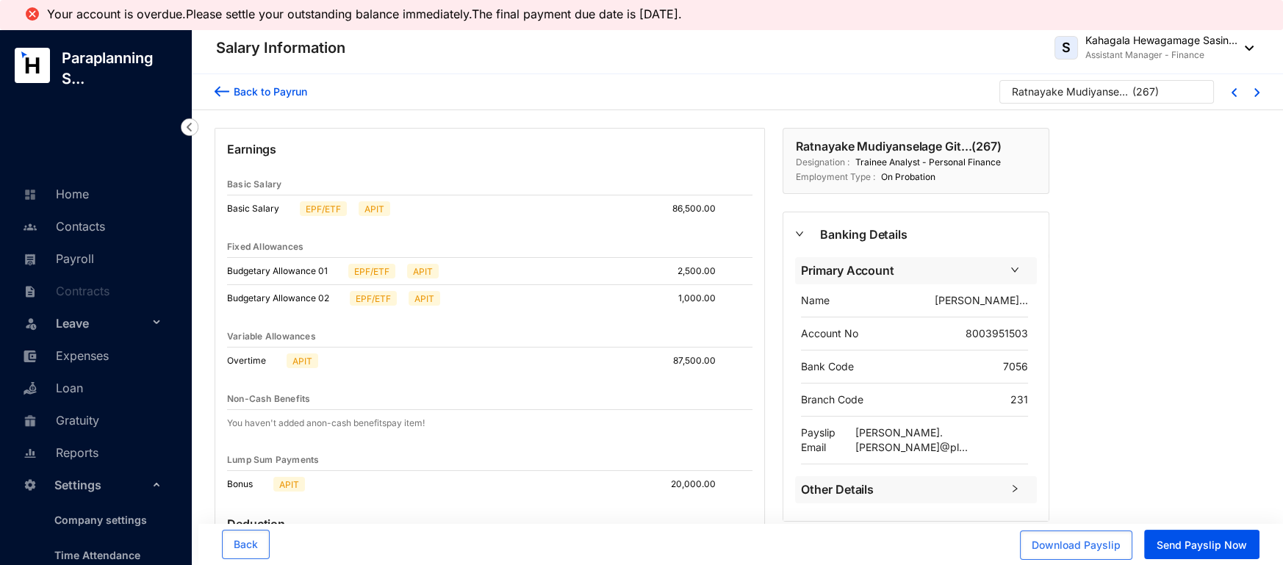
click at [225, 94] on img at bounding box center [222, 91] width 15 height 15
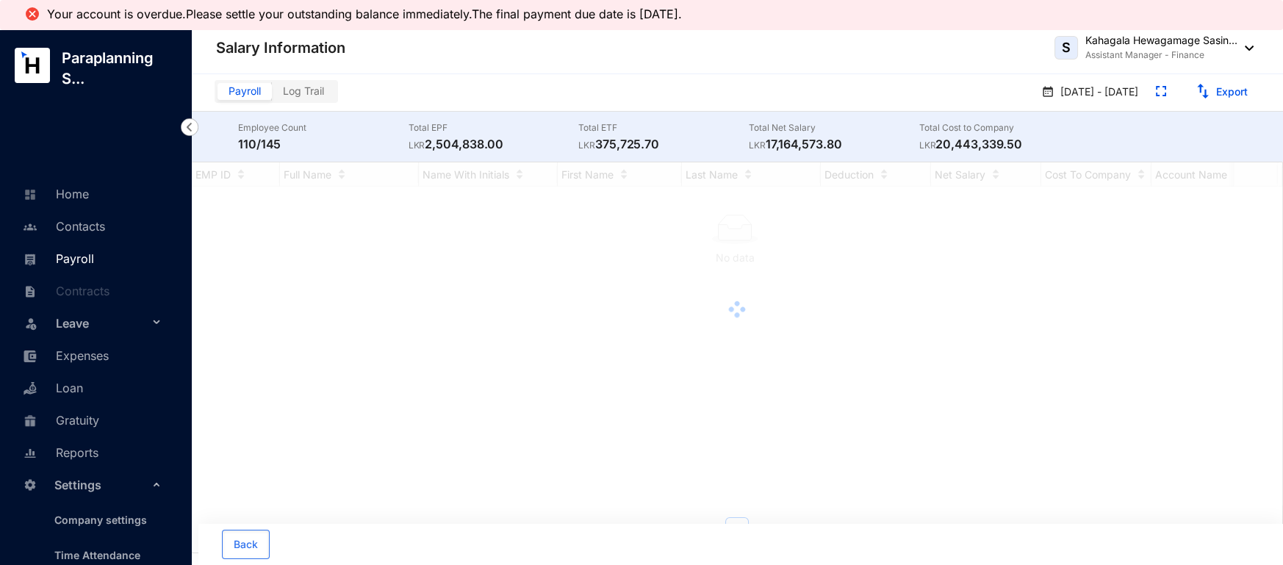
click at [79, 251] on link "Payroll" at bounding box center [56, 258] width 75 height 15
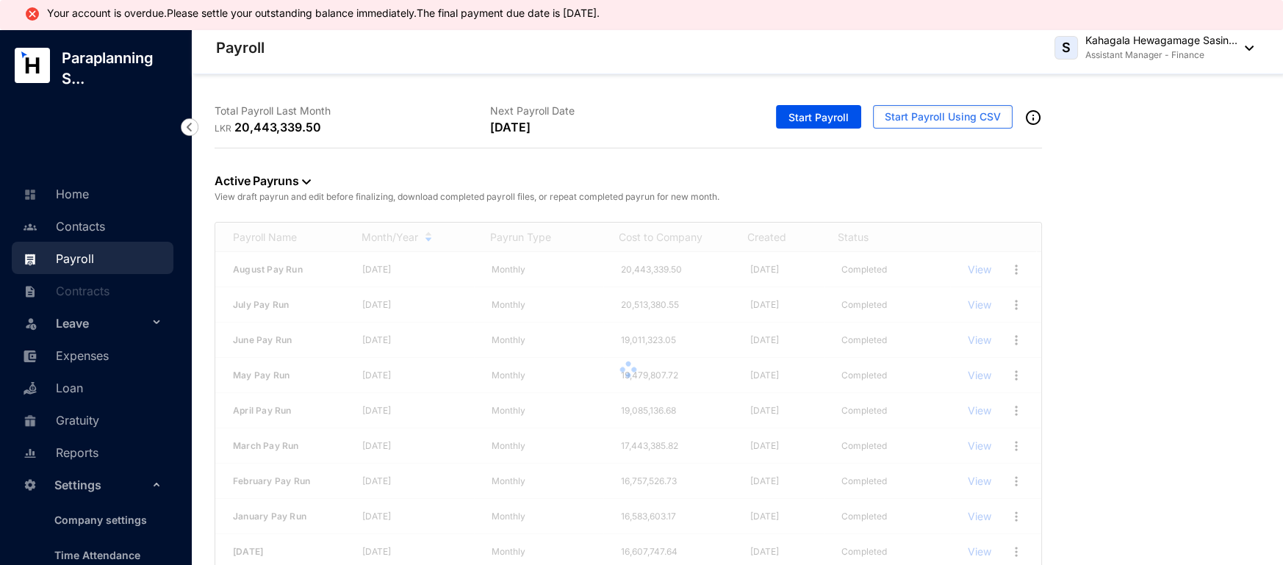
scroll to position [30, 0]
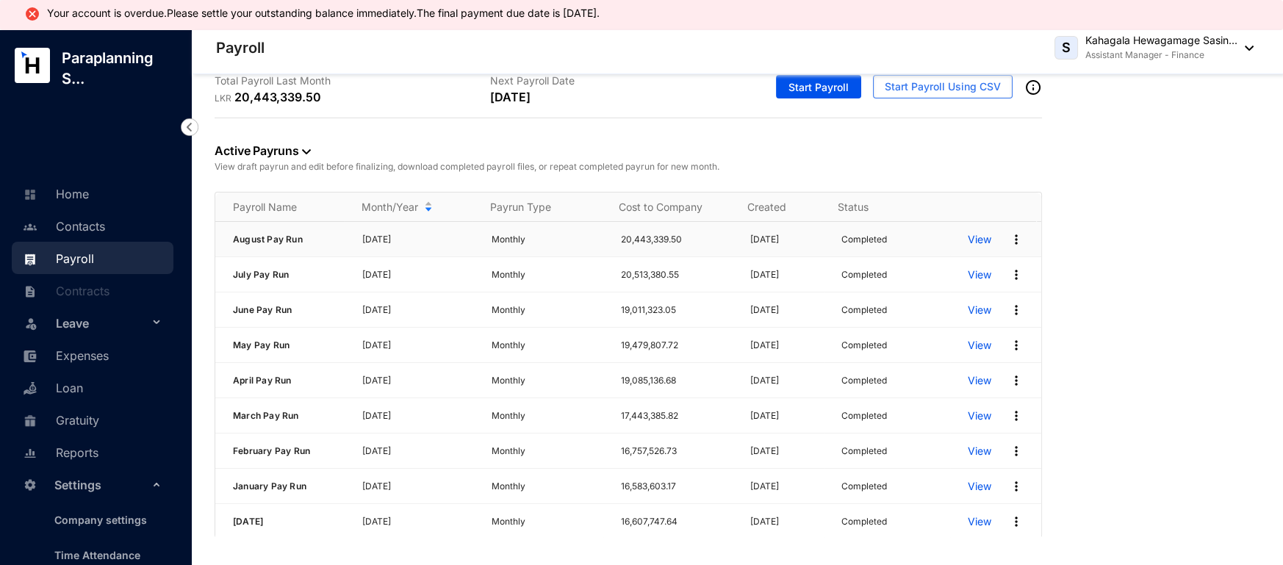
click at [1009, 240] on img at bounding box center [1016, 239] width 15 height 15
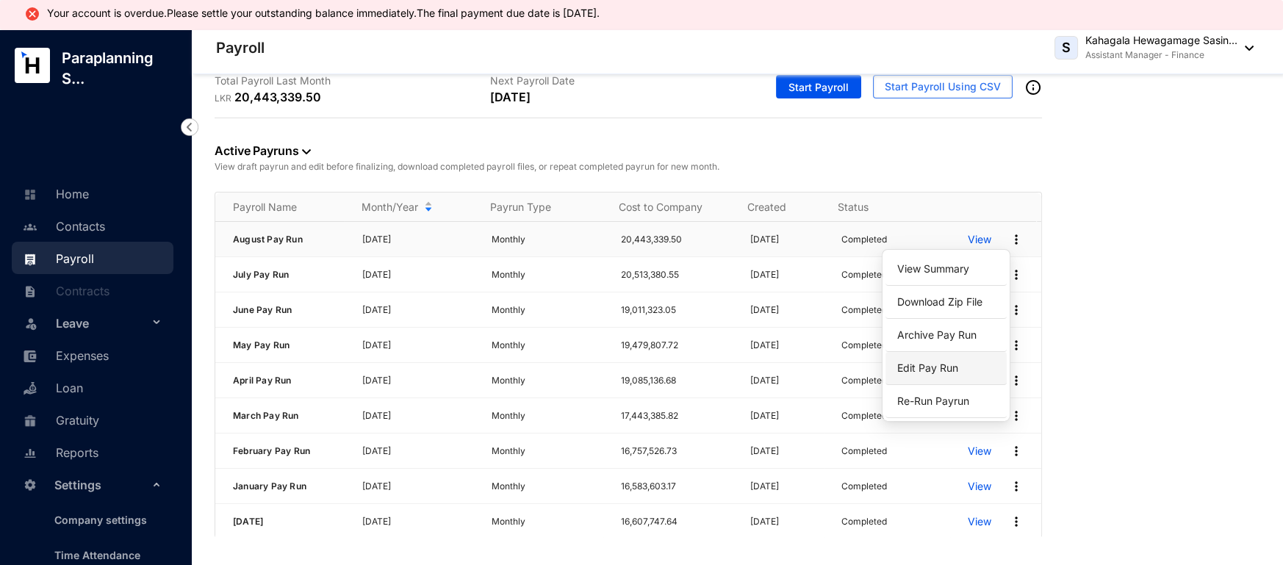
scroll to position [0, 0]
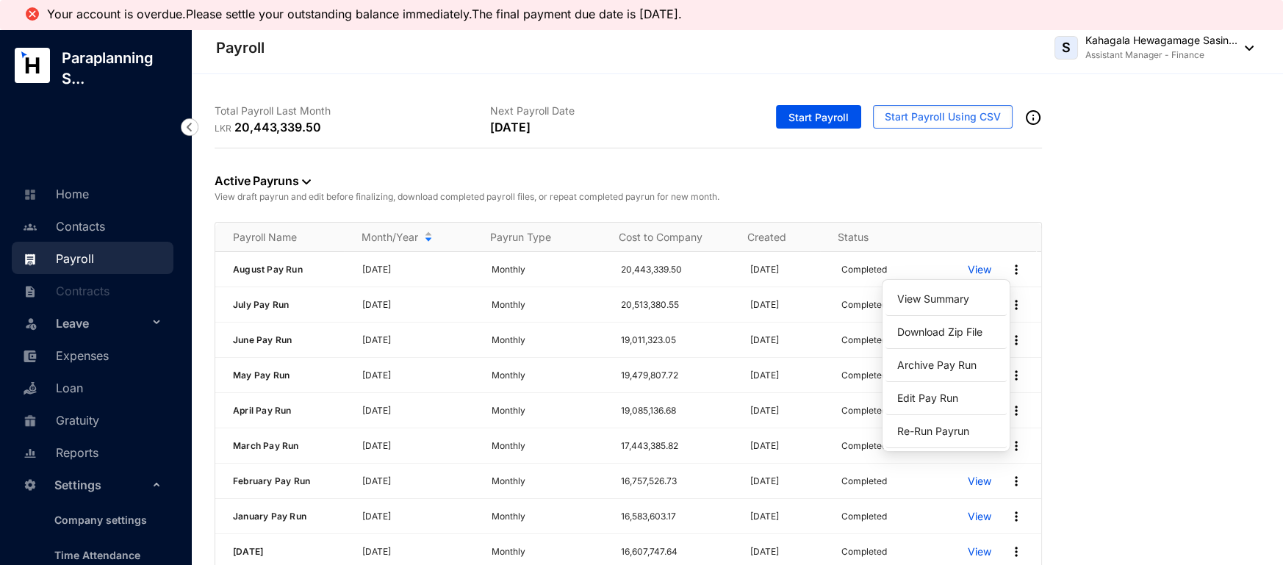
click at [1144, 387] on div "Active Payruns View draft payrun and edit before finalizing, download completed…" at bounding box center [737, 358] width 1045 height 420
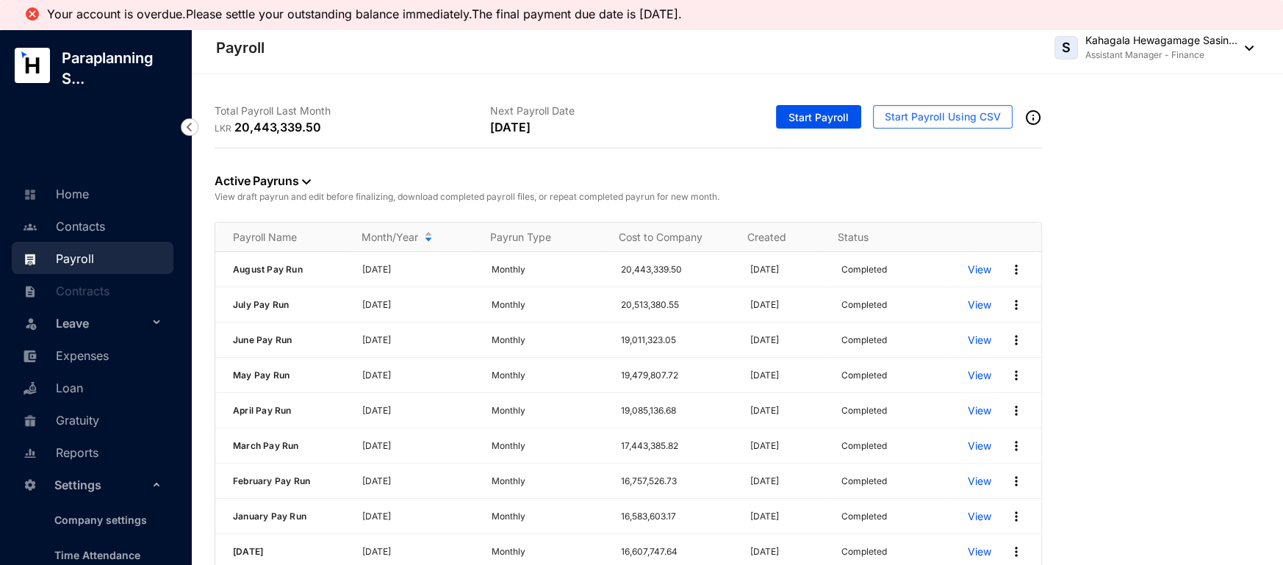
click at [311, 174] on div "Active Payruns View draft payrun and edit before finalizing, download completed…" at bounding box center [629, 185] width 828 height 74
click at [306, 180] on img at bounding box center [306, 181] width 9 height 5
click at [262, 254] on span "Archived" at bounding box center [262, 252] width 73 height 16
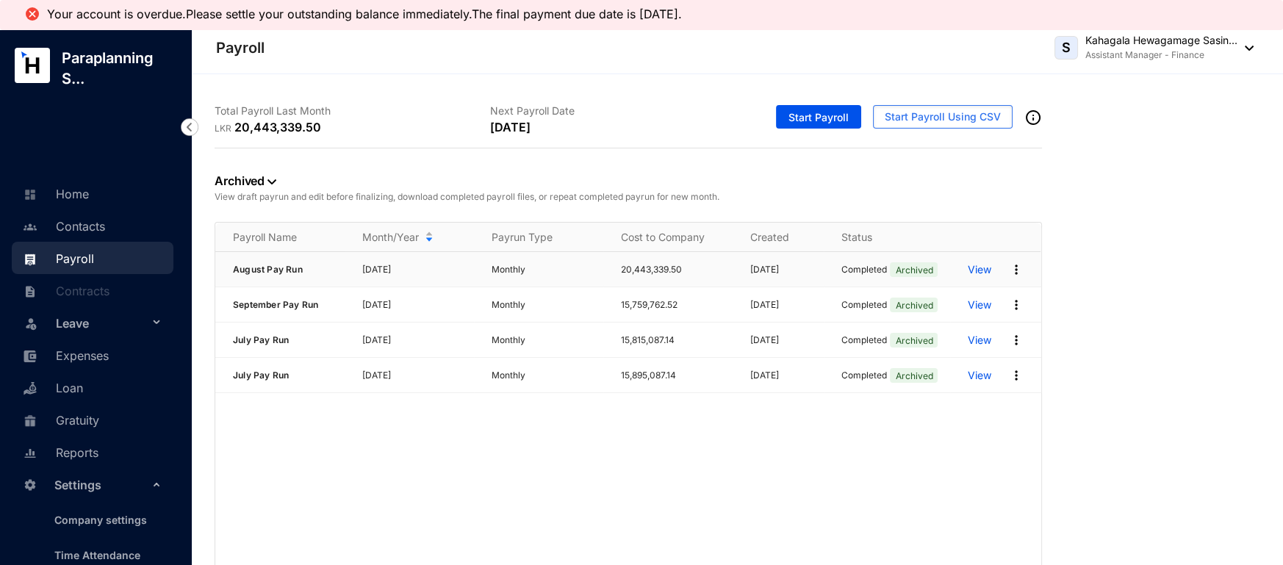
click at [983, 270] on p "View" at bounding box center [980, 269] width 24 height 15
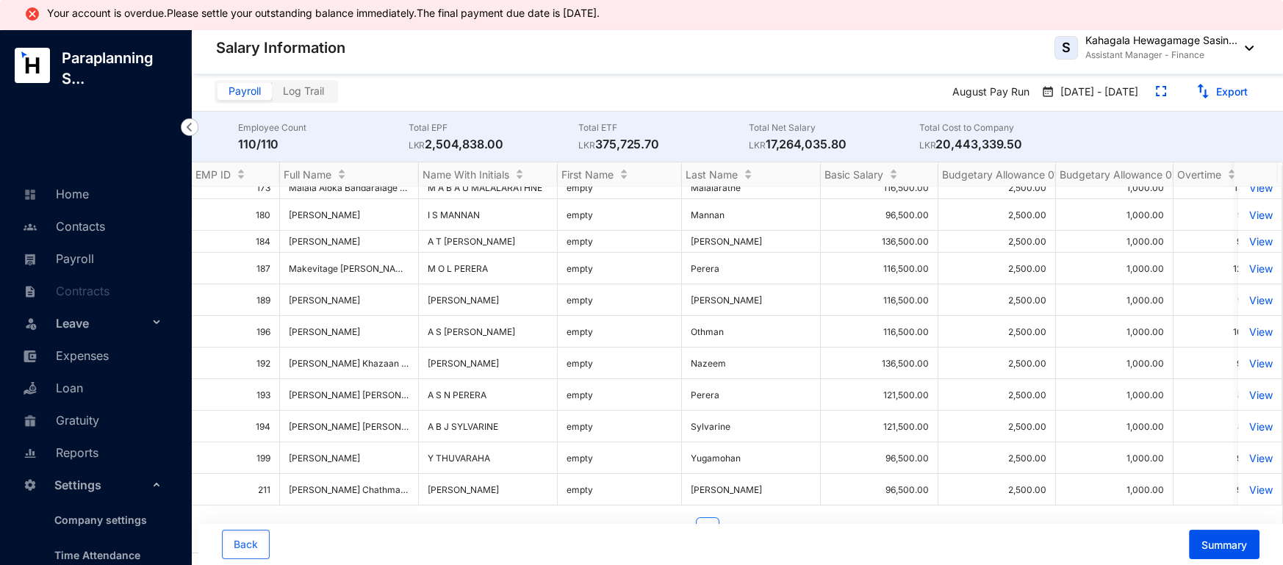
scroll to position [30, 0]
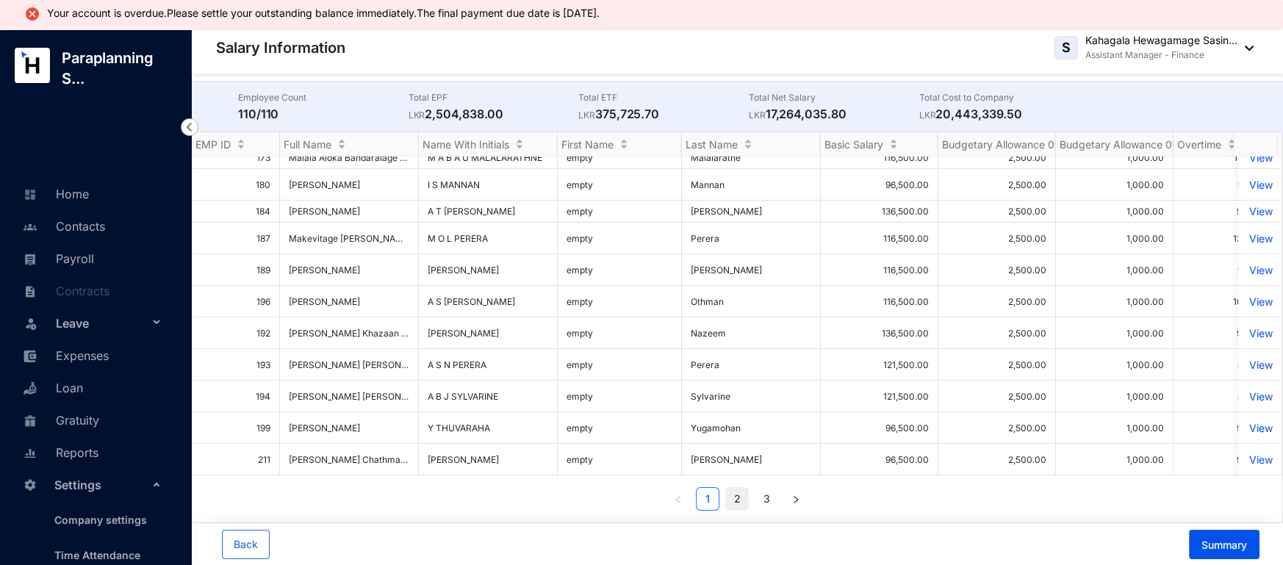
click at [736, 501] on link "2" at bounding box center [737, 499] width 22 height 22
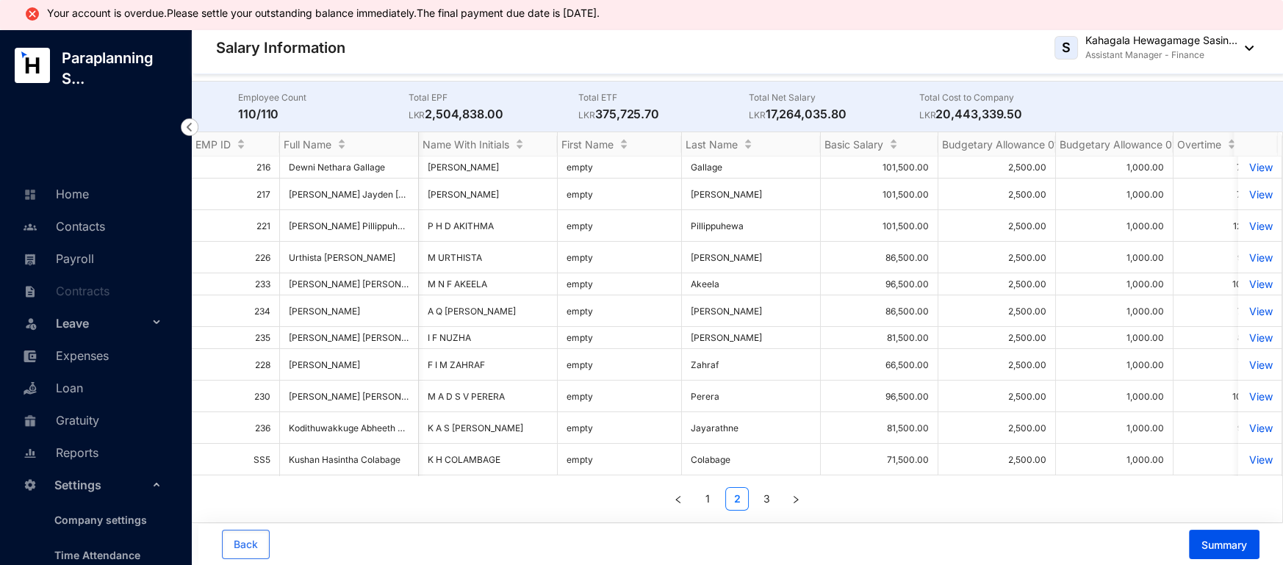
scroll to position [0, 1737]
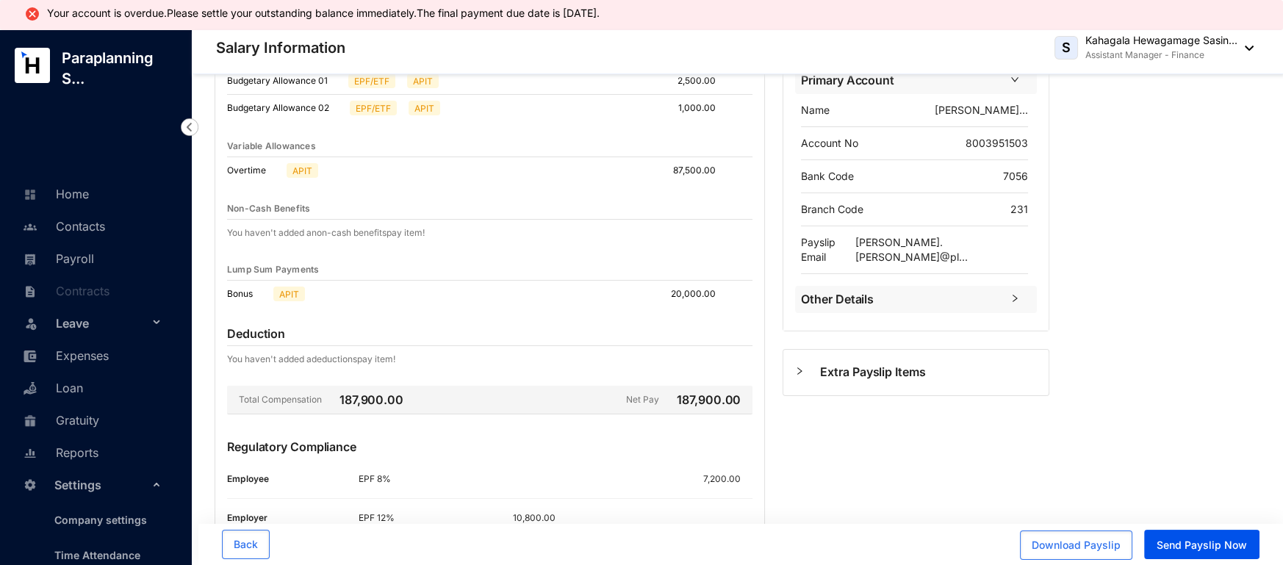
scroll to position [345, 0]
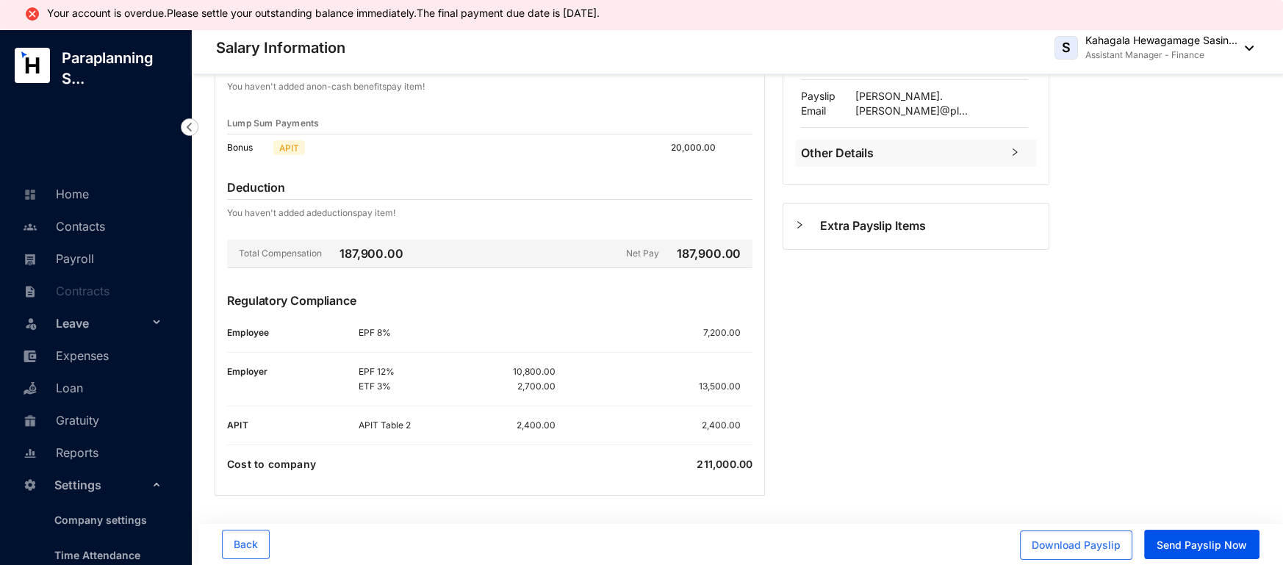
click at [1122, 298] on div "Back to Payrun Ratnayake Mudiyanselage Git... ( 267 ) Earnings Basic Salary Bas…" at bounding box center [737, 152] width 1092 height 828
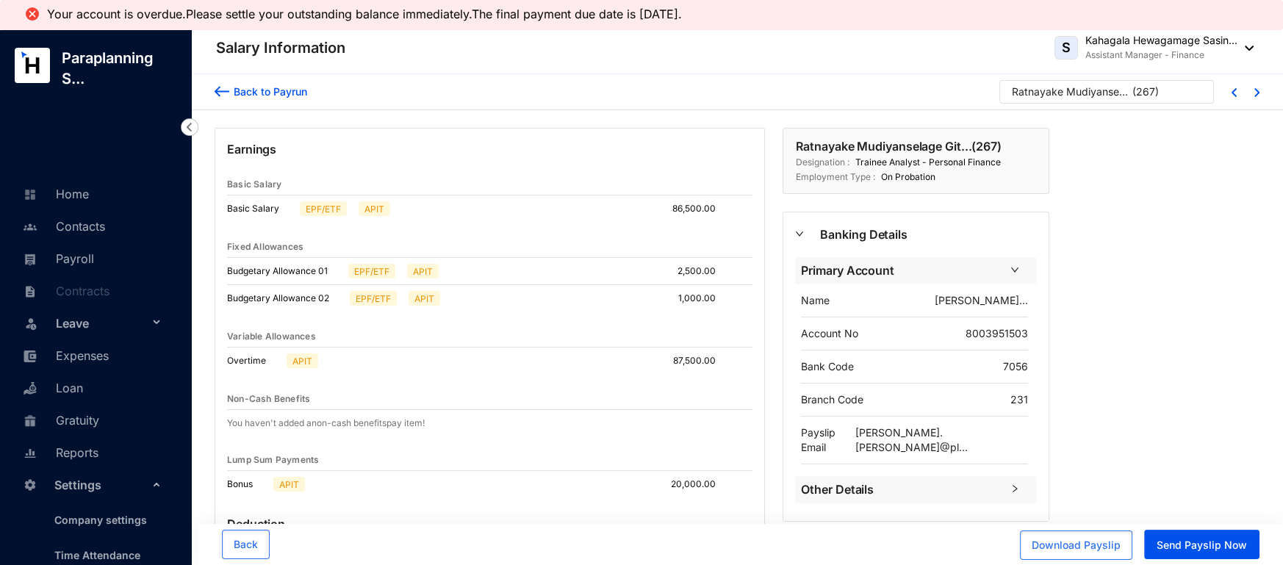
scroll to position [16, 0]
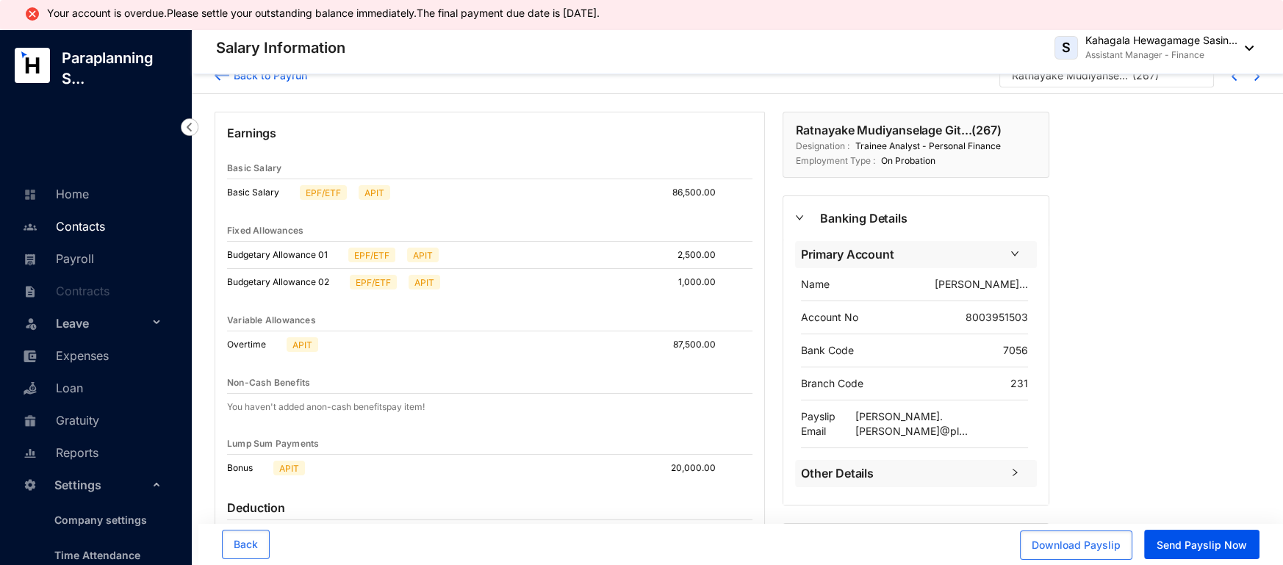
click at [86, 234] on link "Contacts" at bounding box center [62, 226] width 86 height 15
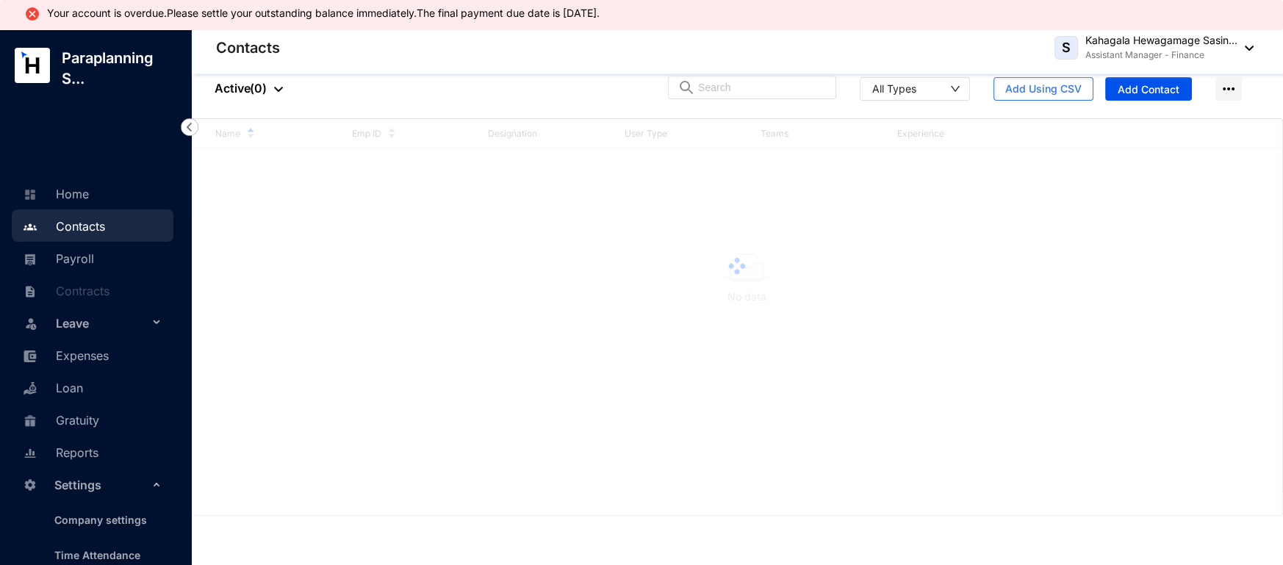
click at [756, 74] on div "People Active ( 0 ) All Types Add Using CSV Add Contact" at bounding box center [737, 88] width 1092 height 60
click at [750, 79] on input "text" at bounding box center [762, 87] width 129 height 22
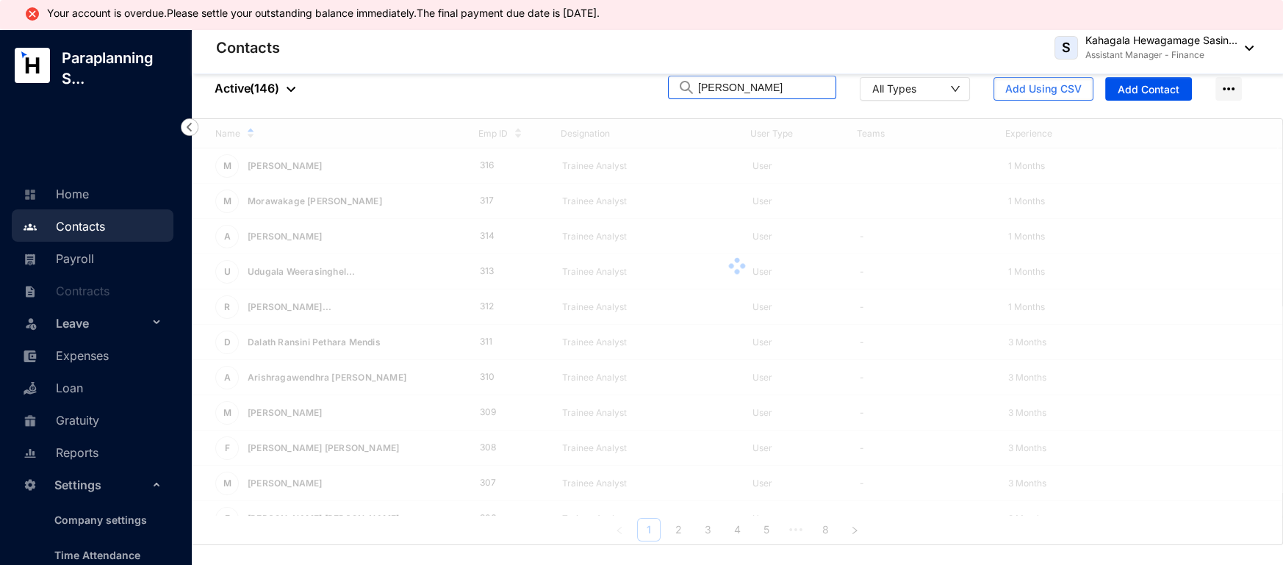
type input "adithya"
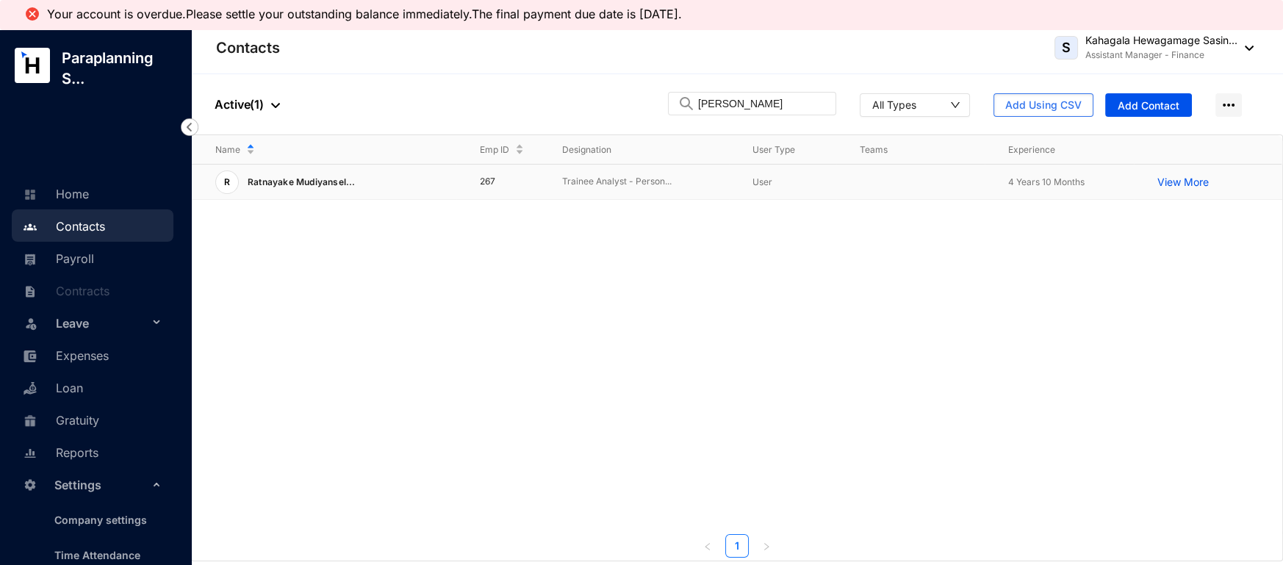
click at [503, 181] on td "267" at bounding box center [497, 182] width 82 height 35
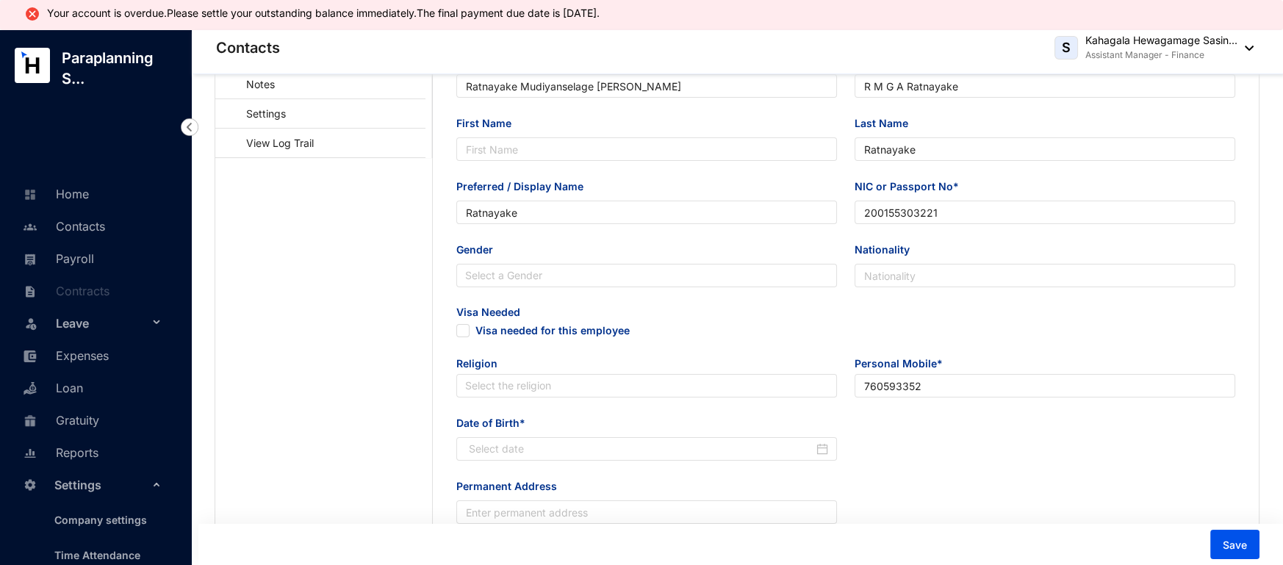
type input "Ratnayake Mudiyanselage [PERSON_NAME]"
type input "R M G A Ratnayake"
type input "Ratnayake"
type input "200155303221"
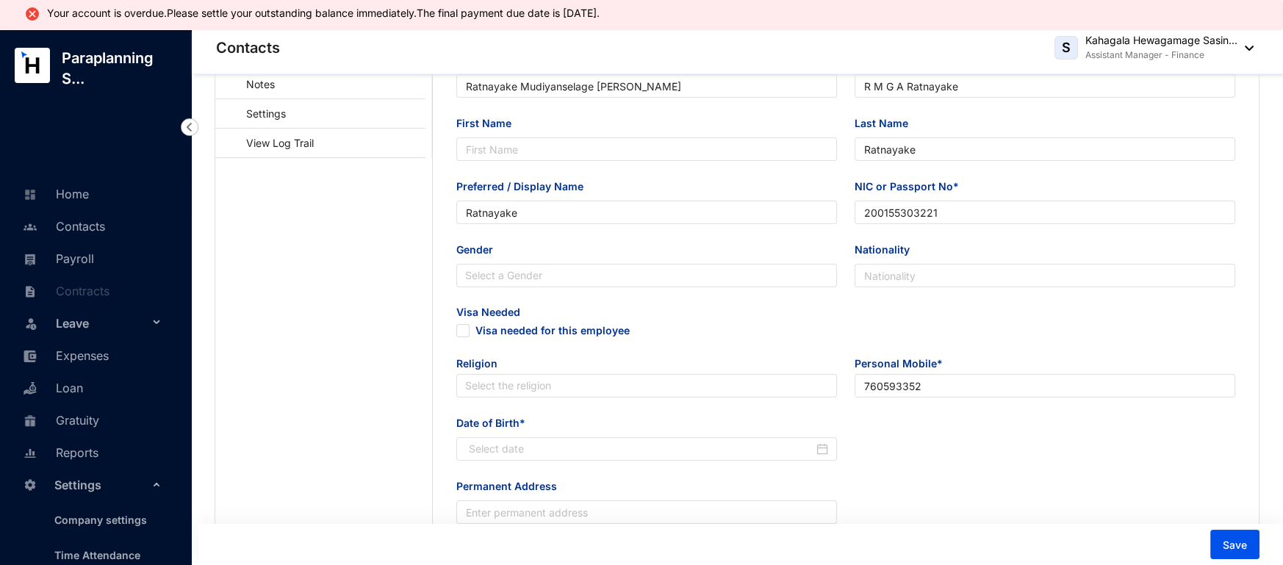
type input "760593352"
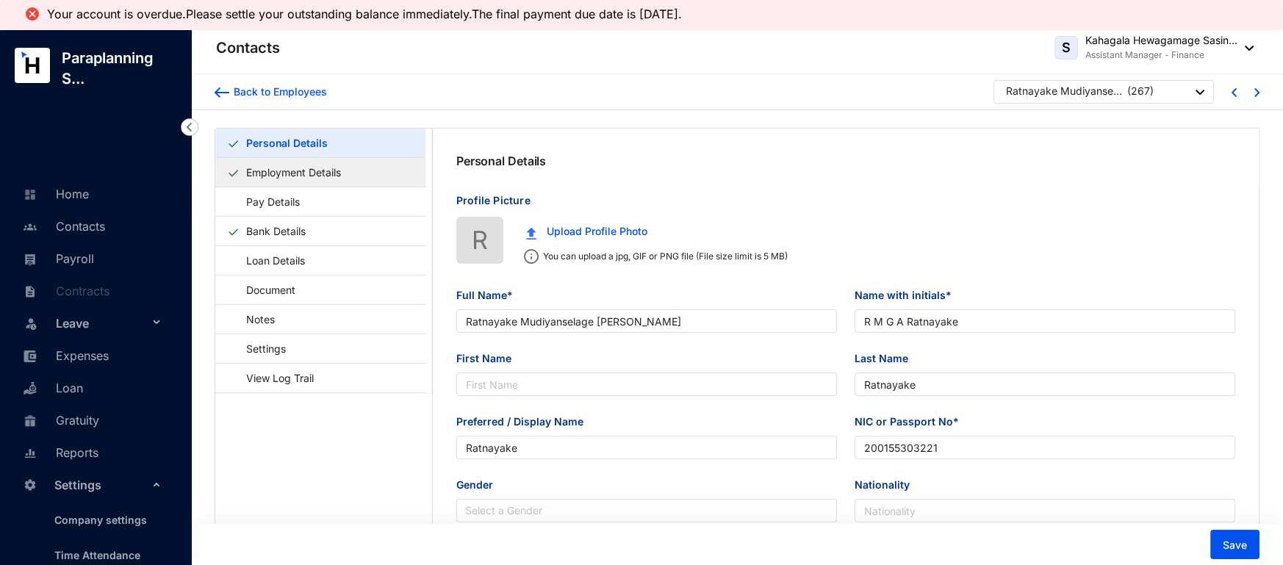
click at [304, 177] on link "Employment Details" at bounding box center [293, 172] width 107 height 30
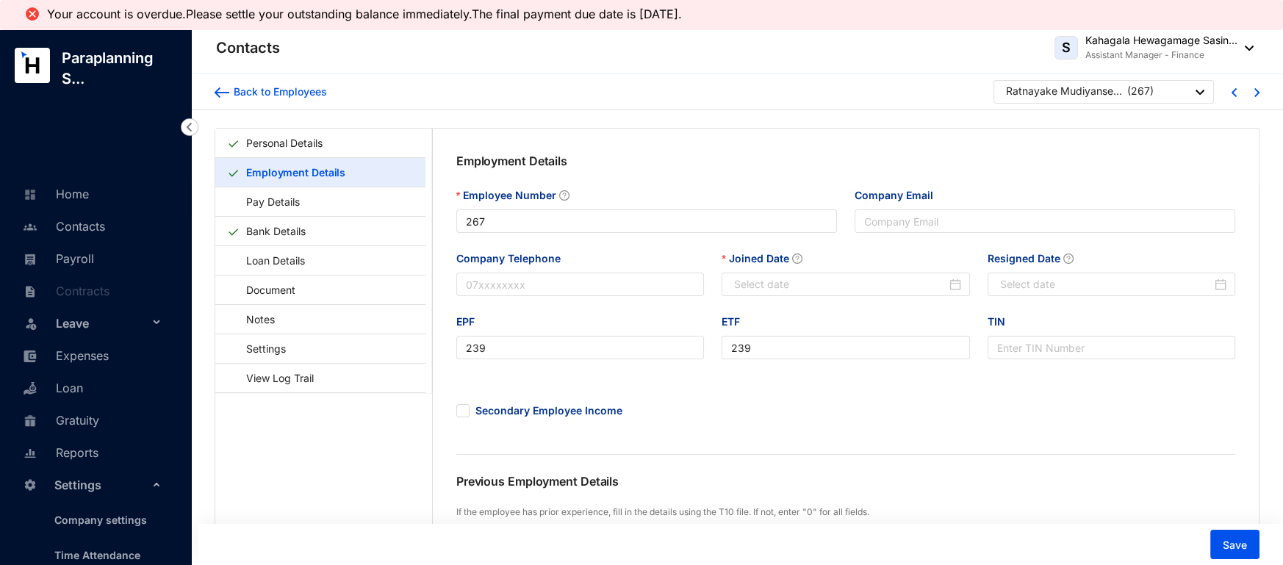
type input "[DATE]"
click at [622, 306] on div "Company Telephone" at bounding box center [580, 282] width 265 height 63
click at [71, 219] on link "Contacts" at bounding box center [62, 226] width 86 height 15
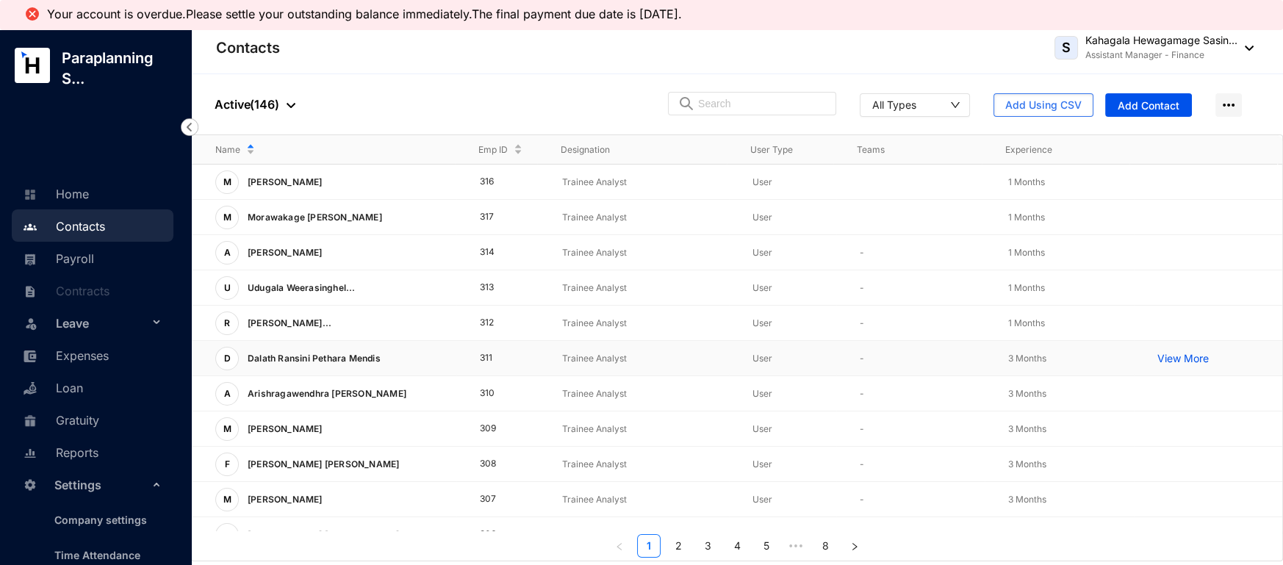
scroll to position [337, 0]
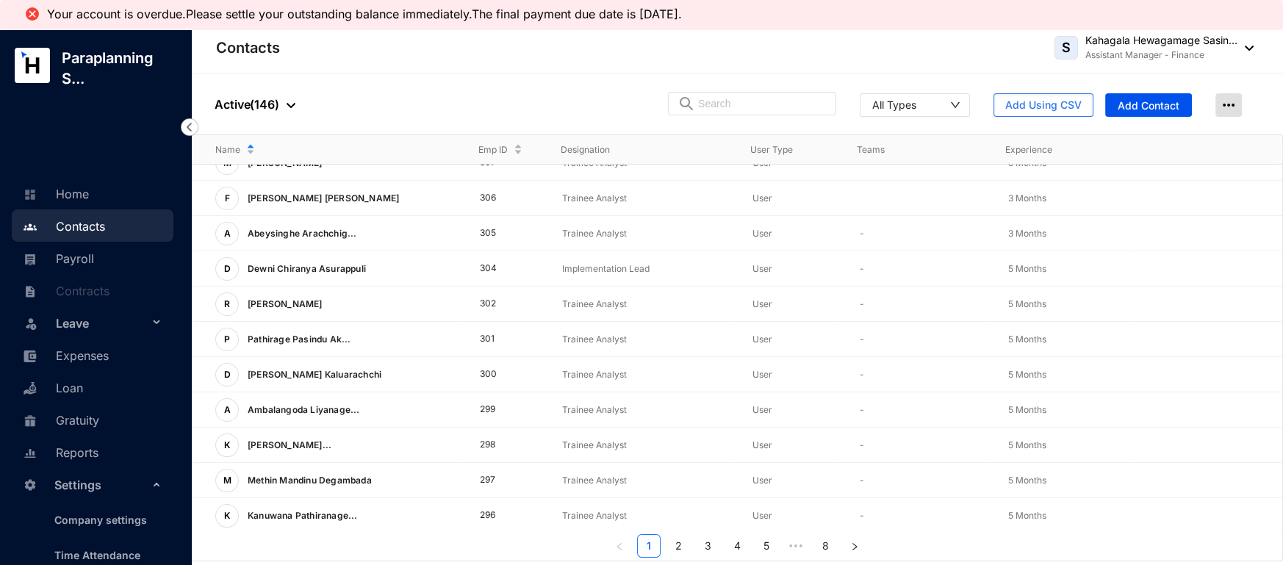
click at [1239, 113] on img at bounding box center [1229, 105] width 26 height 24
click at [1008, 105] on span "Add Using CSV" at bounding box center [1044, 105] width 76 height 15
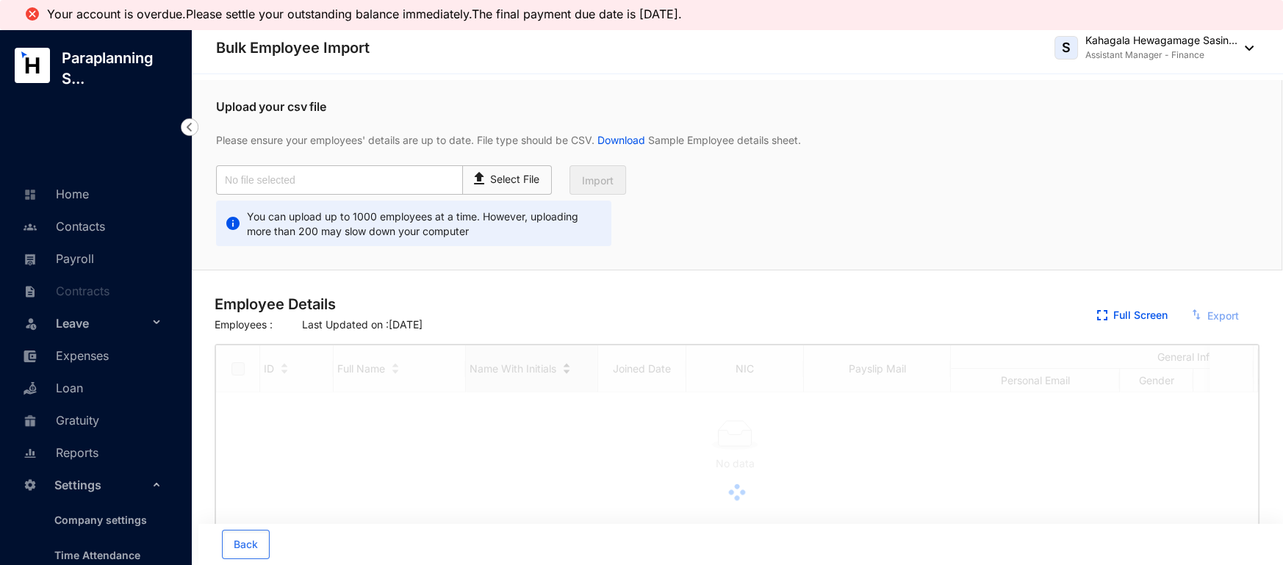
checkbox input "true"
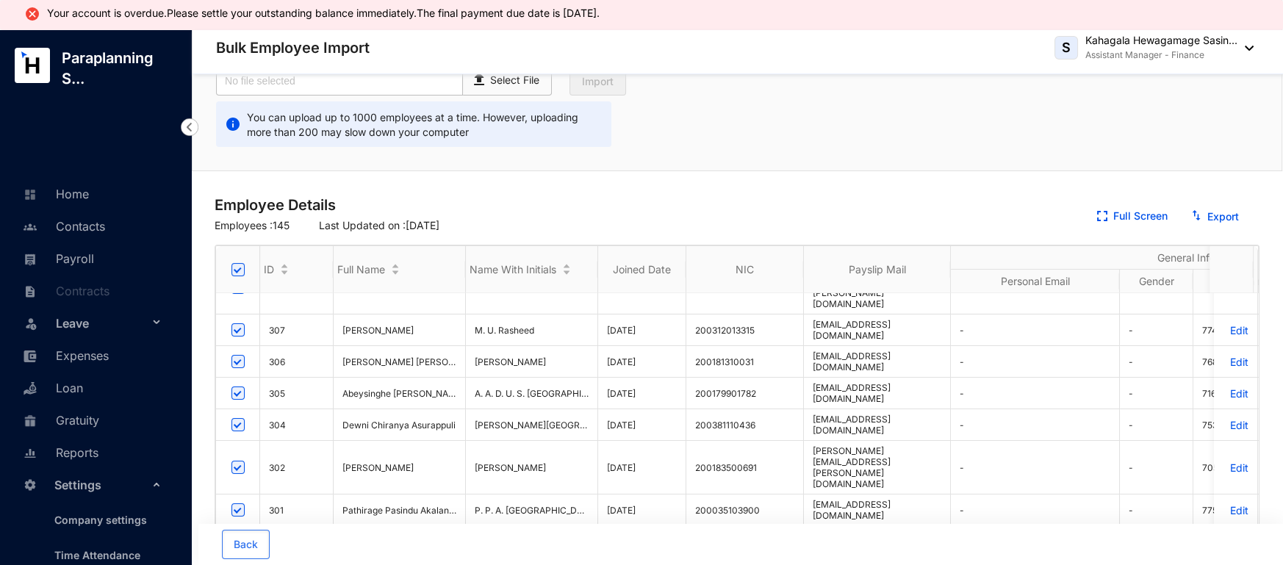
scroll to position [265, 0]
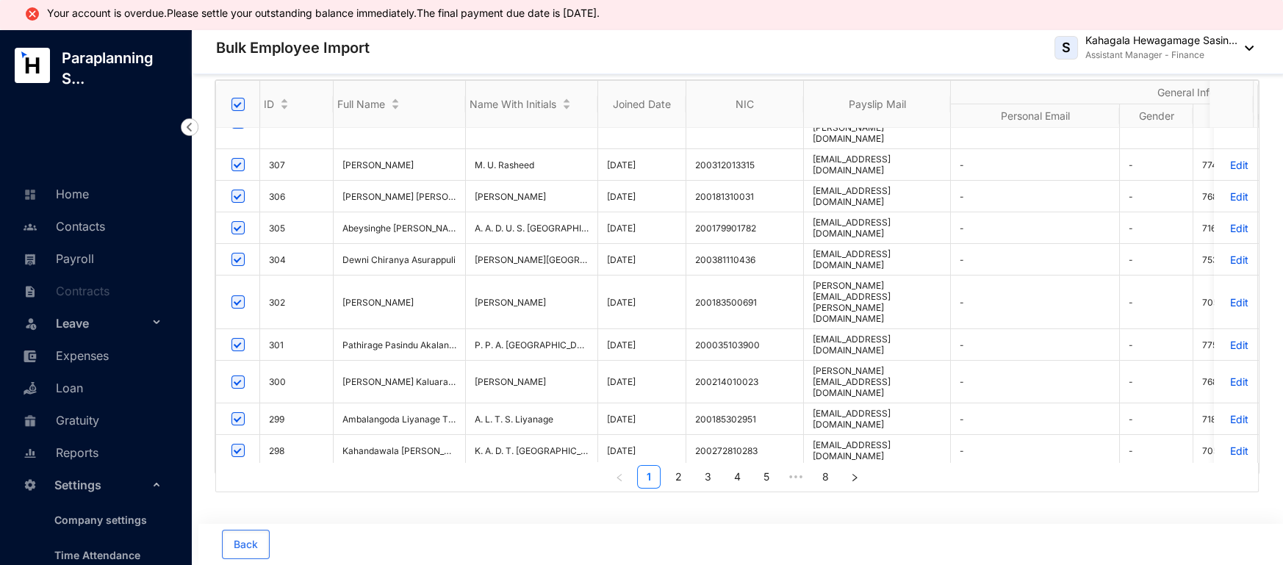
drag, startPoint x: 858, startPoint y: 476, endPoint x: 802, endPoint y: 502, distance: 61.8
click at [802, 503] on div "Employee Details Employees : 145 Last Updated on : 30 June 2024 Full Screen Exp…" at bounding box center [737, 277] width 1045 height 542
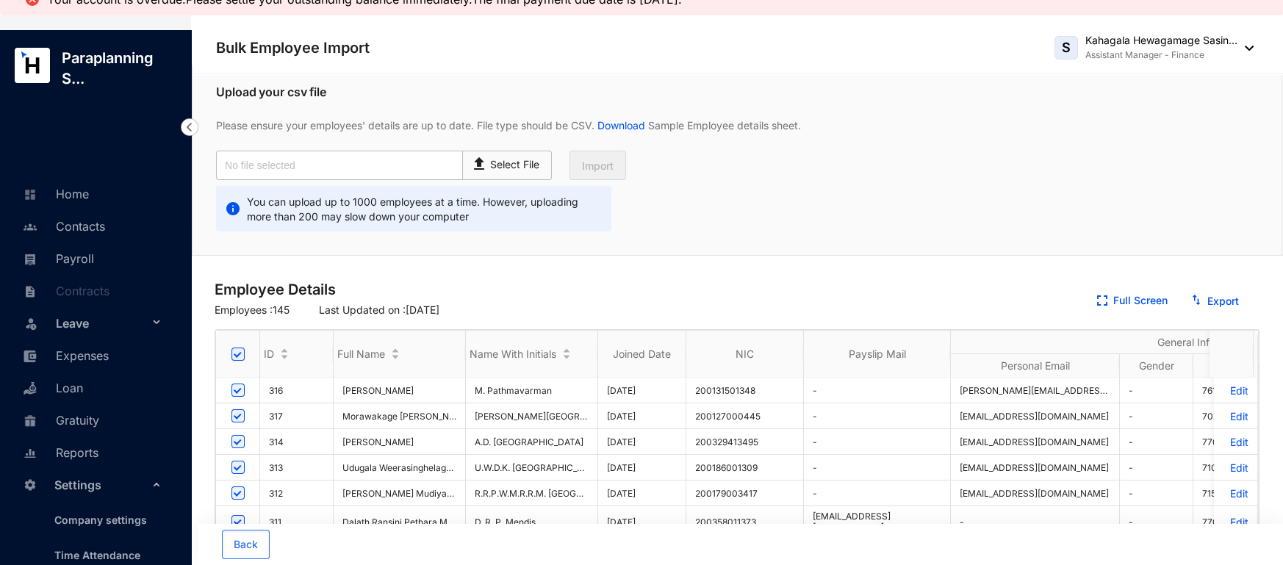
scroll to position [0, 0]
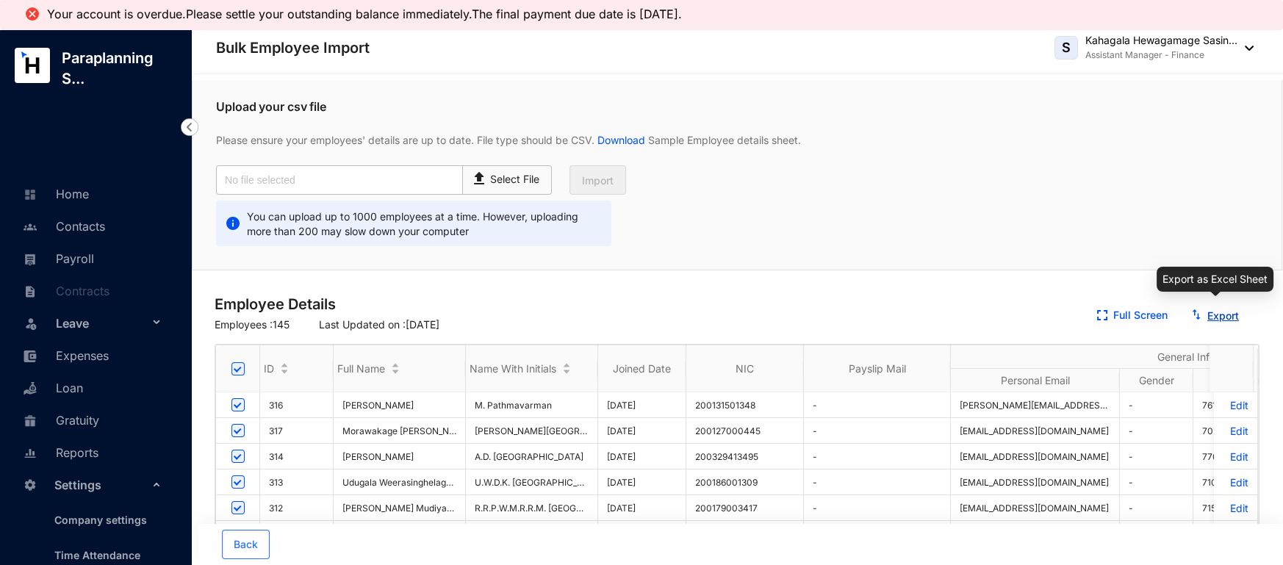
click at [1222, 315] on link "Export" at bounding box center [1224, 315] width 32 height 12
click at [82, 251] on link "Payroll" at bounding box center [56, 258] width 75 height 15
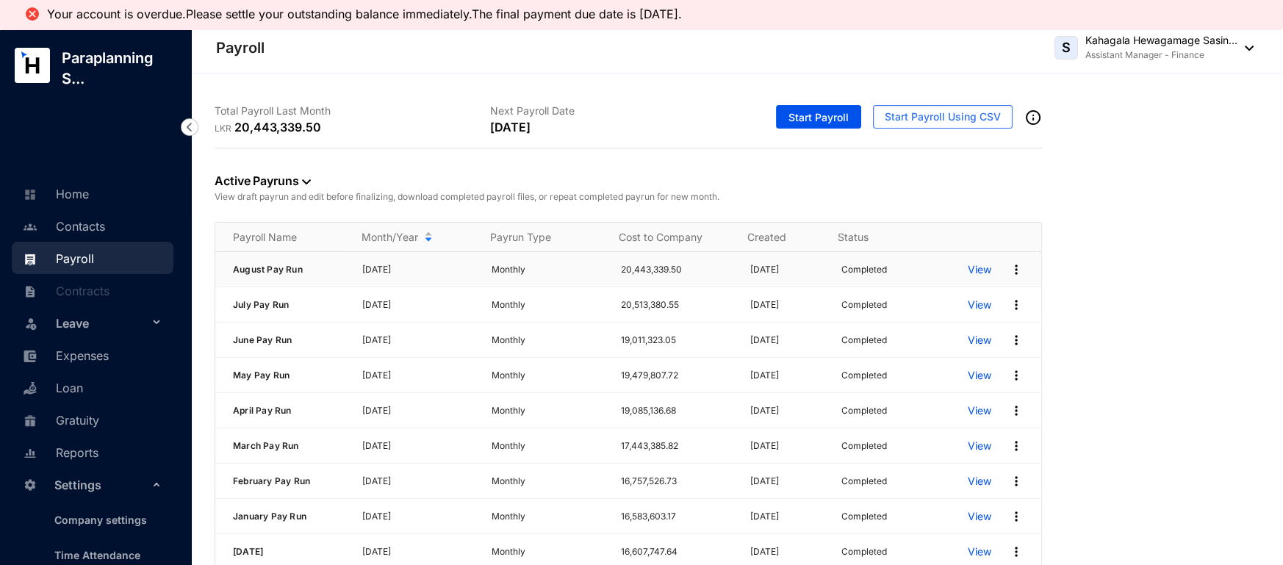
click at [1009, 269] on img at bounding box center [1016, 269] width 15 height 15
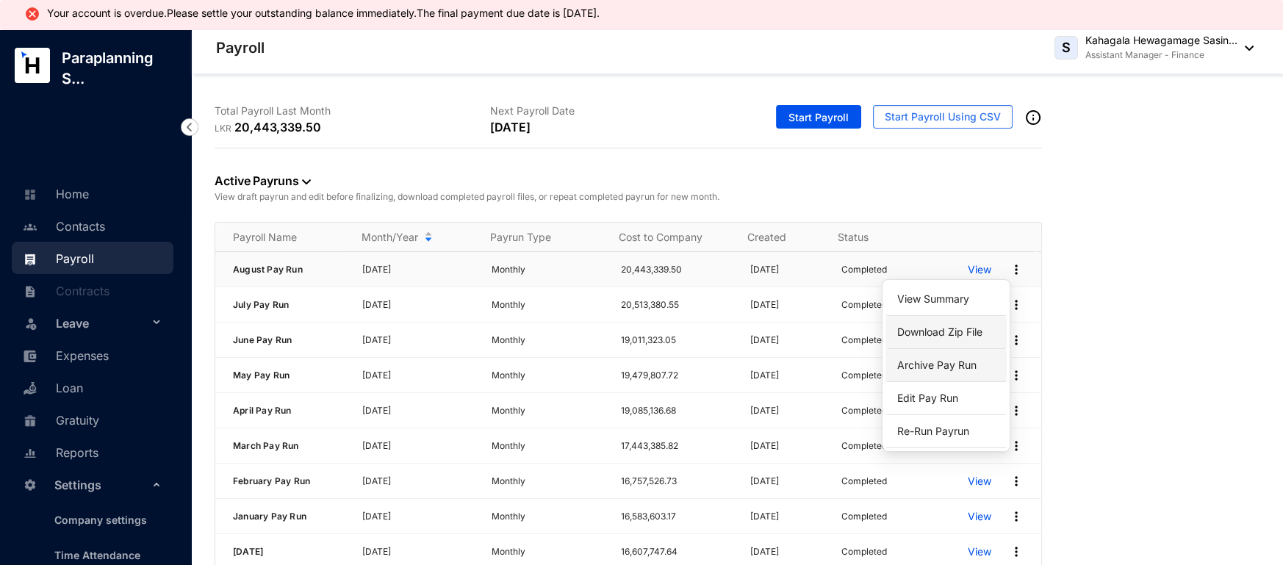
scroll to position [30, 0]
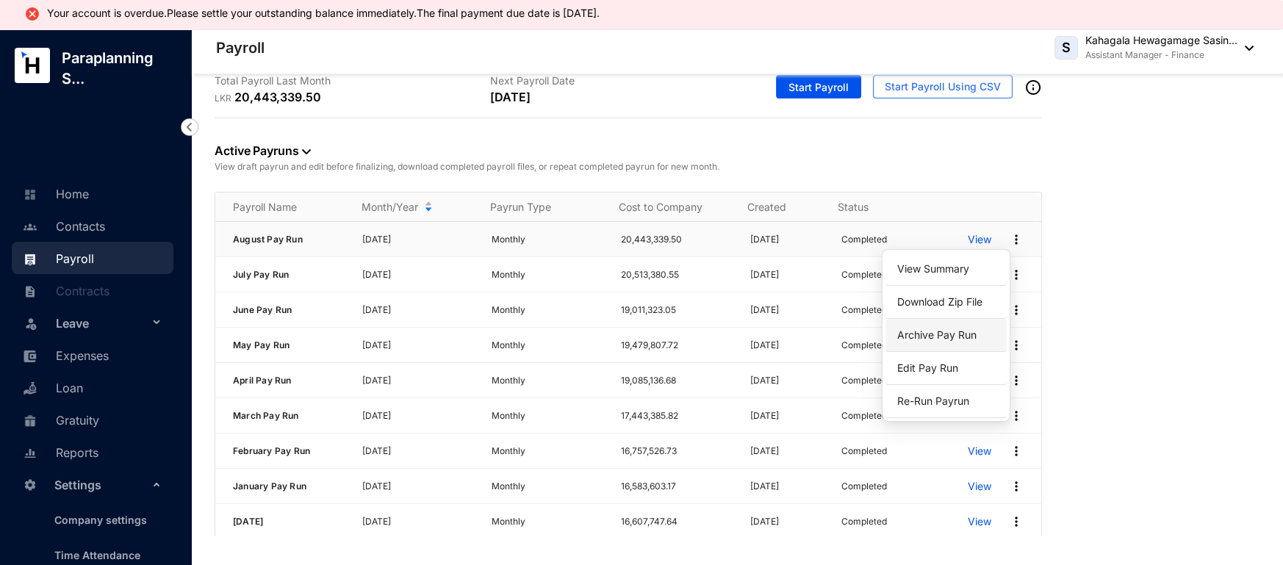
click at [947, 337] on p "Archive Pay Run" at bounding box center [947, 335] width 104 height 25
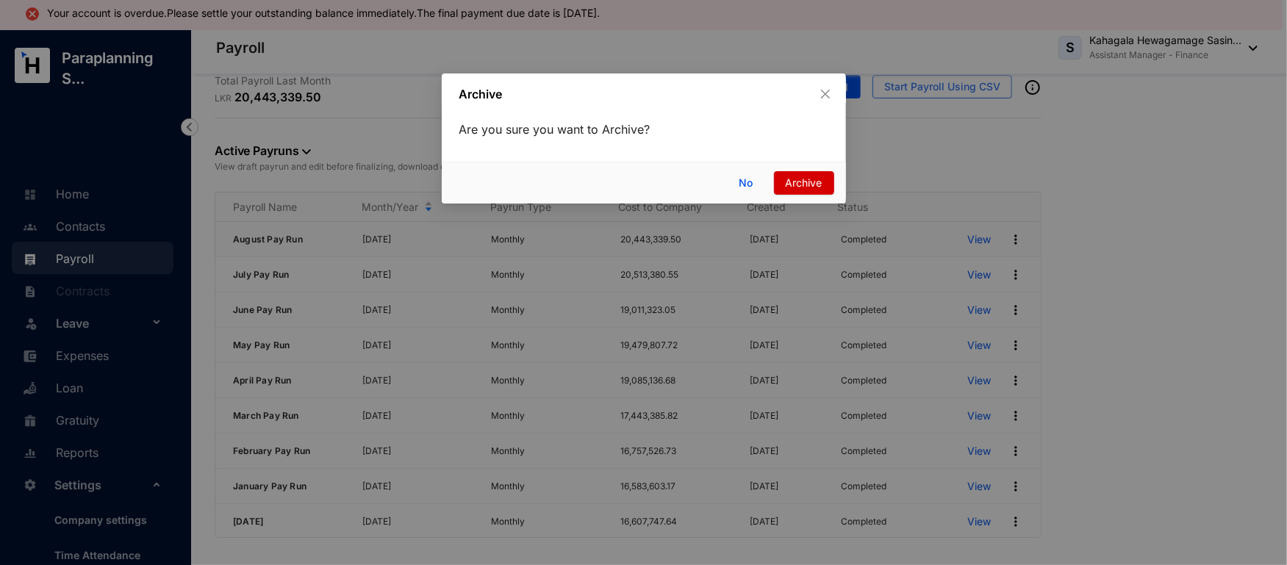
click at [803, 177] on span "Archive" at bounding box center [804, 183] width 37 height 16
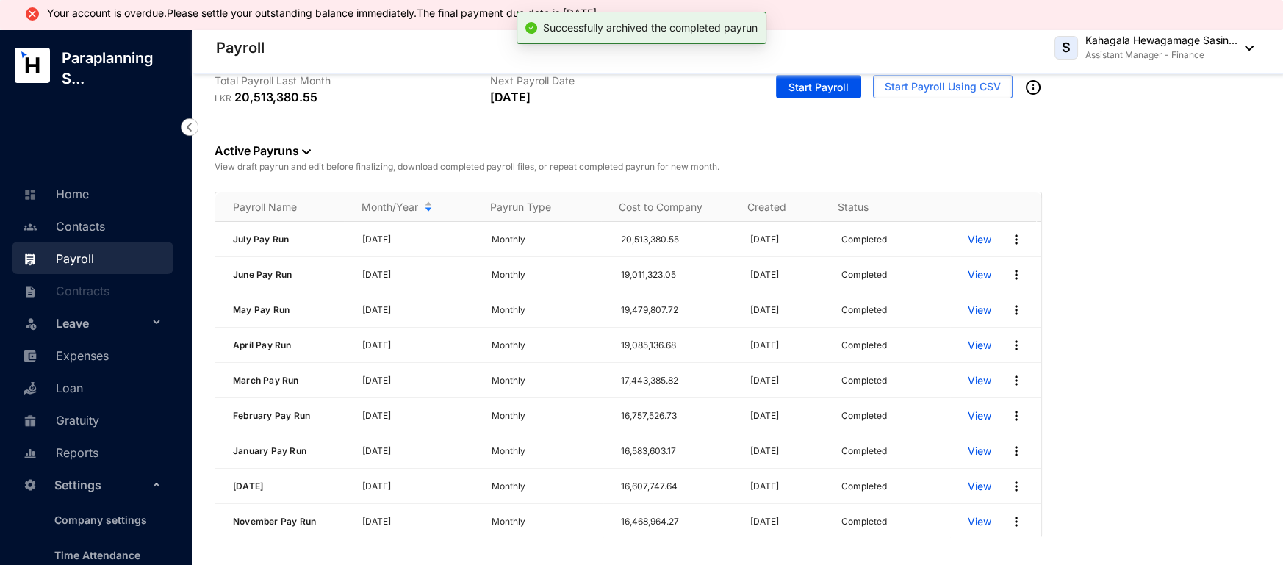
click at [296, 154] on link "Active Payruns" at bounding box center [263, 150] width 96 height 15
click at [261, 221] on span "Archived" at bounding box center [262, 222] width 73 height 16
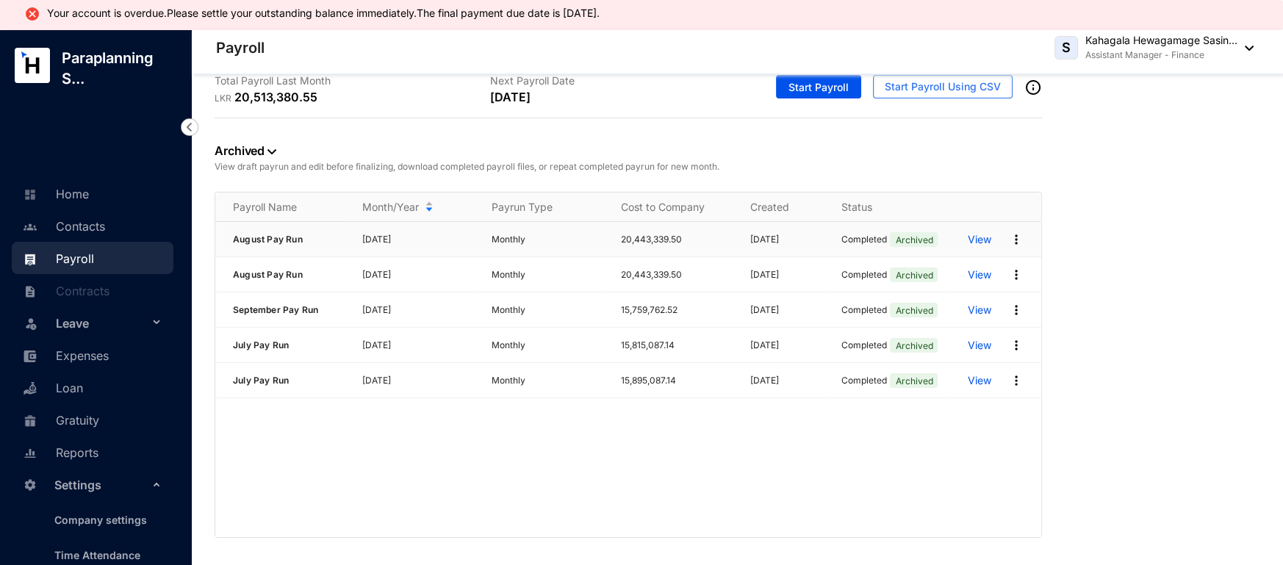
click at [1022, 238] on img at bounding box center [1016, 239] width 15 height 15
click at [965, 304] on p "Unarchive Pay Run" at bounding box center [960, 302] width 104 height 25
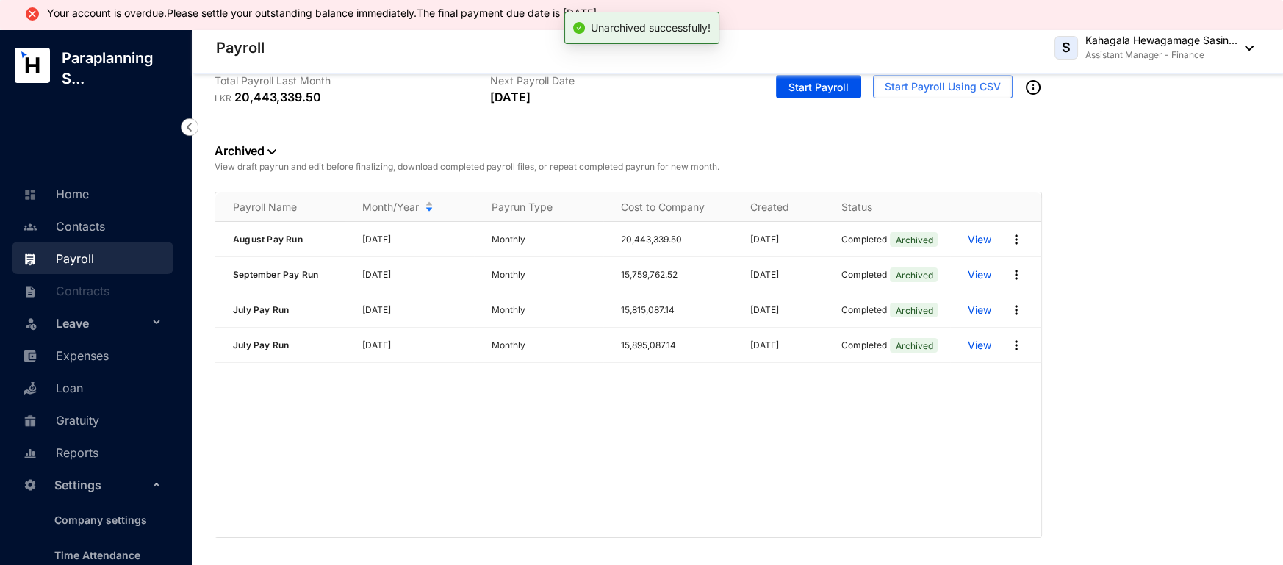
click at [266, 151] on link "Archived" at bounding box center [246, 150] width 62 height 15
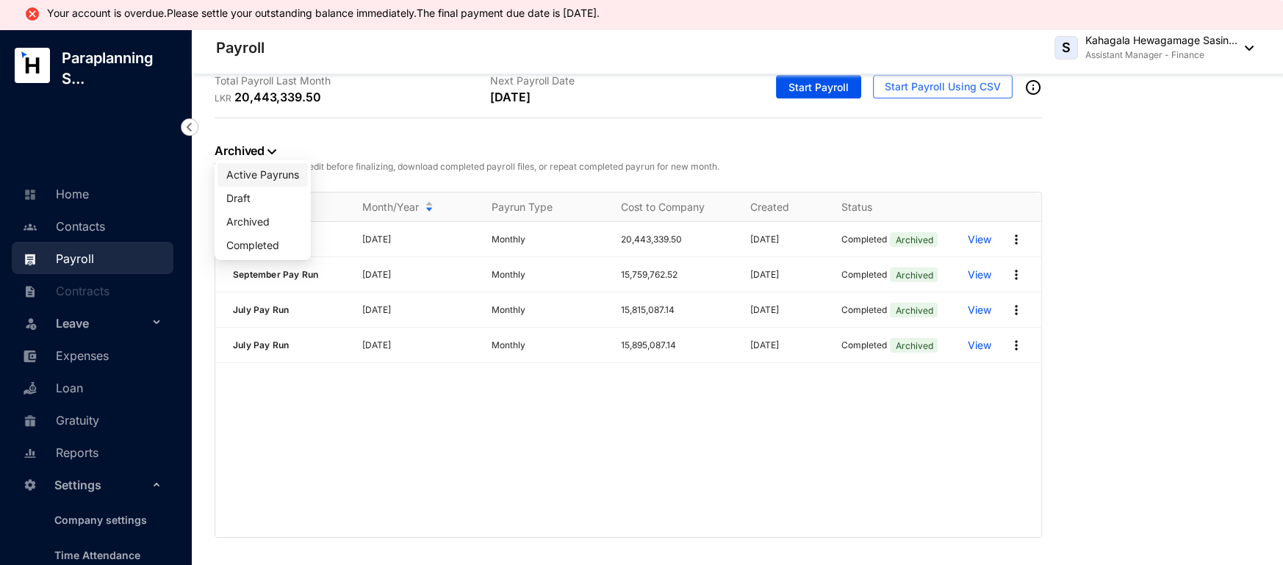
click at [248, 179] on span "Active Payruns" at bounding box center [262, 175] width 73 height 16
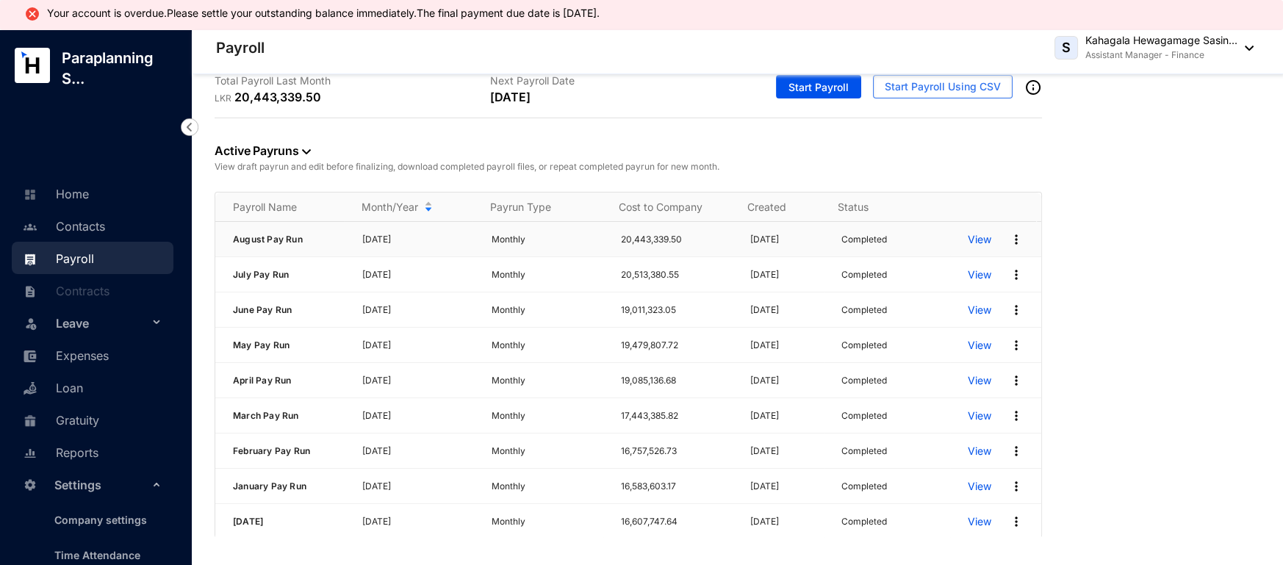
click at [969, 243] on p "View" at bounding box center [980, 239] width 24 height 15
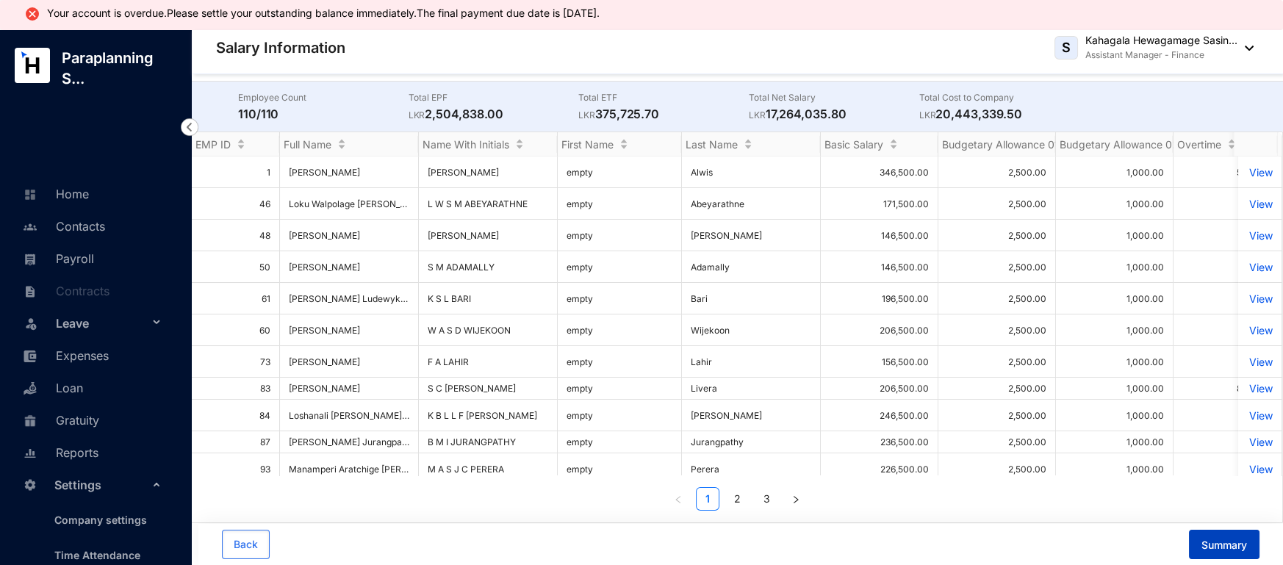
click at [1227, 542] on span "Summary" at bounding box center [1225, 545] width 46 height 15
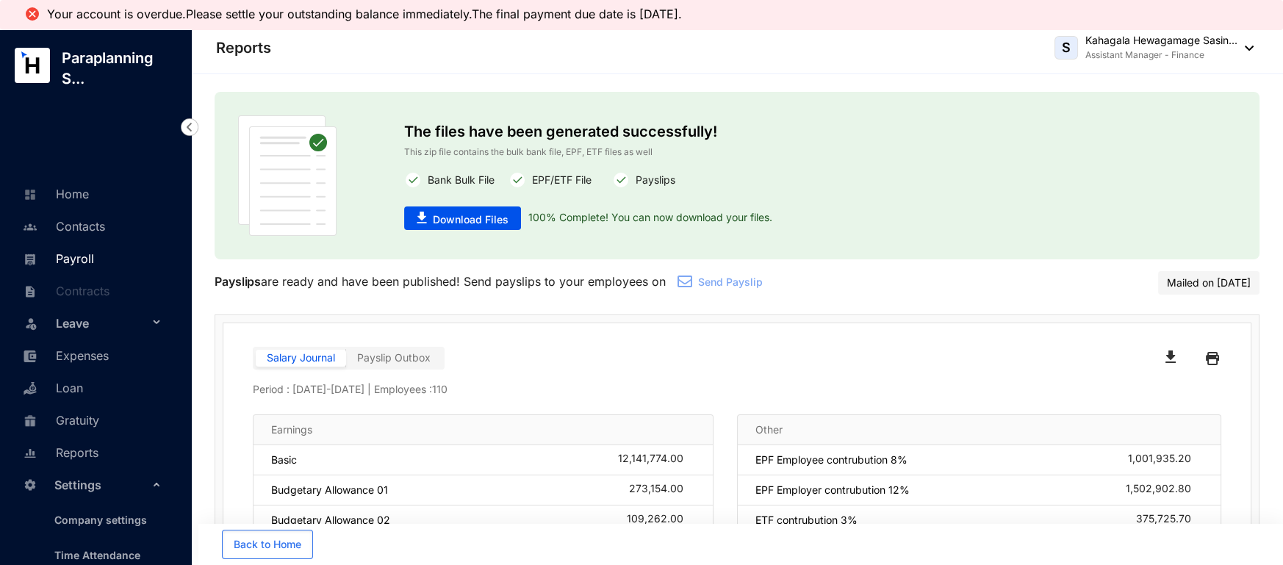
click at [87, 251] on link "Payroll" at bounding box center [56, 258] width 75 height 15
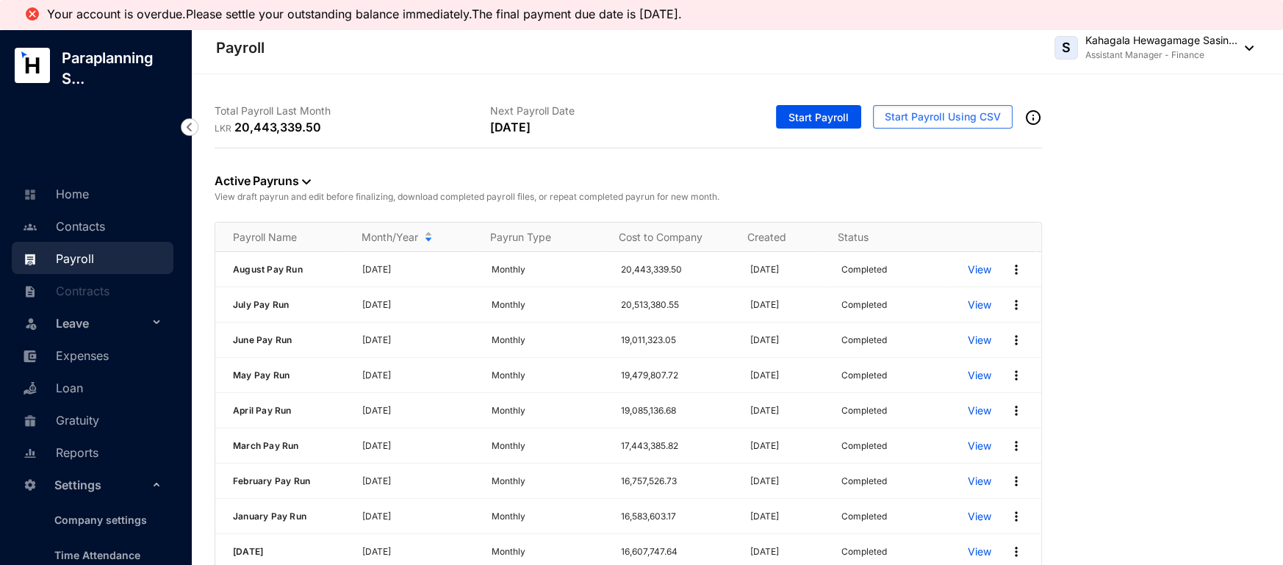
click at [831, 26] on div "Your account is overdue.Please settle your outstanding balance immediately.The …" at bounding box center [641, 15] width 1283 height 30
